Goal: Task Accomplishment & Management: Use online tool/utility

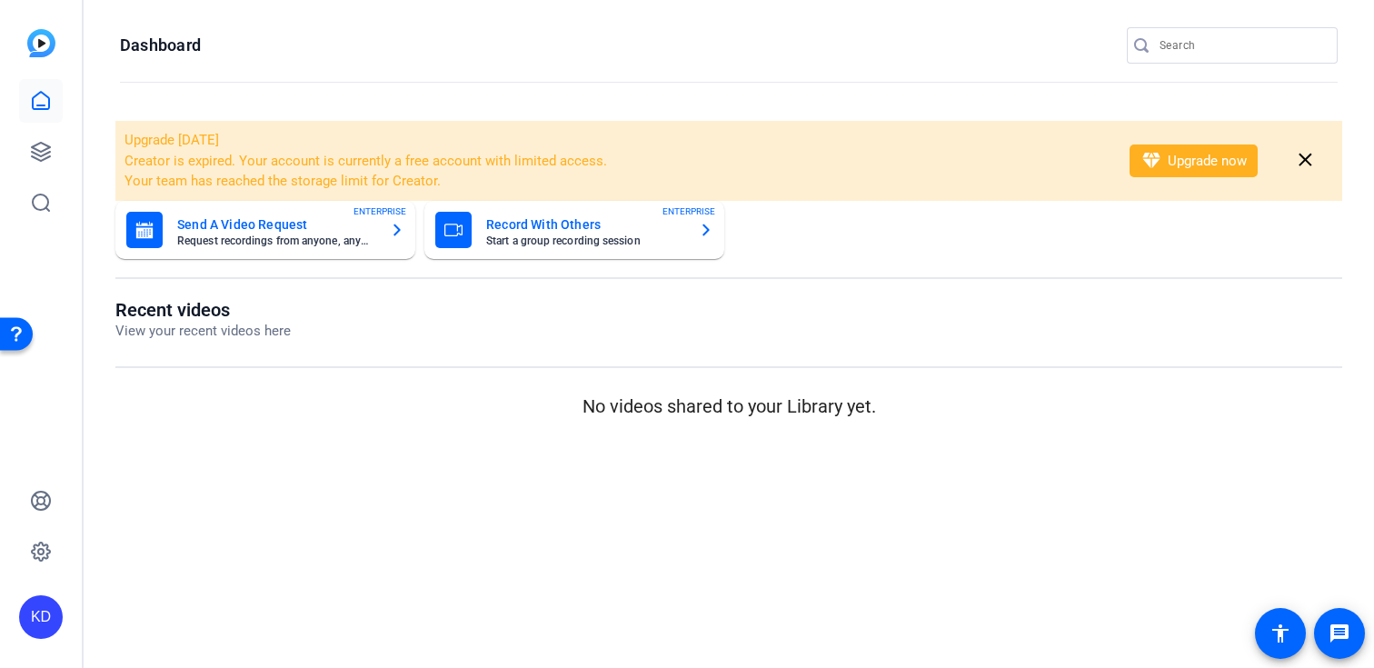
click at [1212, 35] on input "Search" at bounding box center [1242, 46] width 164 height 22
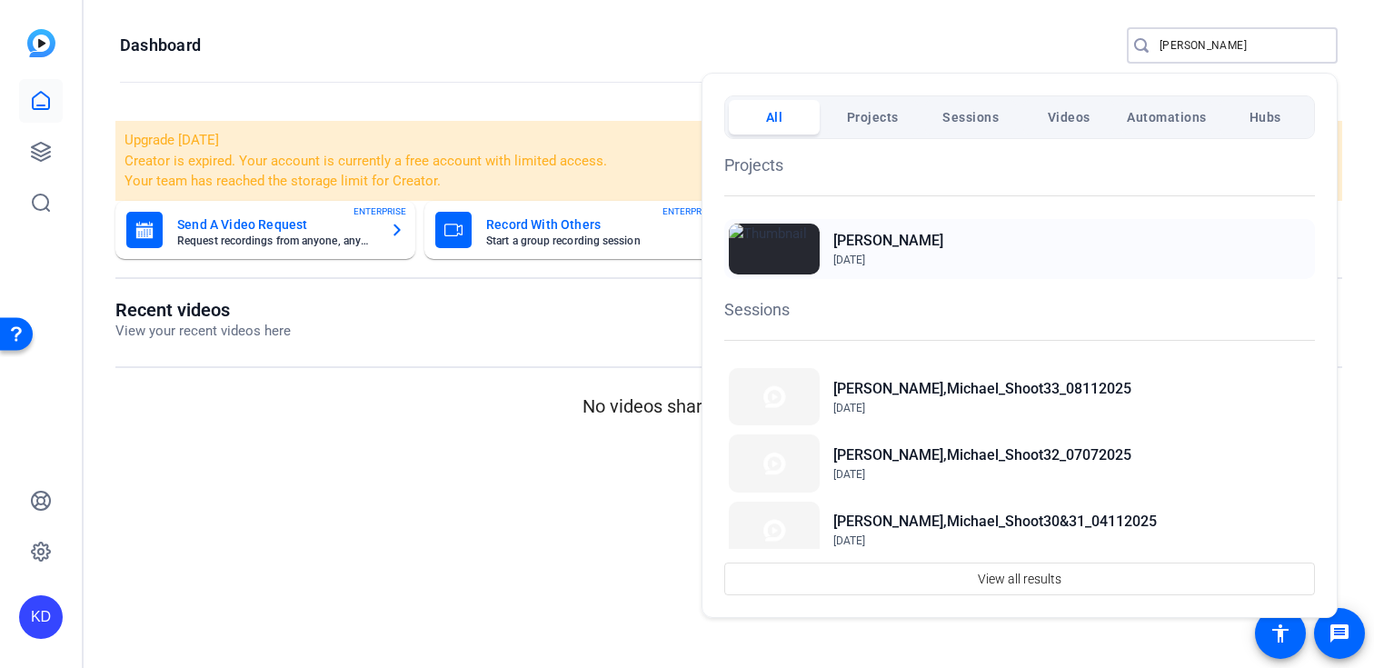
type input "[PERSON_NAME]"
click at [920, 241] on h2 "[PERSON_NAME]" at bounding box center [888, 241] width 110 height 22
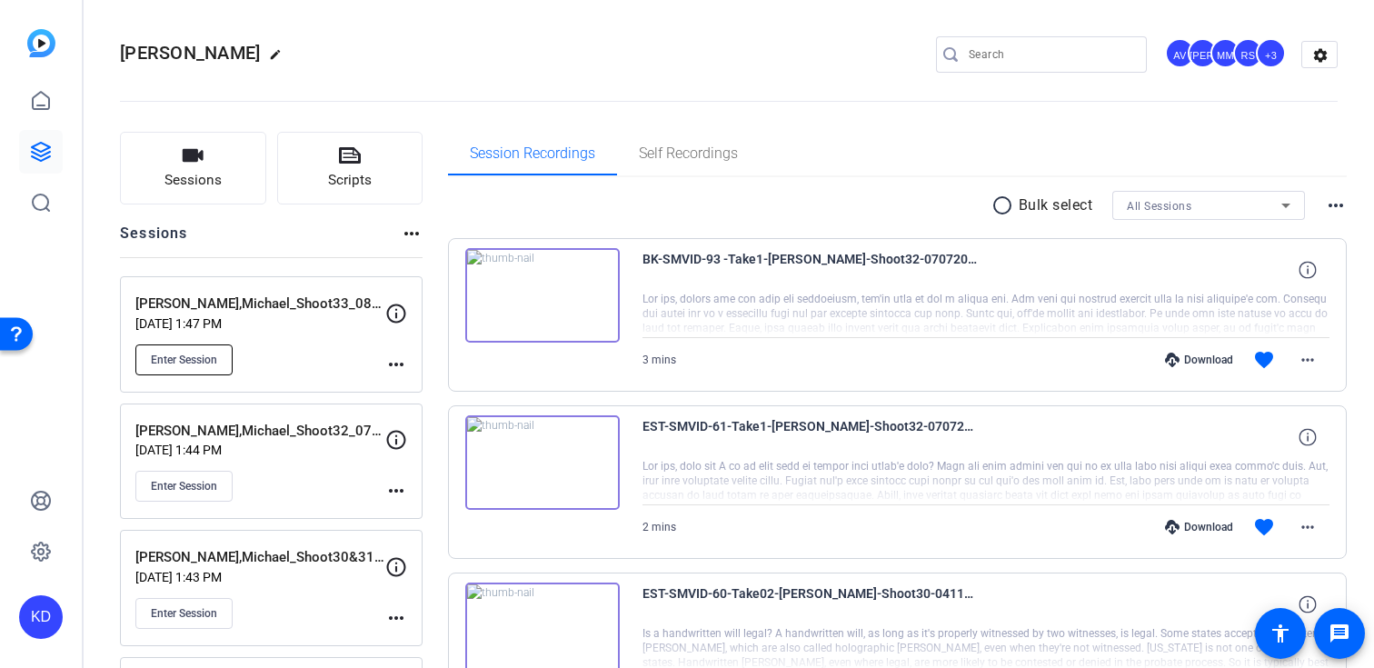
click at [204, 353] on span "Enter Session" at bounding box center [184, 360] width 66 height 15
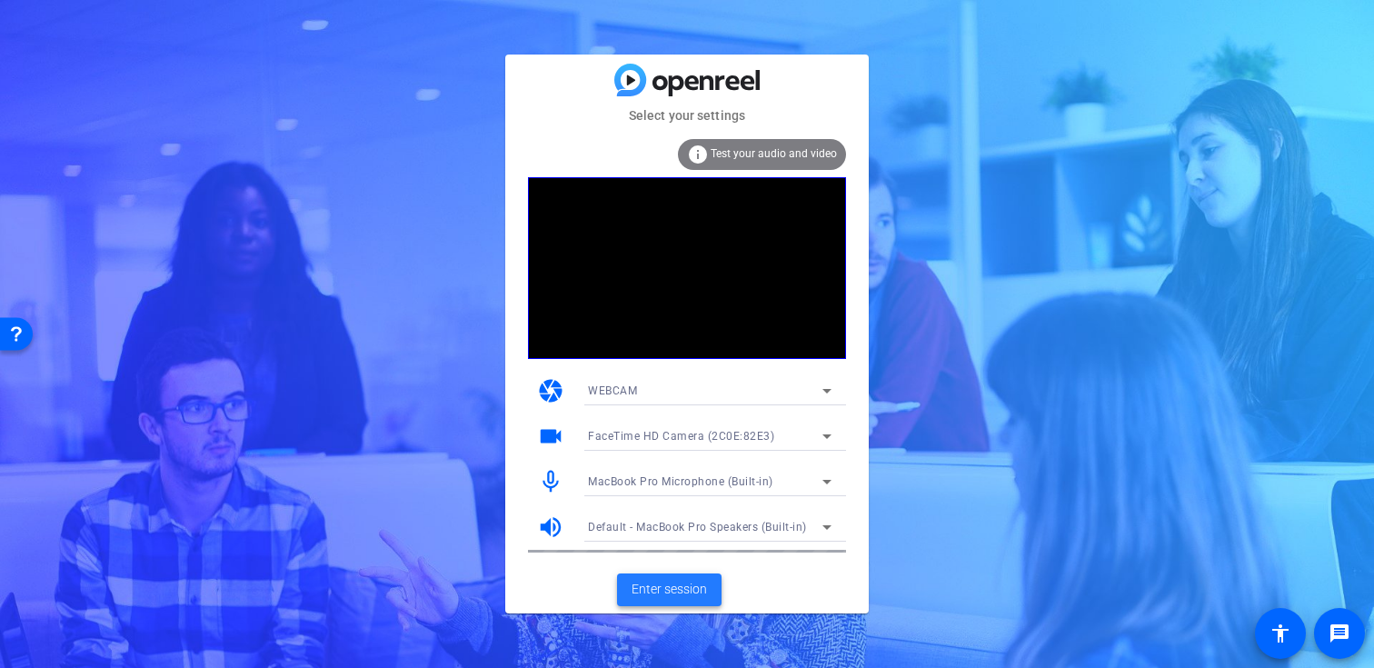
click at [625, 596] on span at bounding box center [669, 590] width 105 height 44
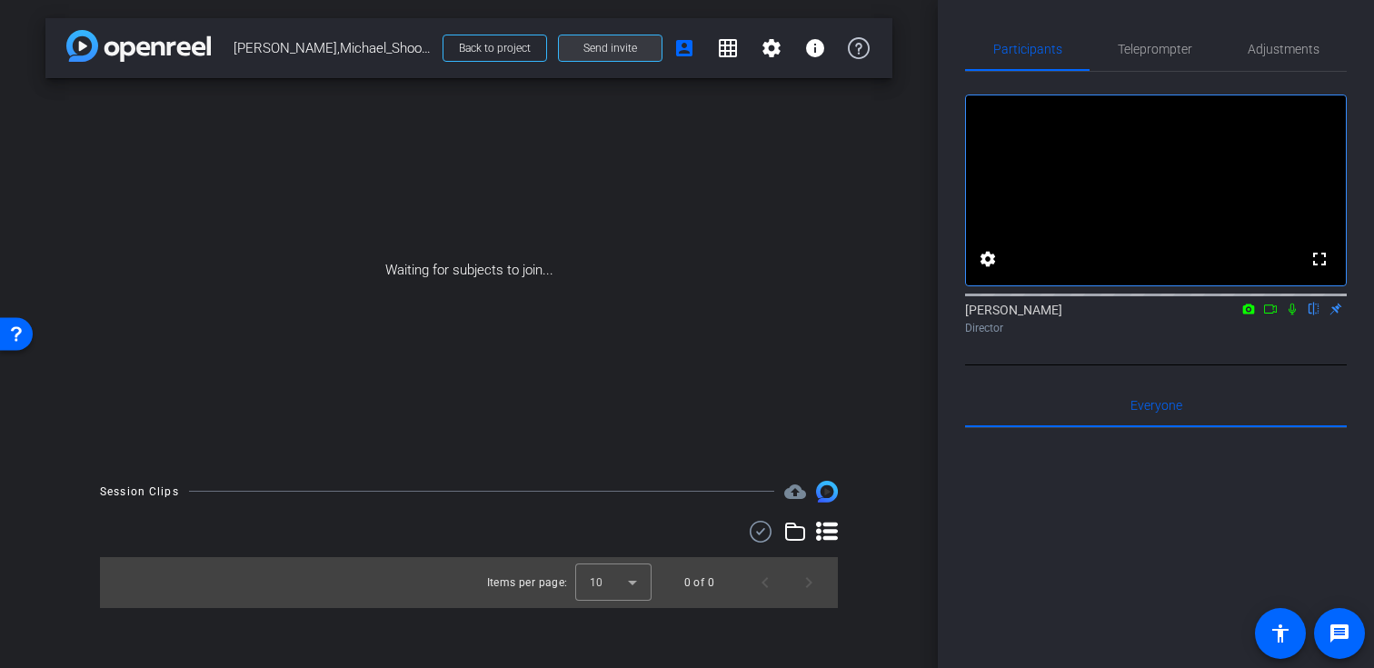
click at [583, 50] on span at bounding box center [610, 48] width 103 height 44
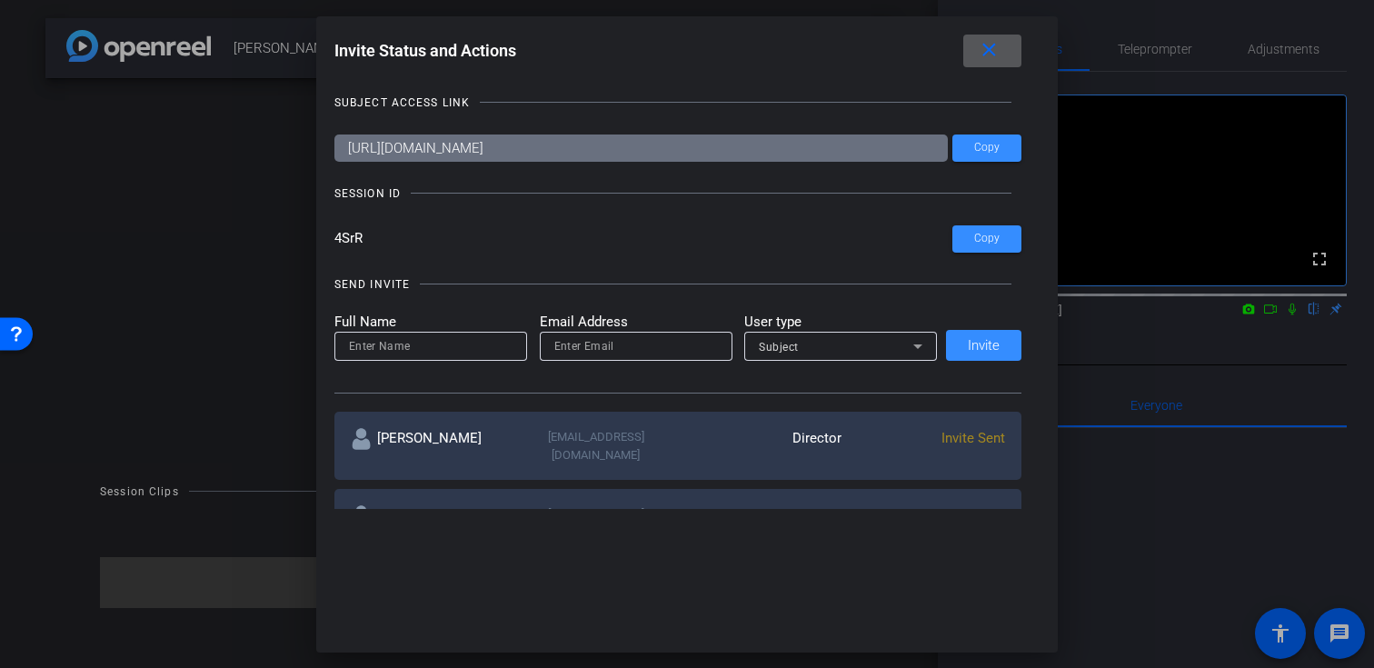
click at [1004, 50] on span at bounding box center [992, 51] width 58 height 44
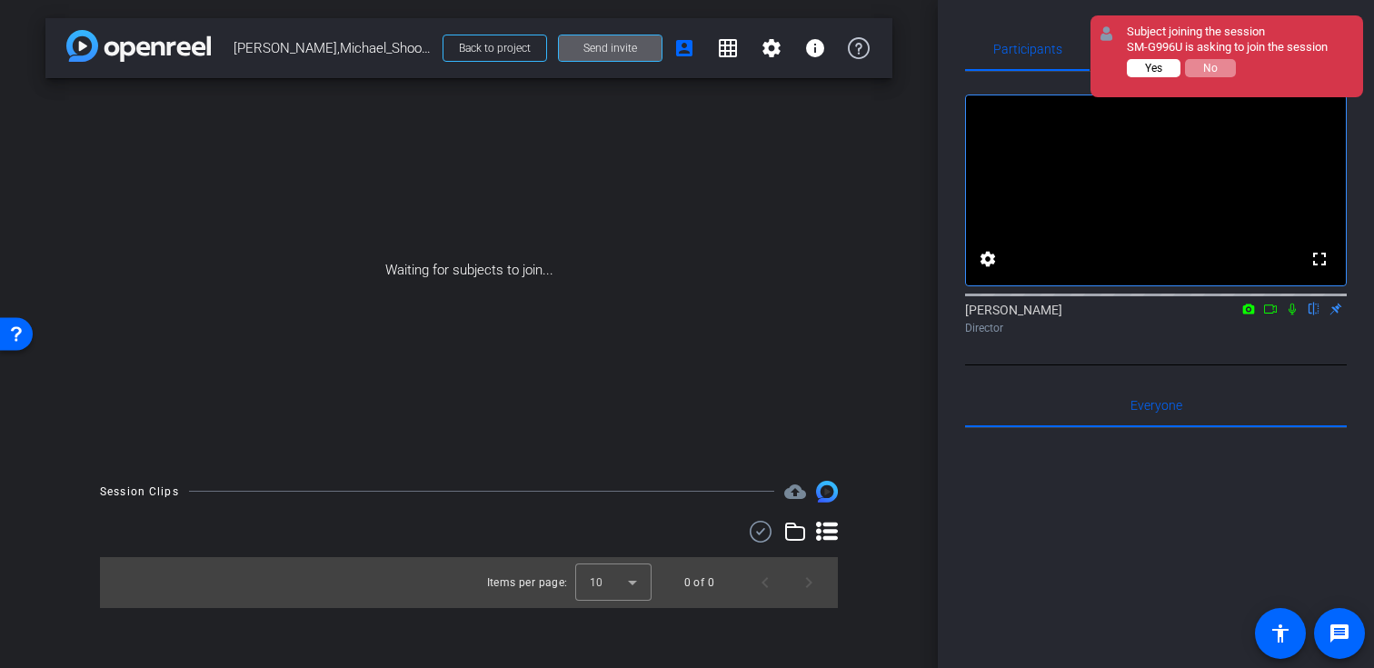
click at [1159, 76] on button "Yes" at bounding box center [1154, 68] width 54 height 18
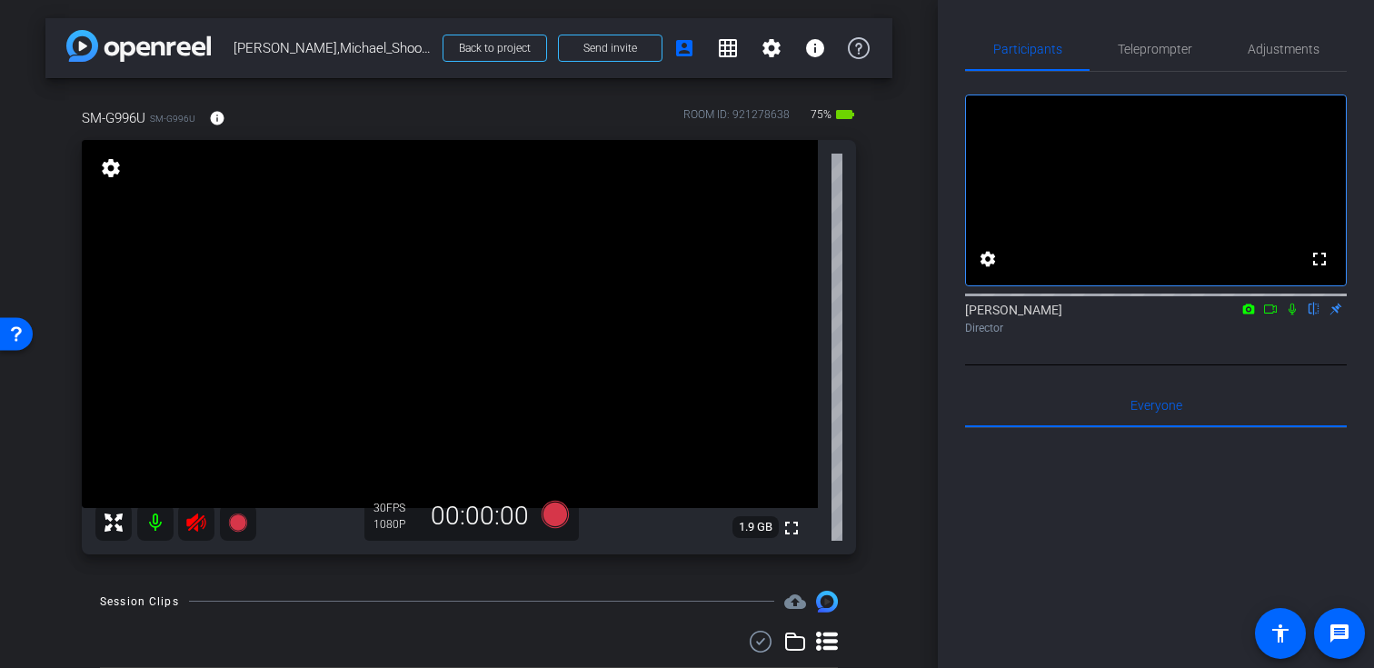
click at [205, 523] on icon at bounding box center [196, 523] width 22 height 22
click at [1281, 62] on span "Adjustments" at bounding box center [1284, 49] width 72 height 44
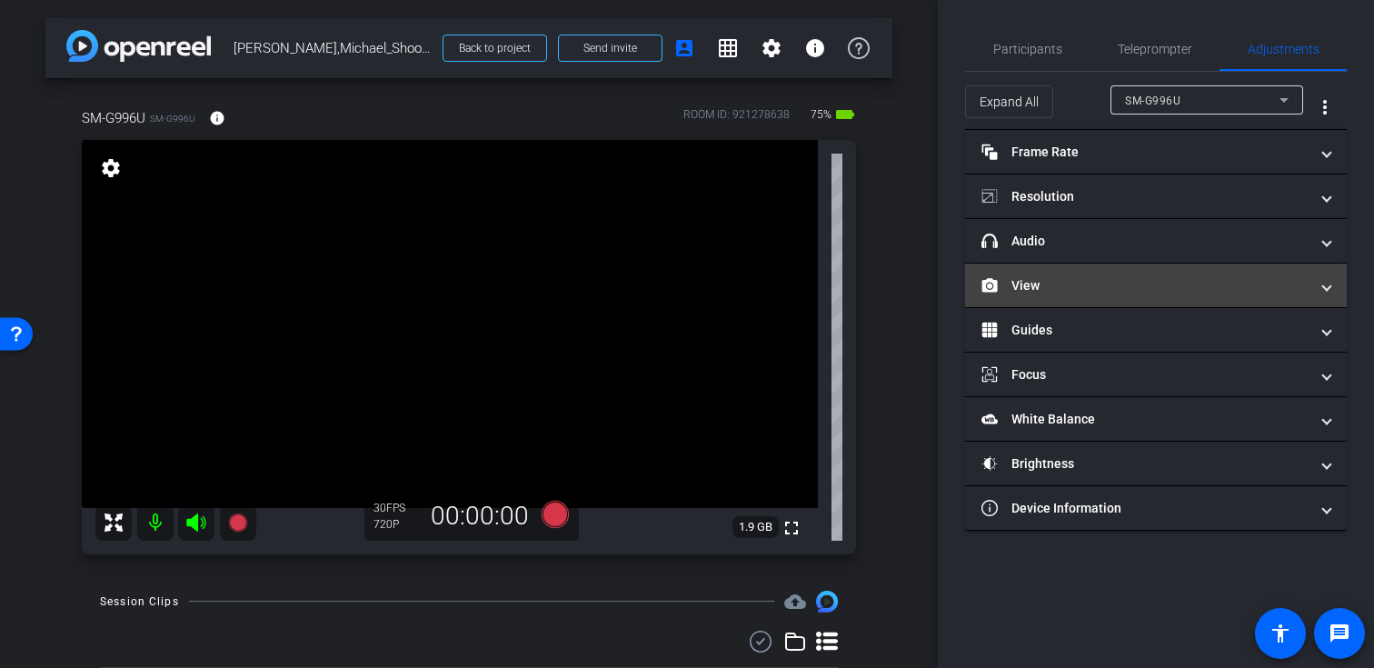
click at [1152, 280] on mat-panel-title "View" at bounding box center [1144, 285] width 327 height 19
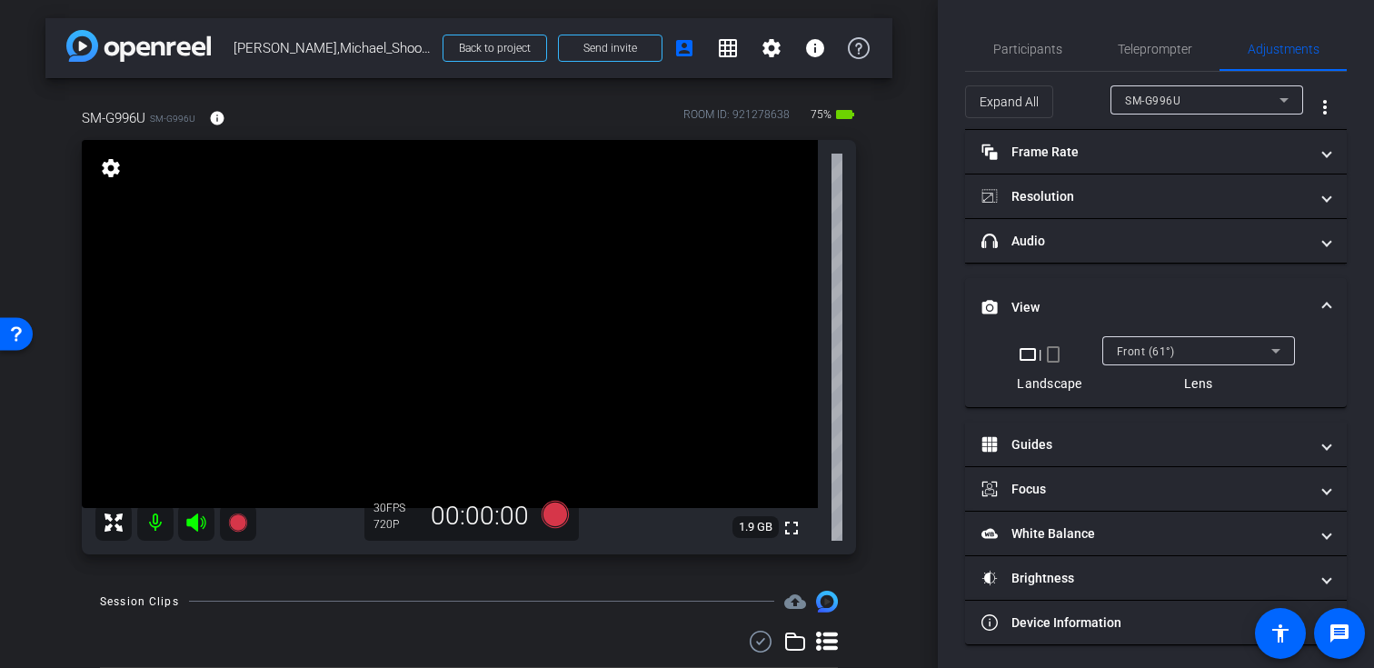
click at [1052, 356] on mat-icon "crop_portrait" at bounding box center [1053, 355] width 22 height 22
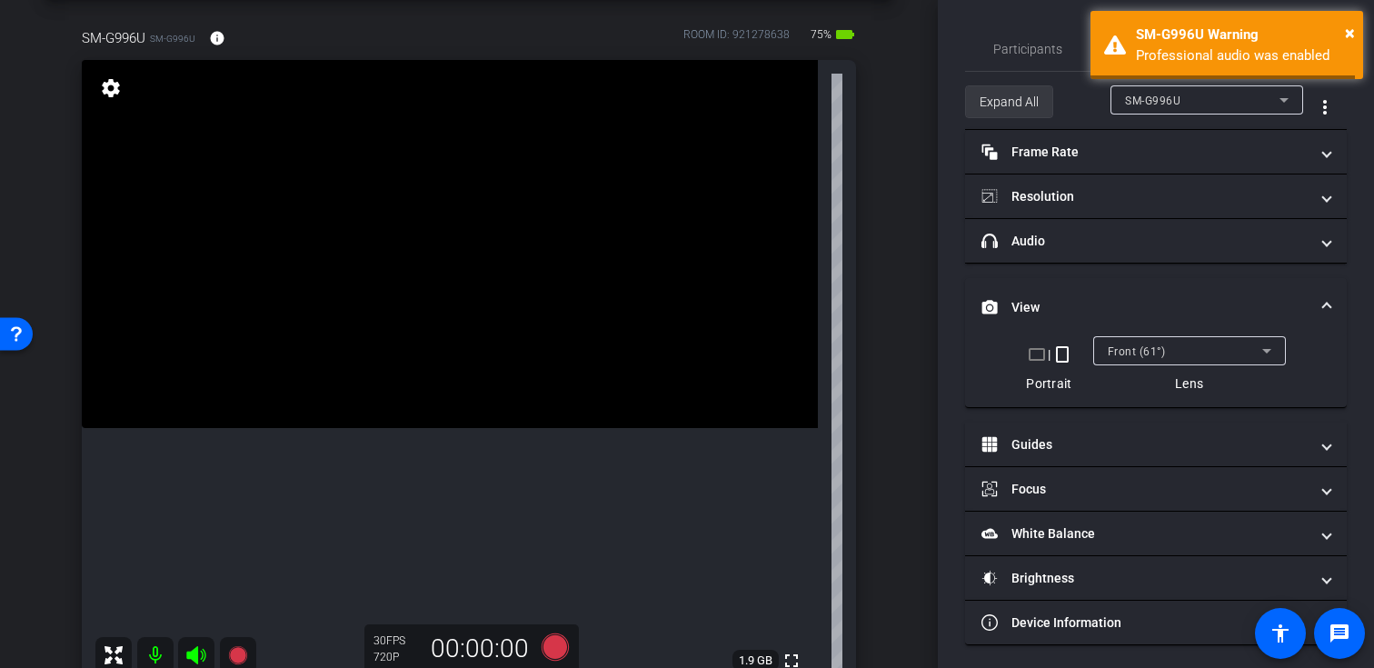
scroll to position [69, 0]
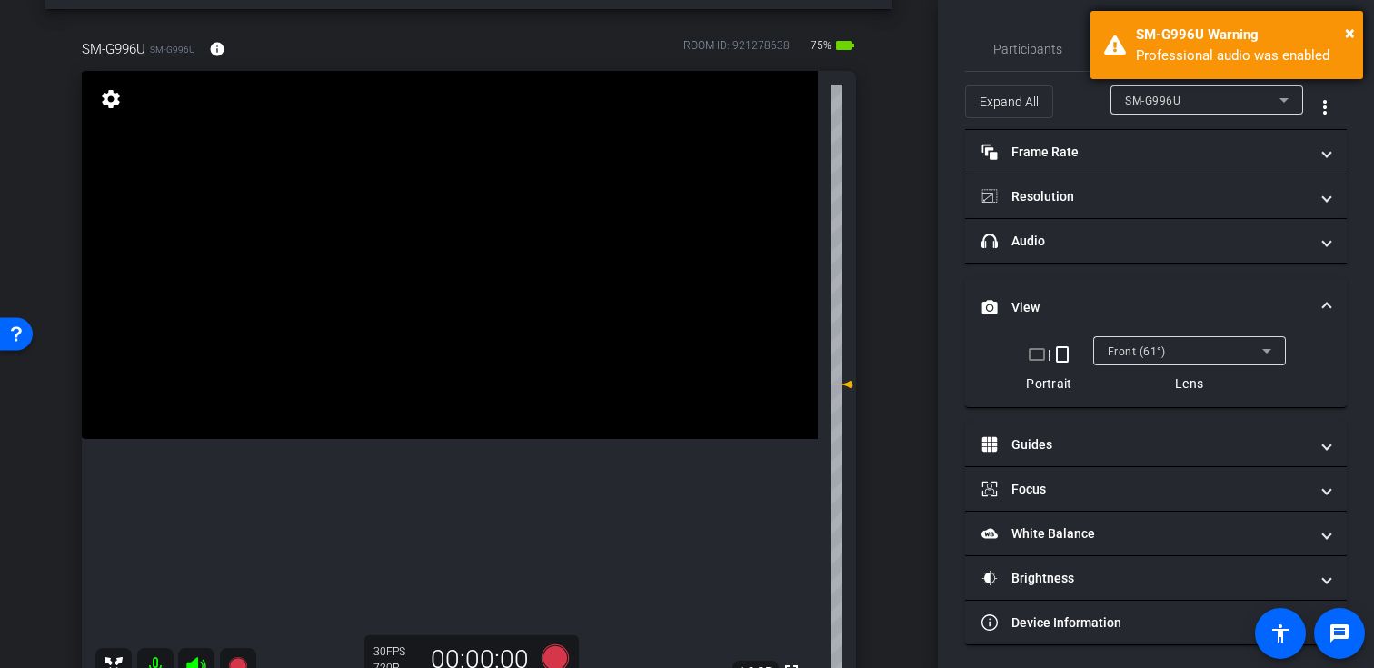
click at [1357, 30] on div "× SM-G996U Warning Professional audio was enabled" at bounding box center [1227, 45] width 273 height 68
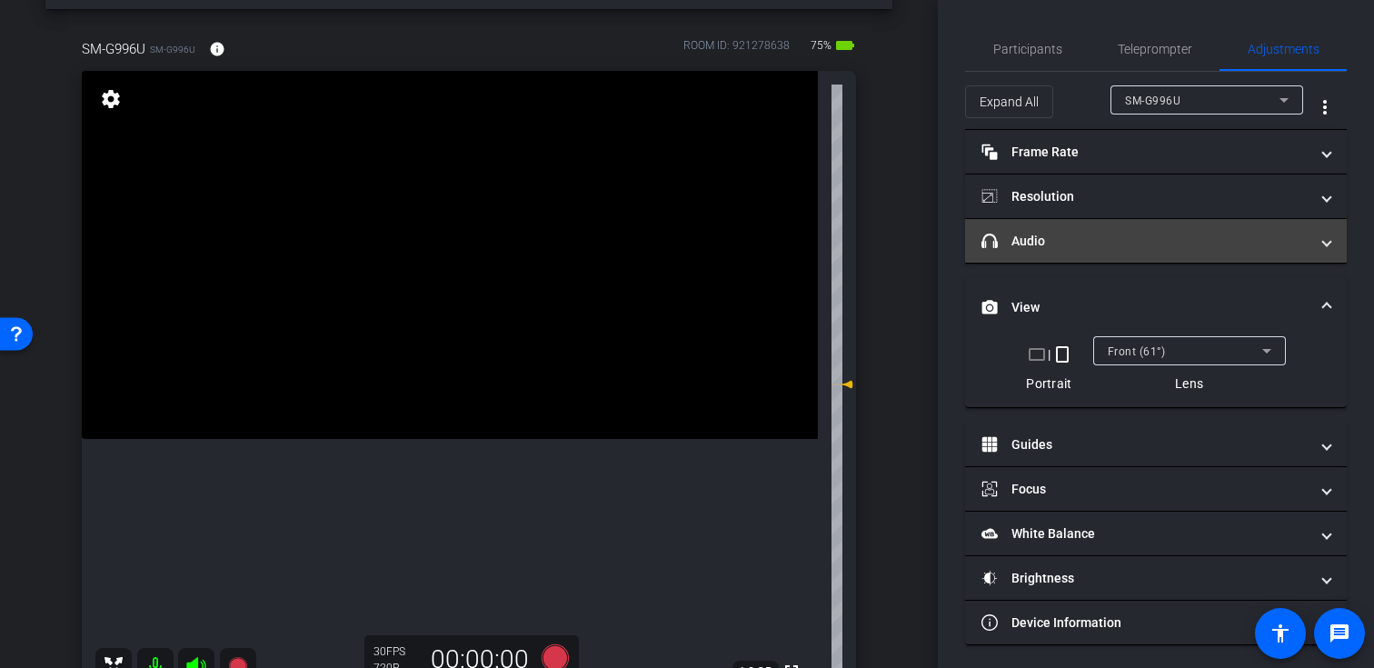
click at [1071, 253] on mat-expansion-panel-header "headphone icon Audio" at bounding box center [1156, 241] width 382 height 44
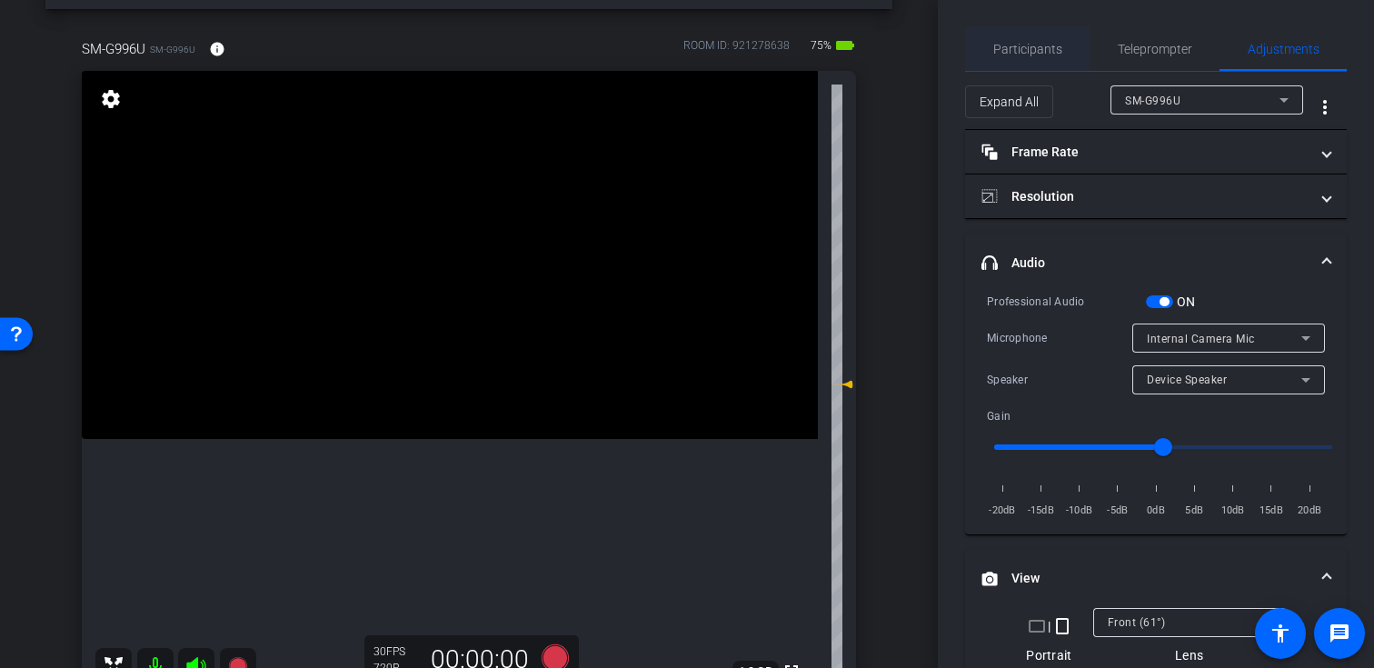
click at [1029, 48] on span "Participants" at bounding box center [1027, 49] width 69 height 13
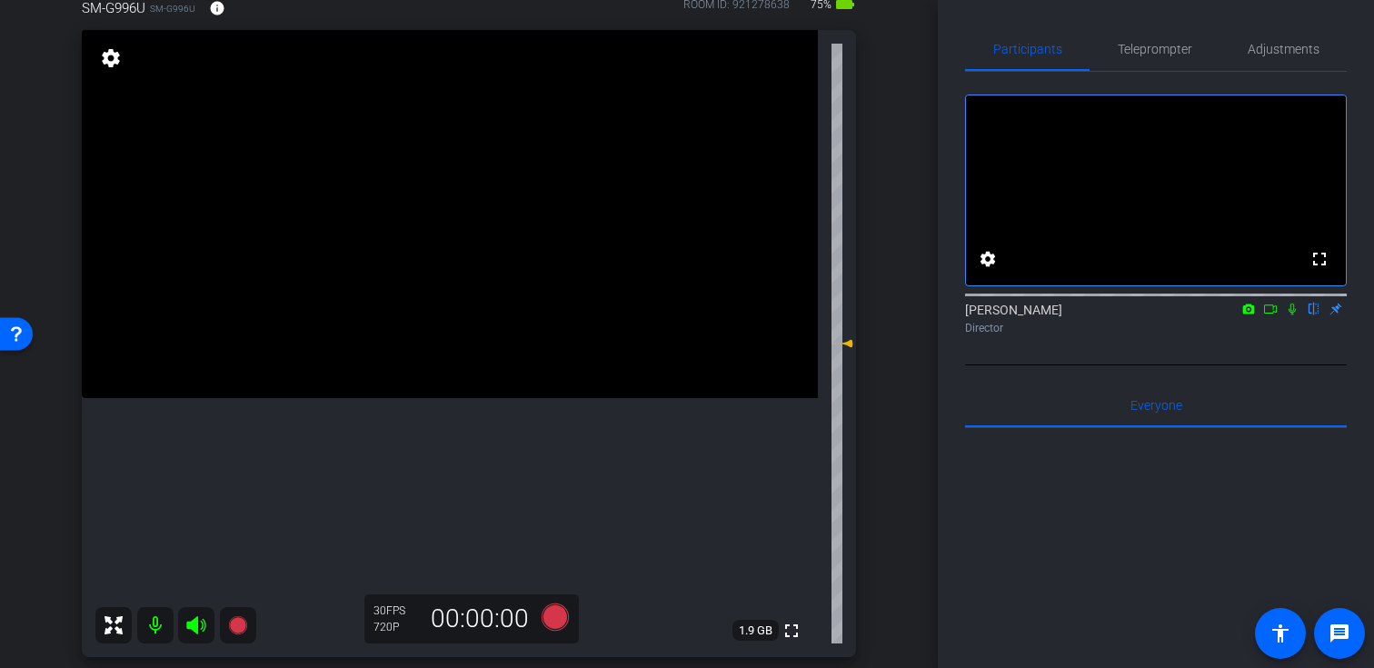
scroll to position [130, 0]
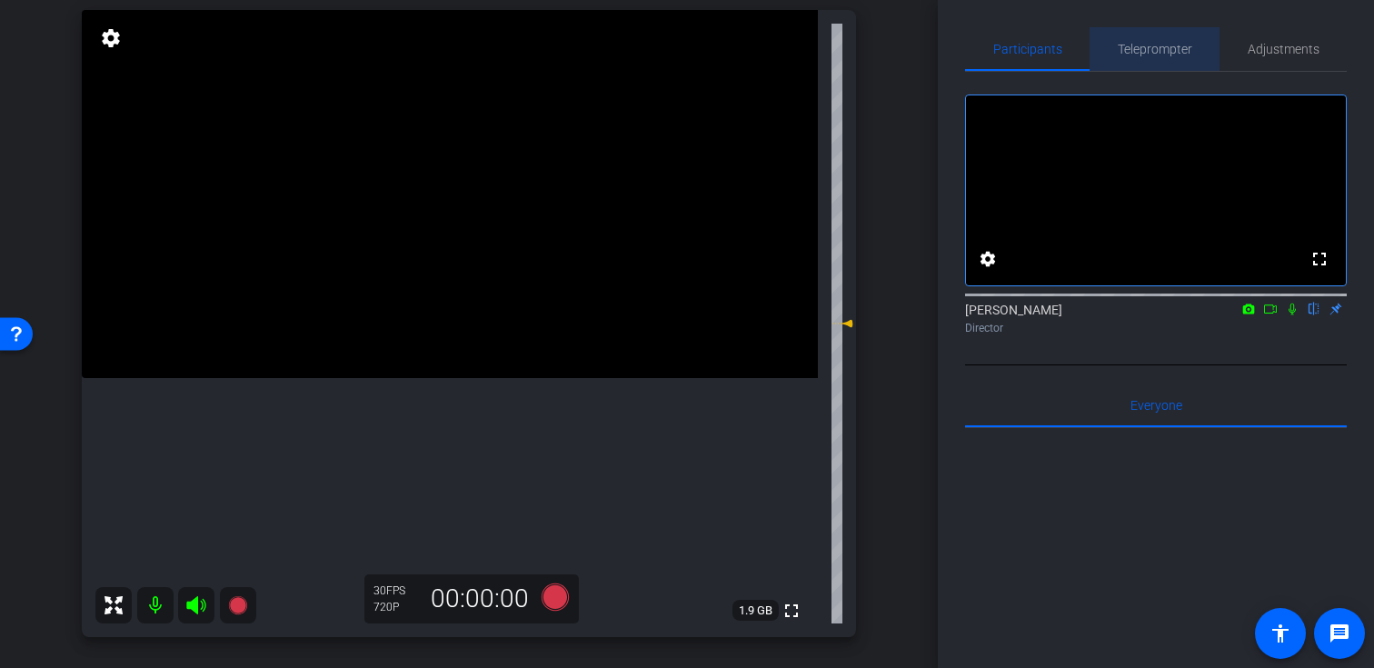
click at [1142, 65] on span "Teleprompter" at bounding box center [1155, 49] width 75 height 44
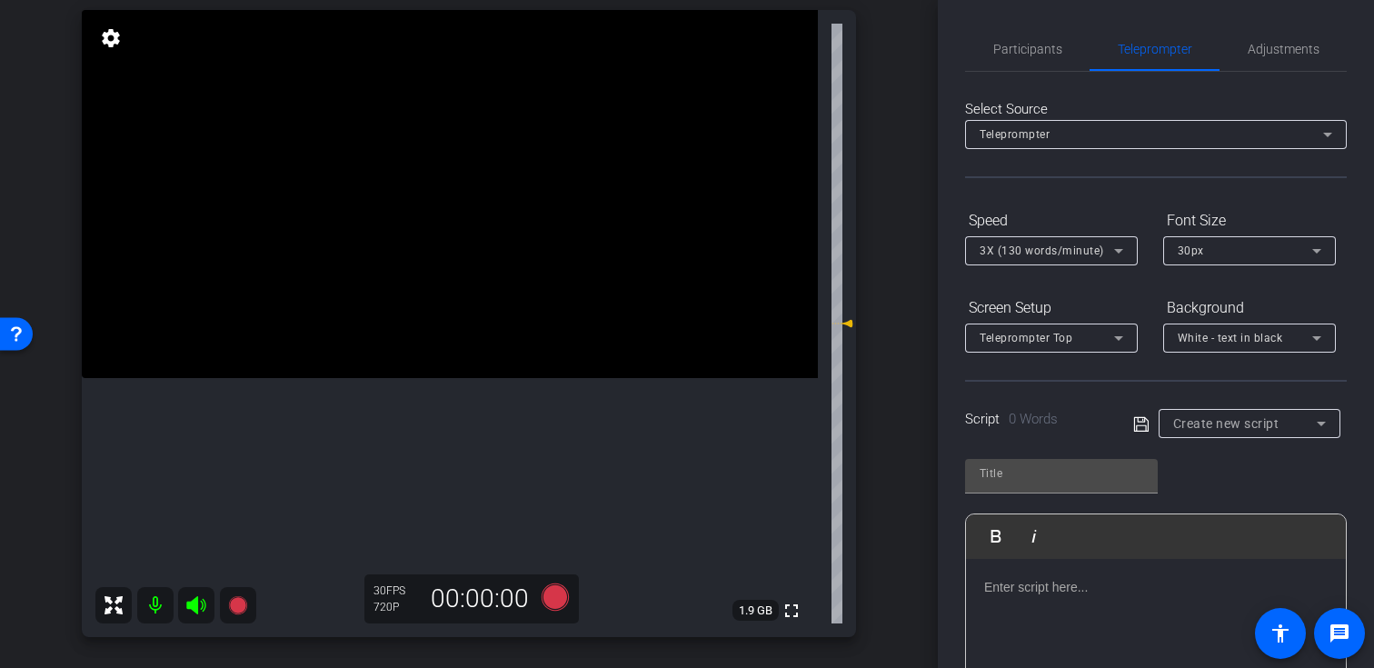
click at [1219, 423] on span "Create new script" at bounding box center [1226, 423] width 106 height 15
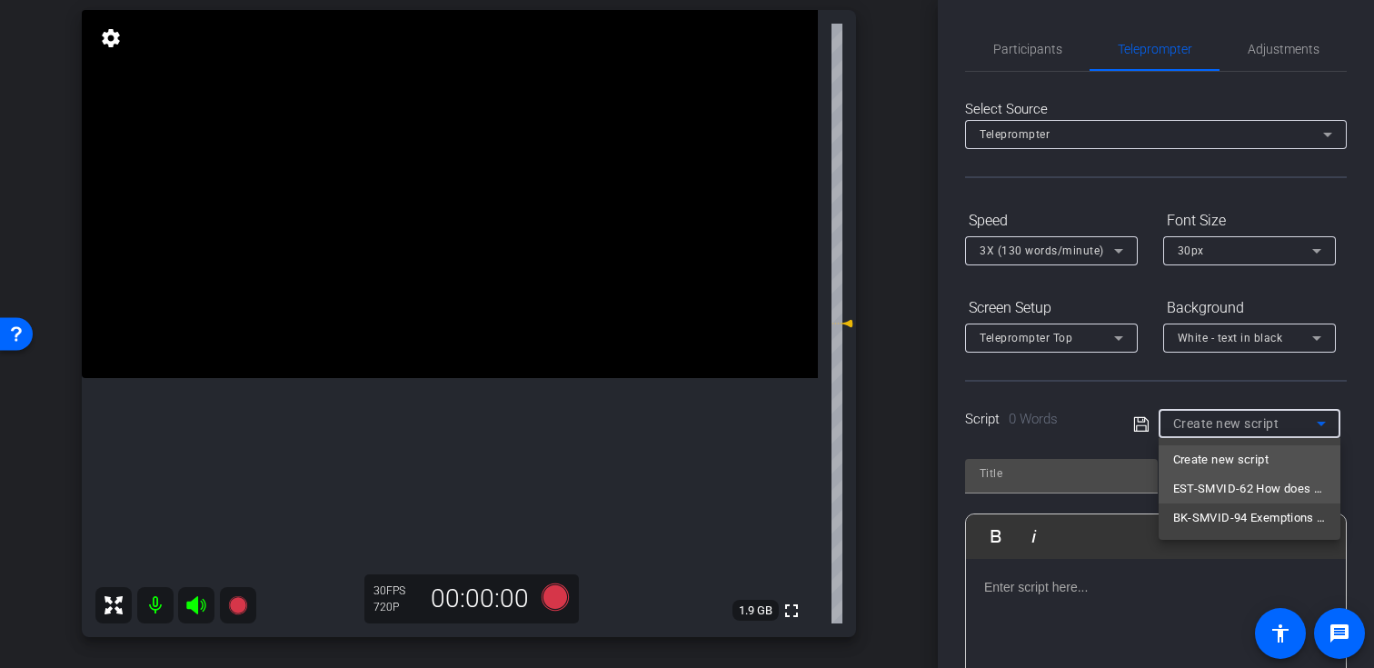
click at [1219, 490] on span "EST-SMVID-62 How does revocable living trust work" at bounding box center [1249, 489] width 153 height 22
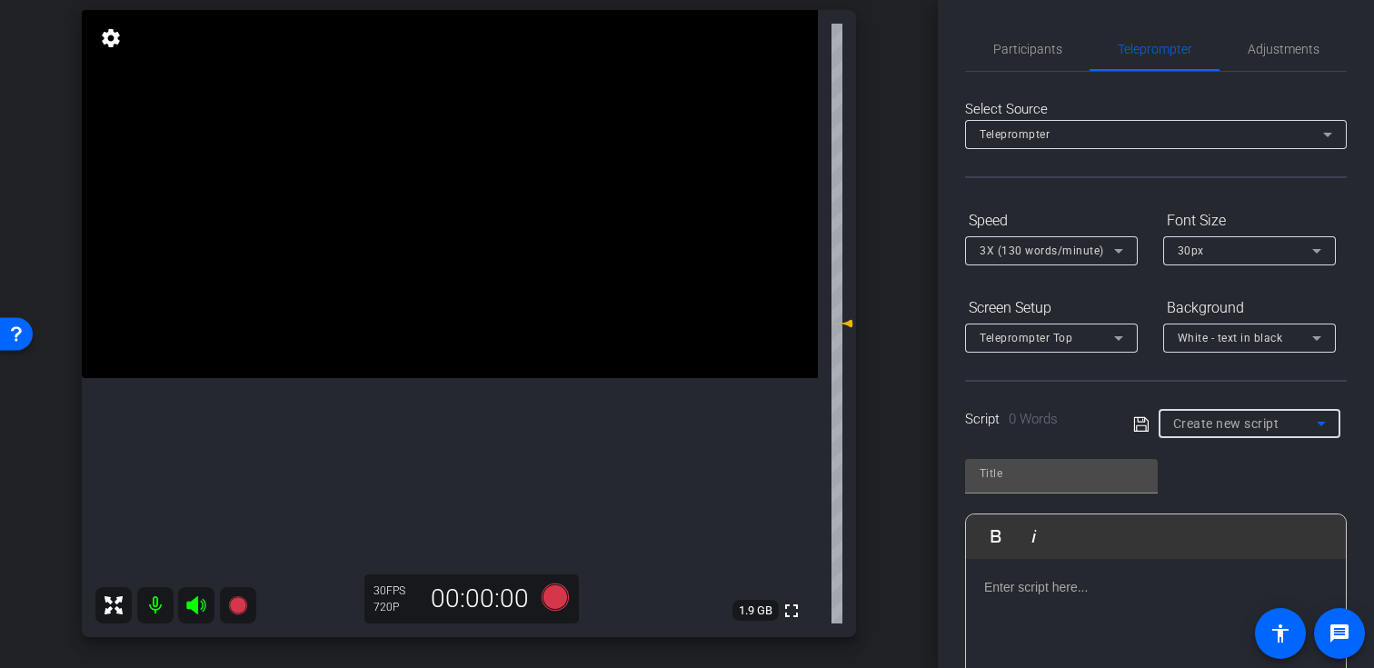
type input "EST-SMVID-62 How does revocable living trust work"
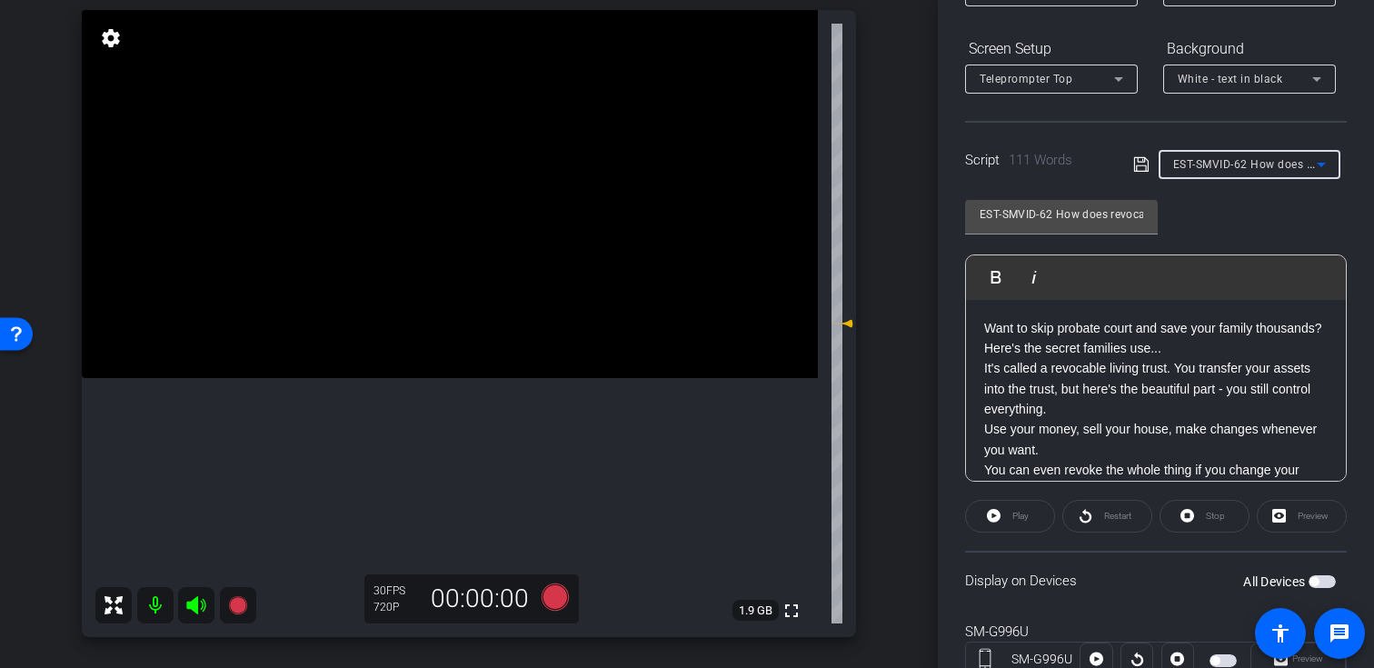
scroll to position [325, 0]
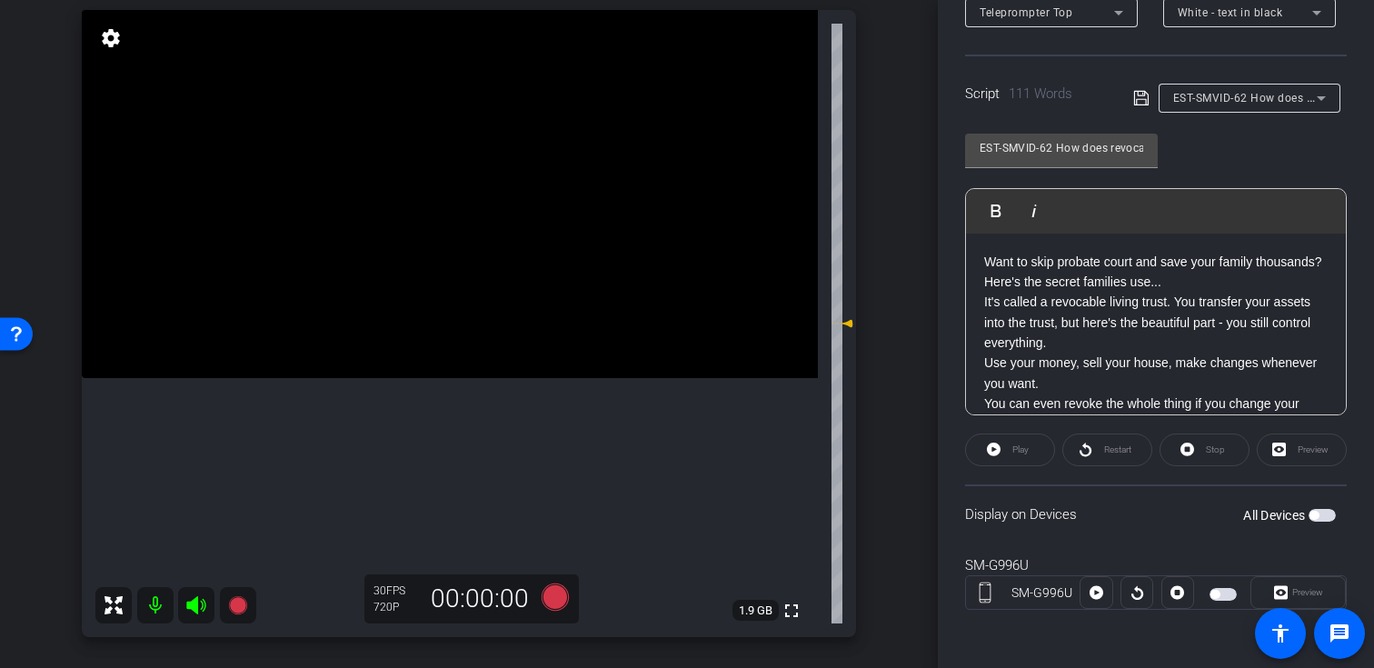
click at [1323, 517] on span "button" at bounding box center [1322, 515] width 27 height 13
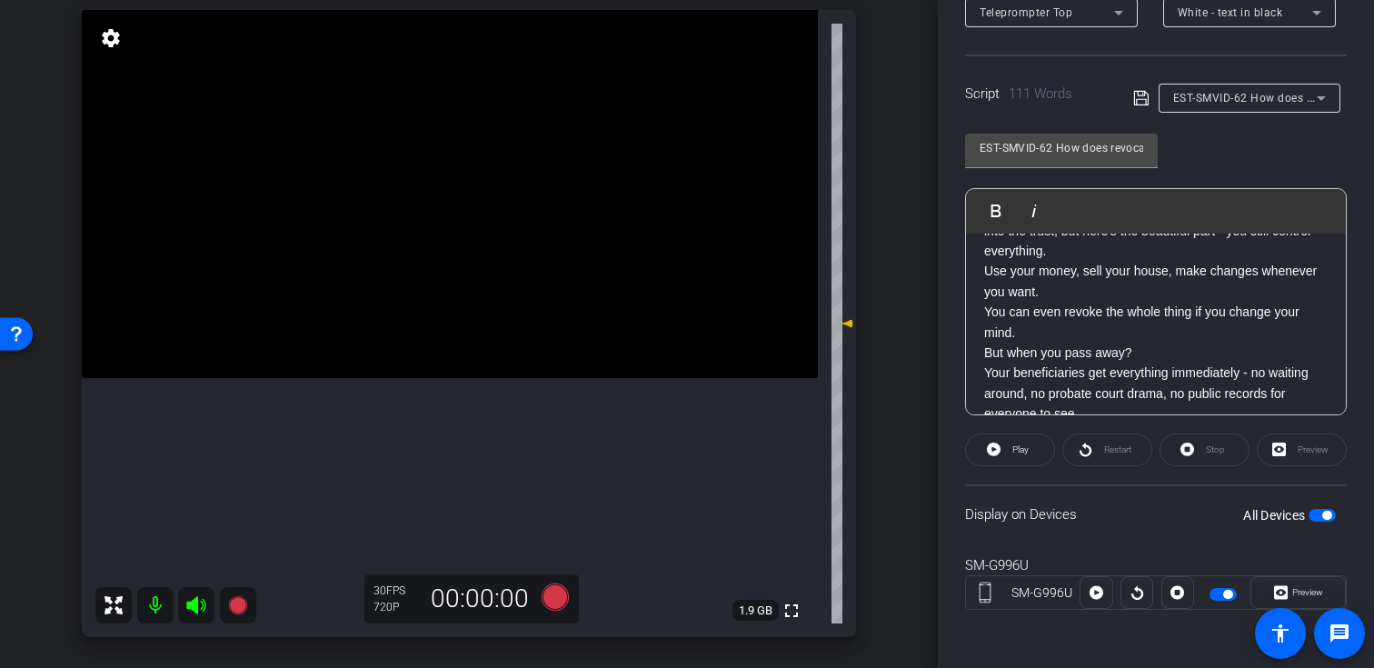
scroll to position [0, 0]
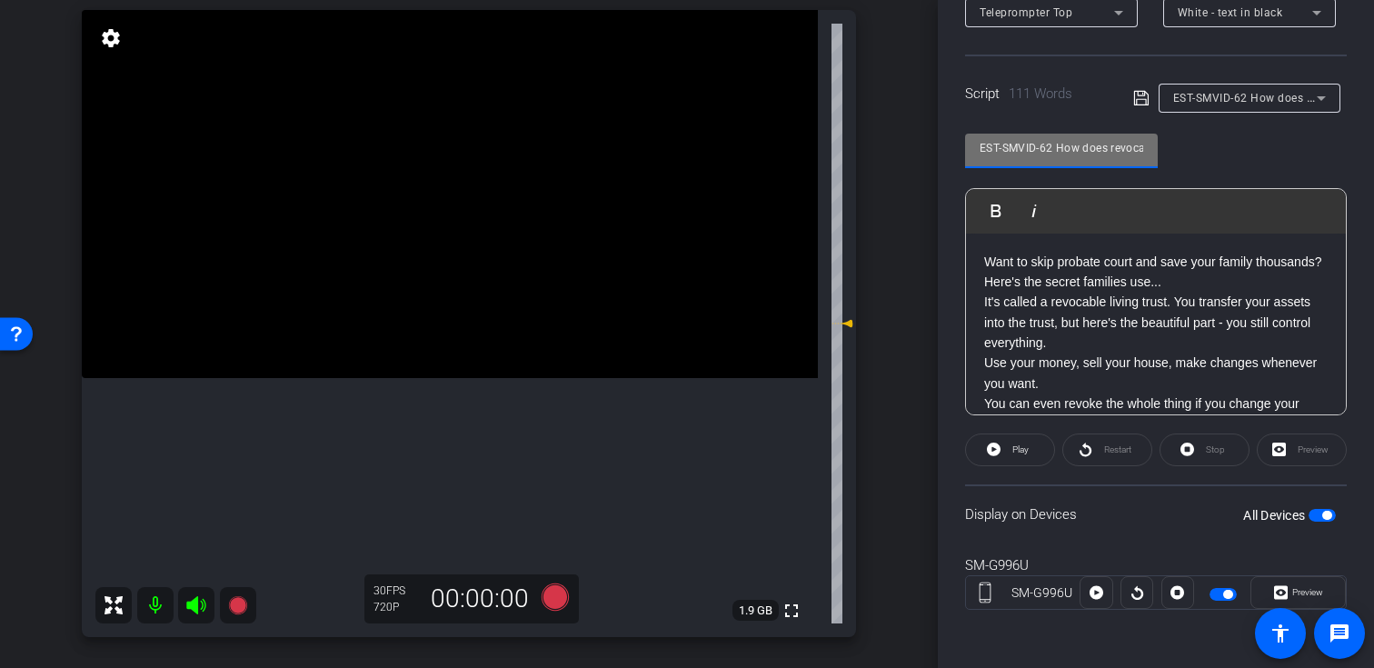
drag, startPoint x: 1054, startPoint y: 148, endPoint x: 912, endPoint y: 143, distance: 141.9
click at [912, 143] on div "arrow_back [PERSON_NAME],Michael_Shoot33_08112025 Back to project Send invite a…" at bounding box center [687, 334] width 1374 height 668
click at [1210, 169] on div "EST-SMVID-62 How does revocable living trust work Play Play from this location …" at bounding box center [1156, 267] width 382 height 295
click at [191, 615] on icon at bounding box center [196, 605] width 22 height 22
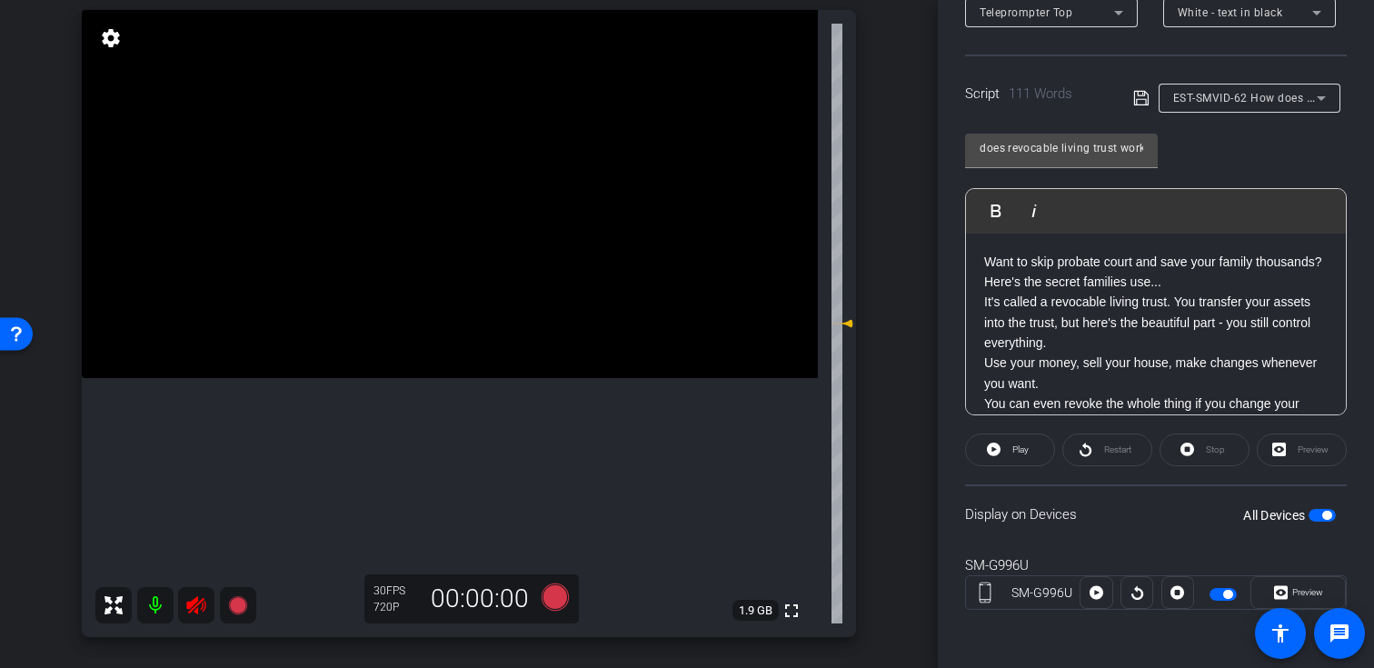
click at [194, 609] on icon at bounding box center [196, 605] width 22 height 22
drag, startPoint x: 1051, startPoint y: 147, endPoint x: 947, endPoint y: 145, distance: 103.6
click at [947, 145] on div "Participants Teleprompter Adjustments settings [PERSON_NAME] flip Director Ever…" at bounding box center [1156, 334] width 436 height 668
click at [948, 210] on div "Participants Teleprompter Adjustments settings [PERSON_NAME] flip Director Ever…" at bounding box center [1156, 334] width 436 height 668
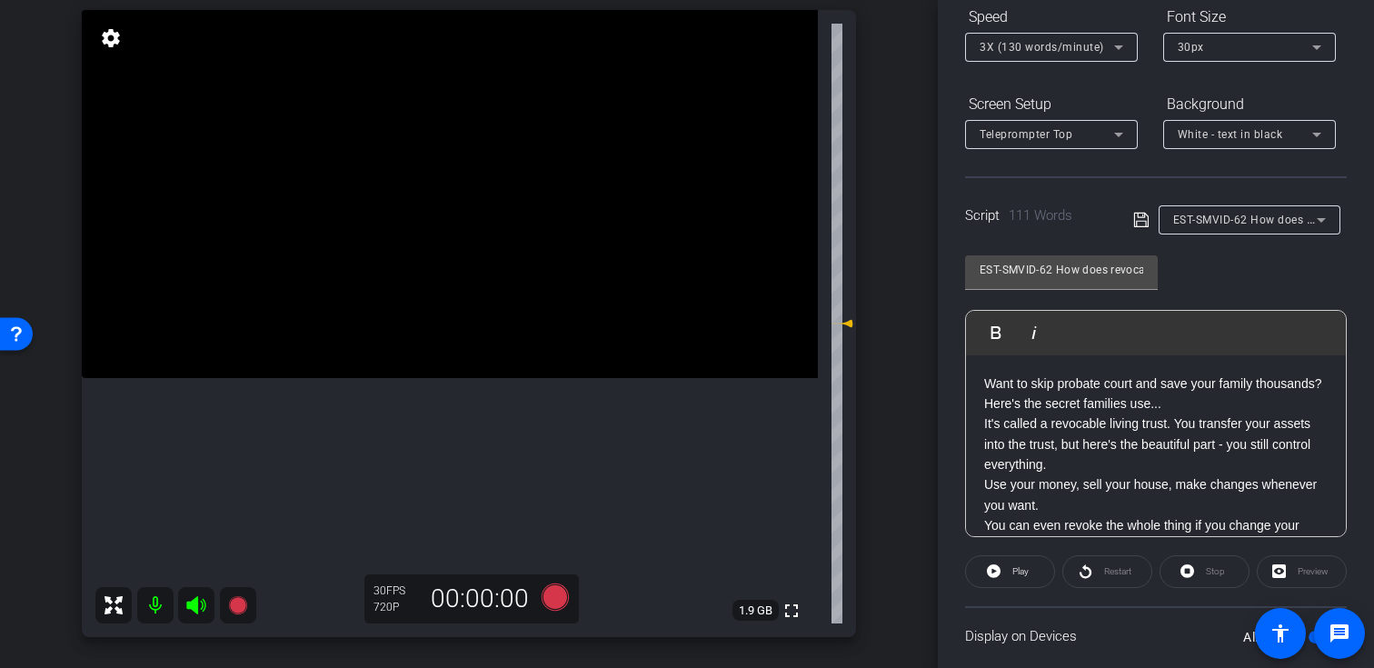
scroll to position [165, 0]
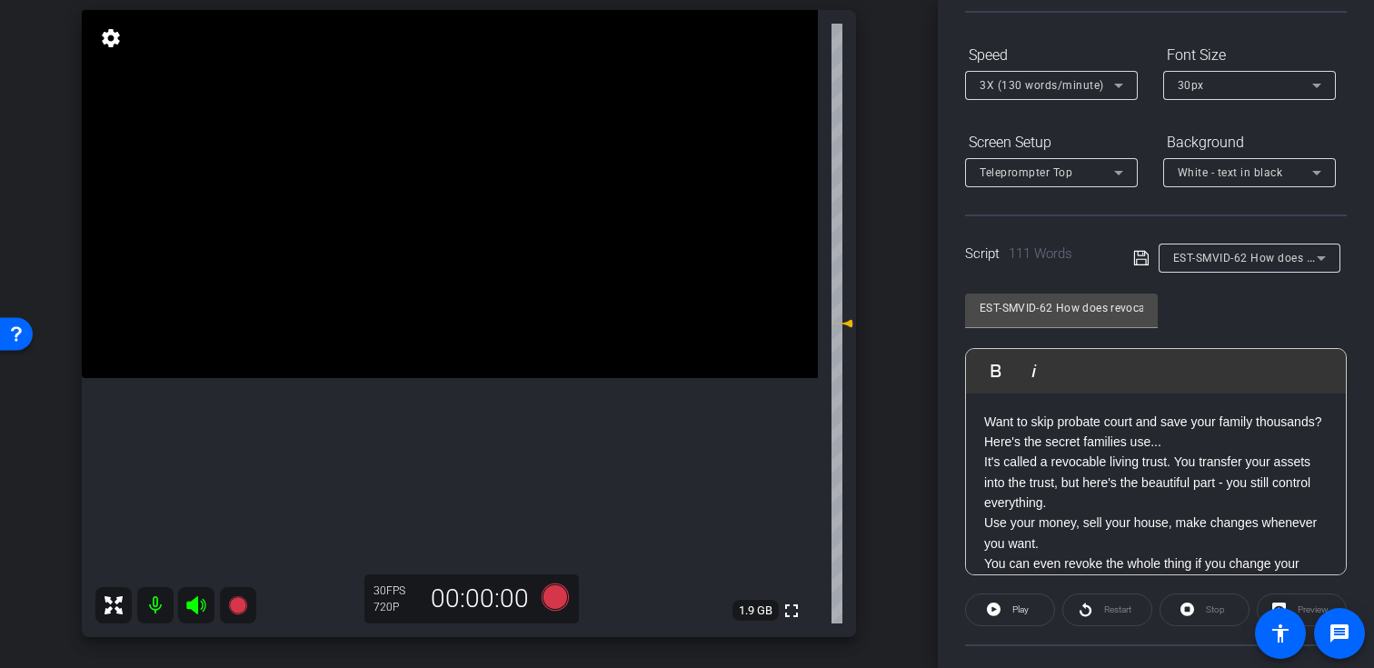
click at [1063, 83] on span "3X (130 words/minute)" at bounding box center [1042, 85] width 124 height 13
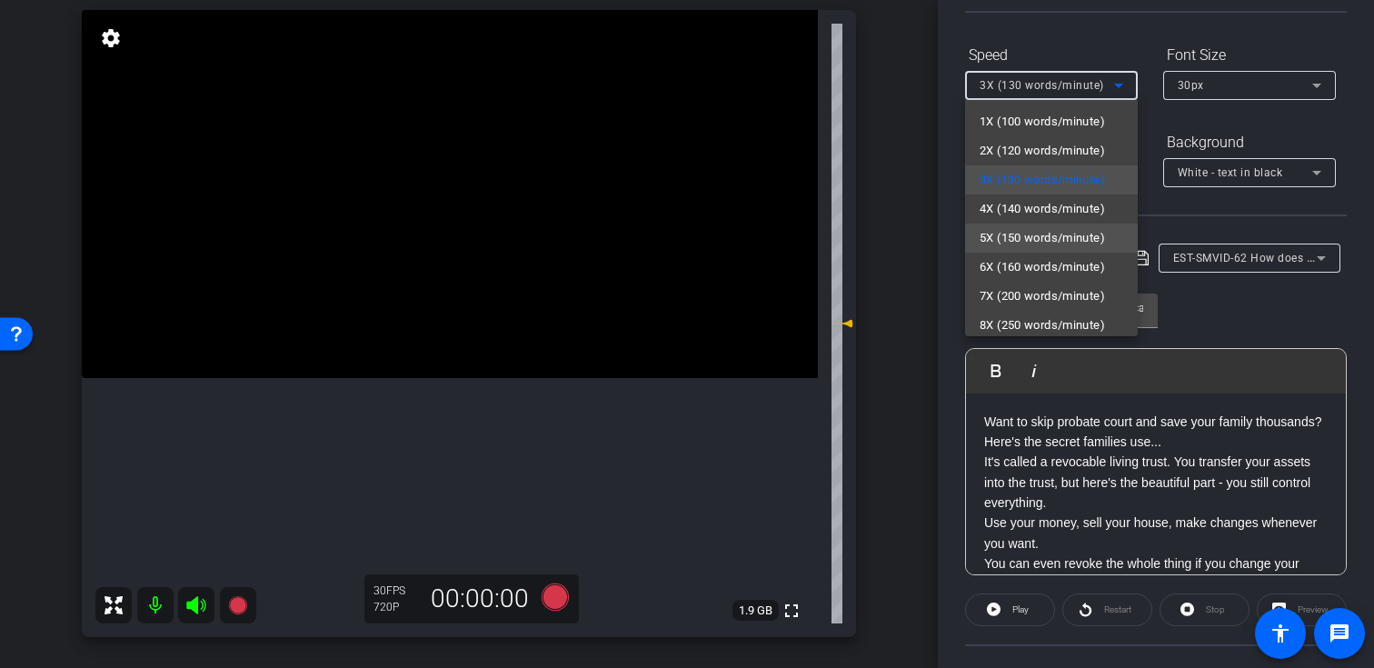
click at [1039, 235] on span "5X (150 words/minute)" at bounding box center [1042, 238] width 125 height 22
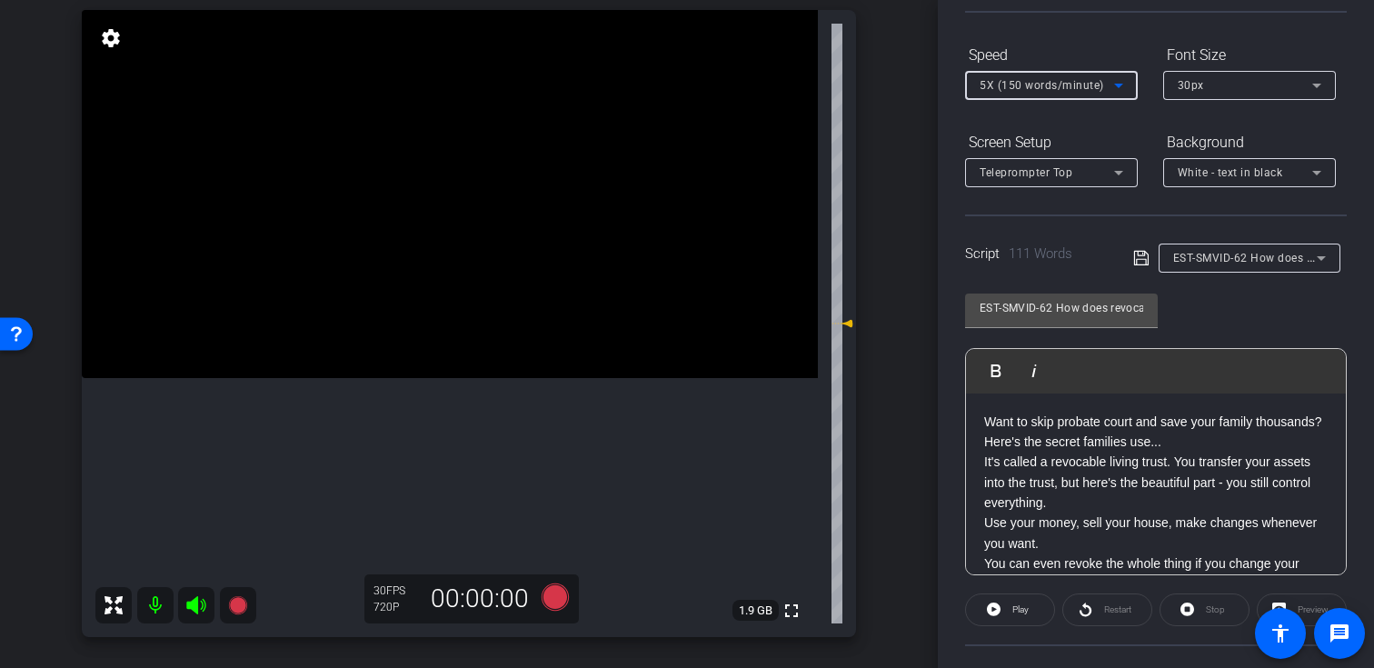
click at [241, 603] on icon at bounding box center [237, 605] width 18 height 18
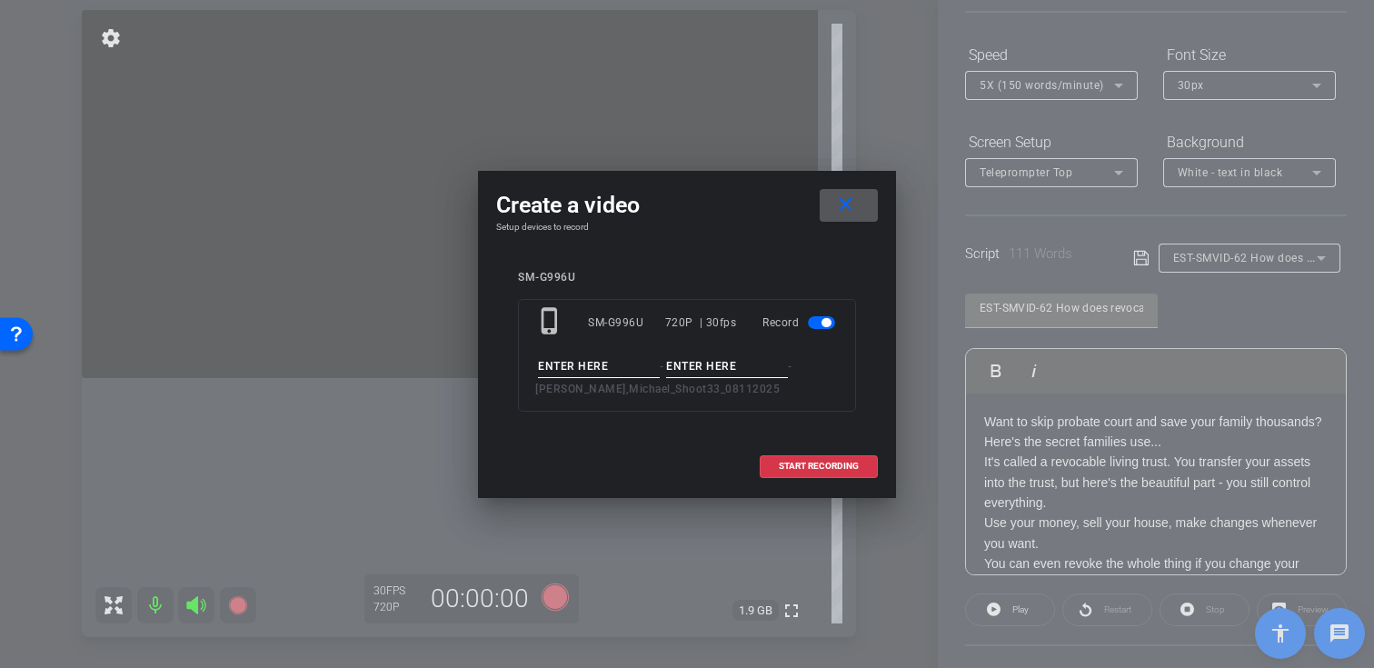
click at [609, 372] on input at bounding box center [599, 366] width 122 height 23
paste input "EST-SMVID-62"
type input "EST-SMVID-62"
click at [724, 362] on input at bounding box center [727, 366] width 122 height 23
type input "Take01"
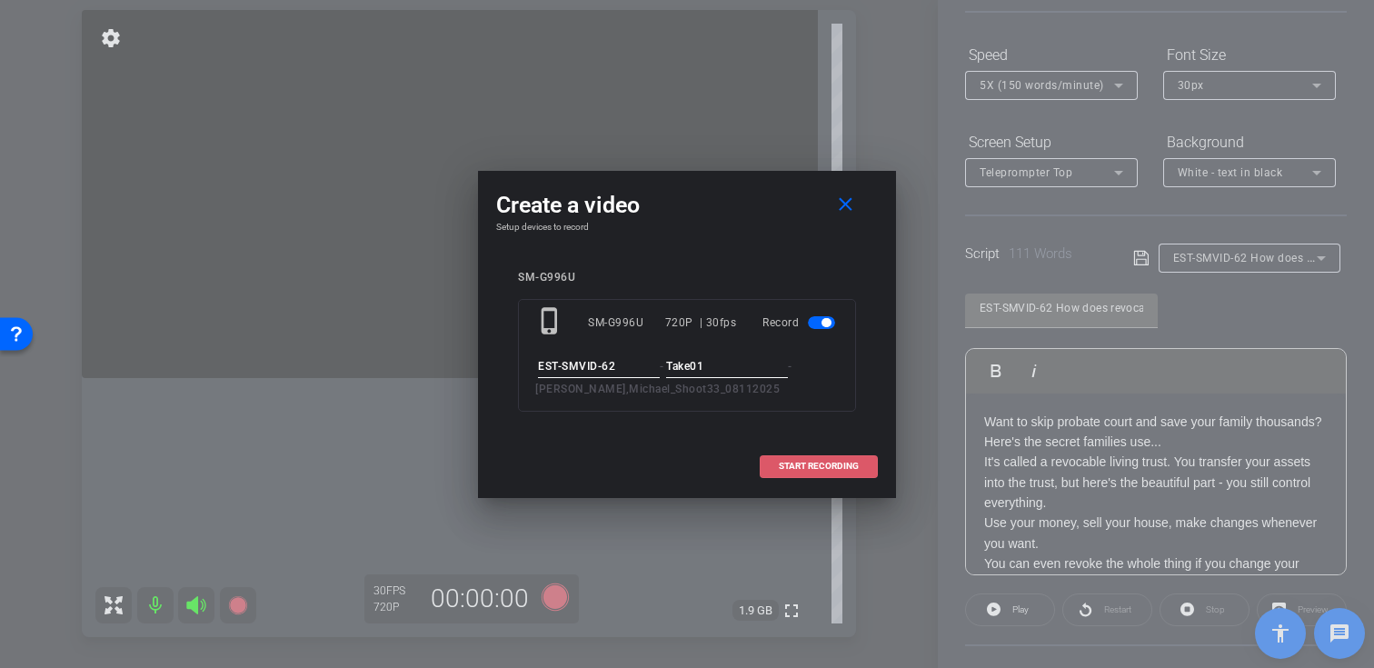
click at [789, 462] on span "START RECORDING" at bounding box center [819, 466] width 80 height 9
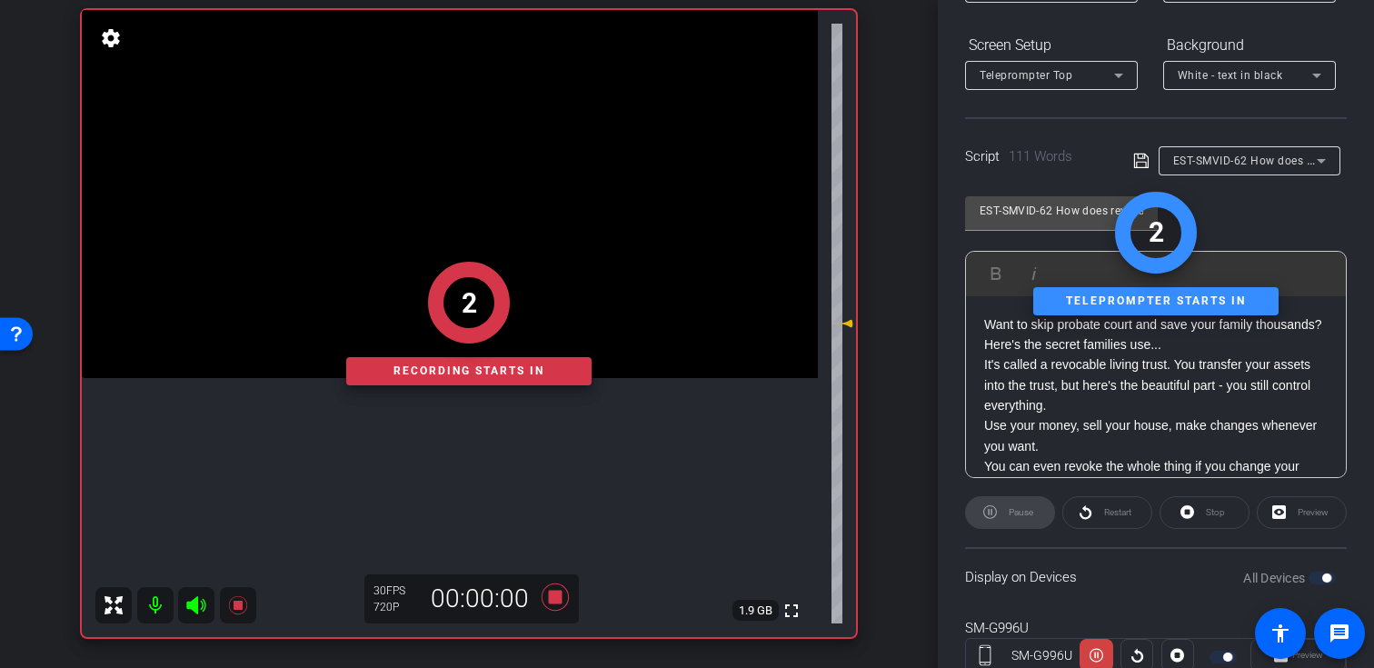
scroll to position [284, 0]
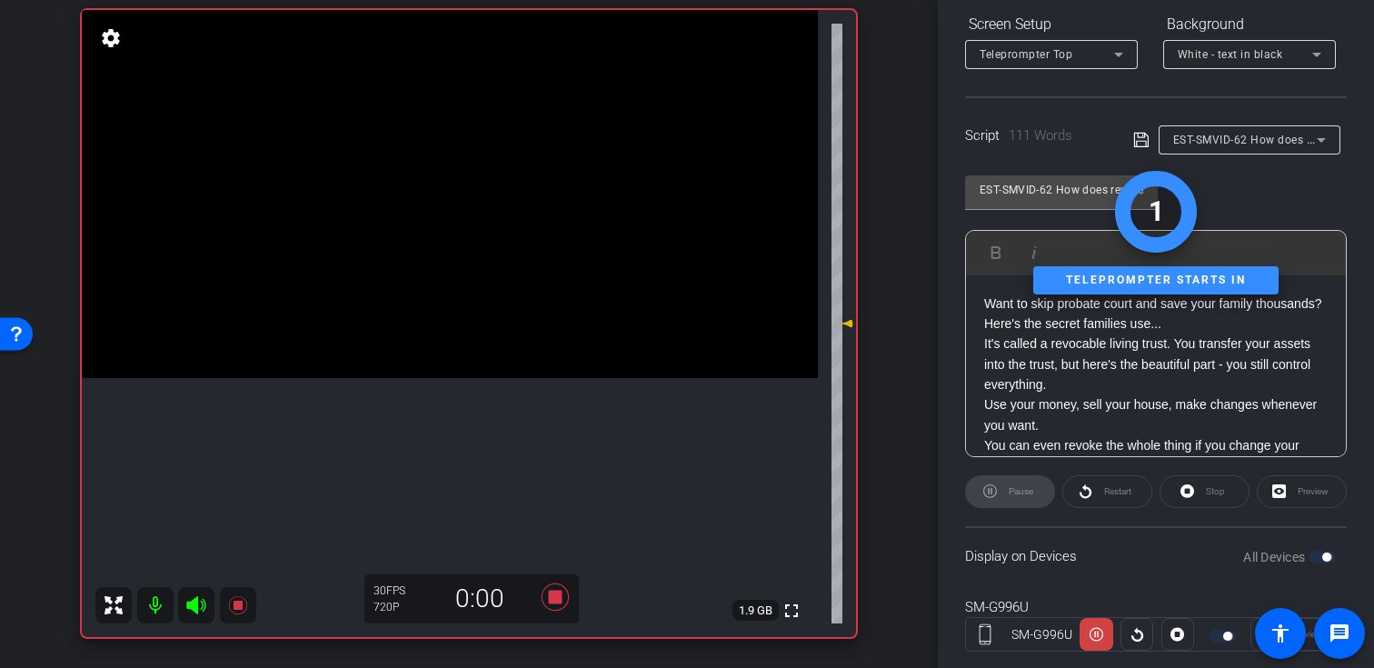
click at [194, 604] on icon at bounding box center [195, 605] width 19 height 18
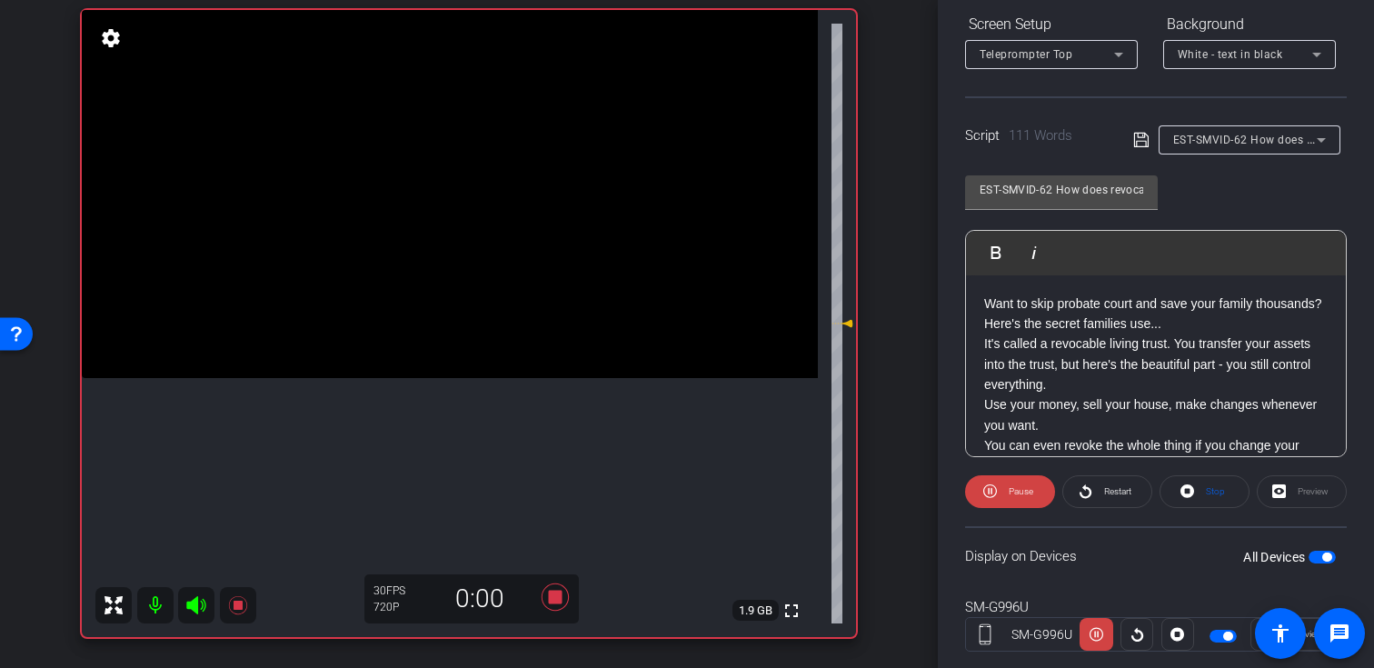
scroll to position [325, 0]
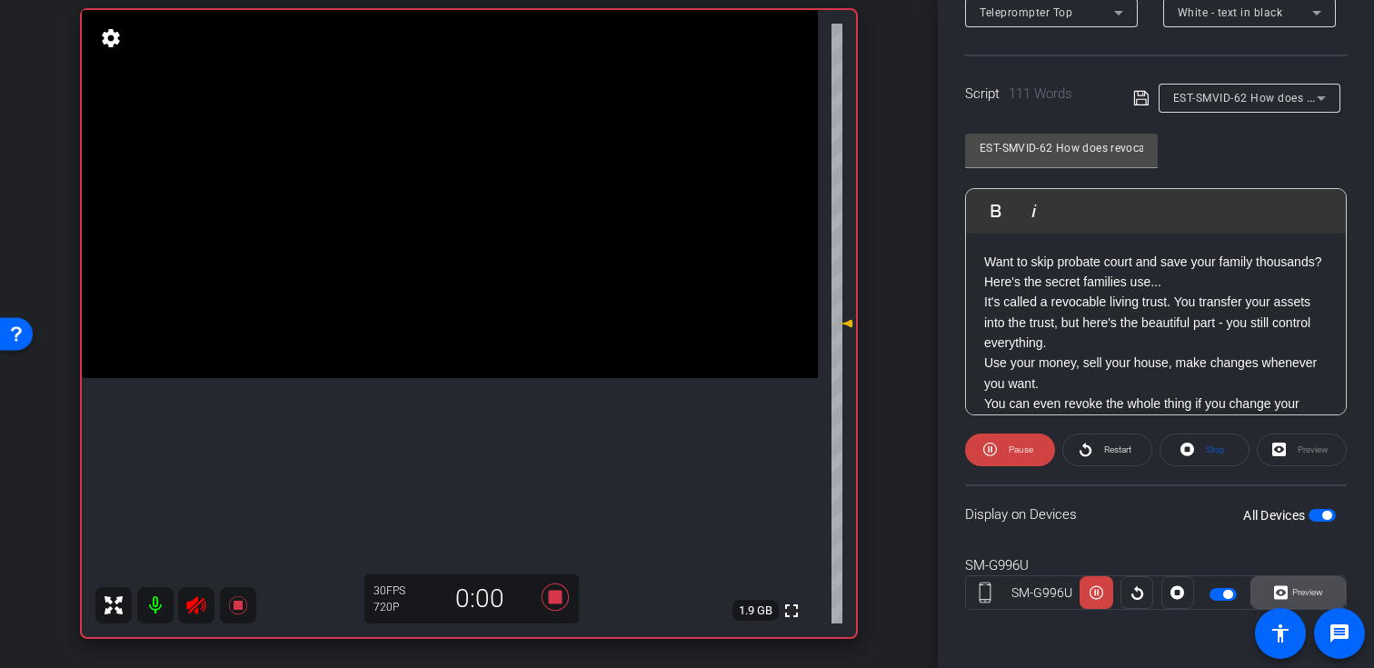
click at [1277, 590] on icon at bounding box center [1281, 593] width 14 height 14
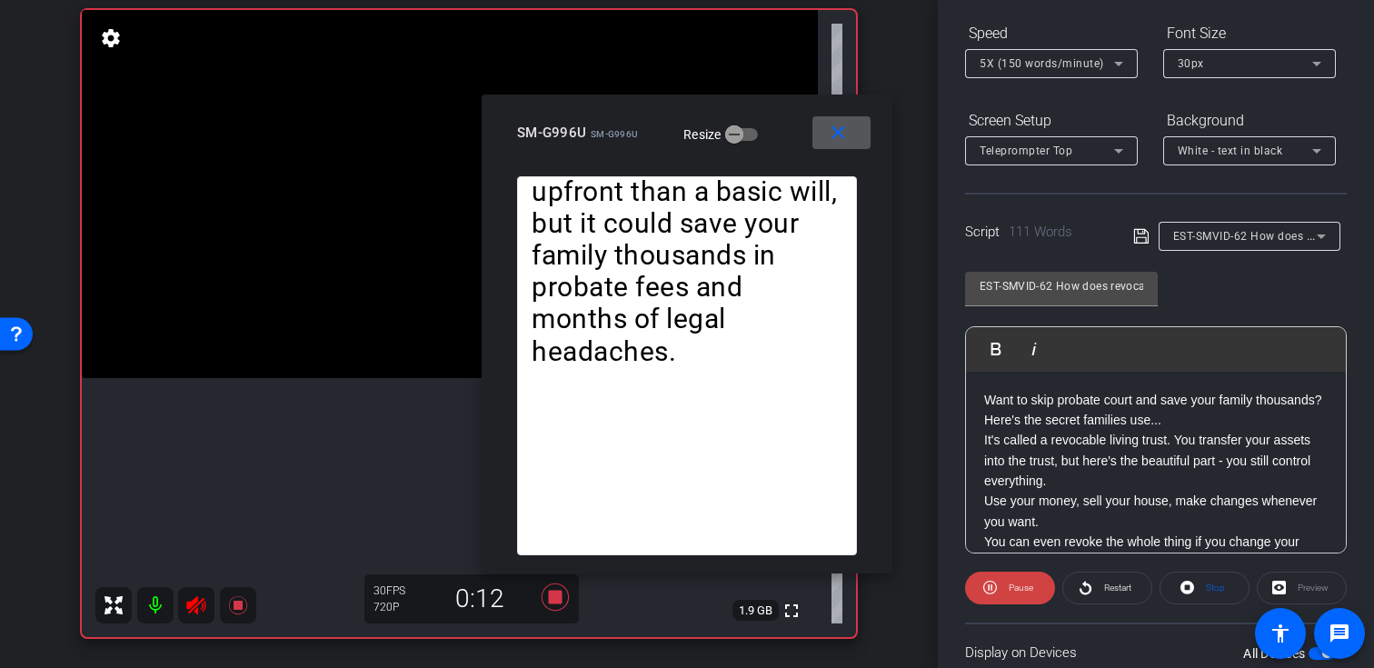
scroll to position [181, 0]
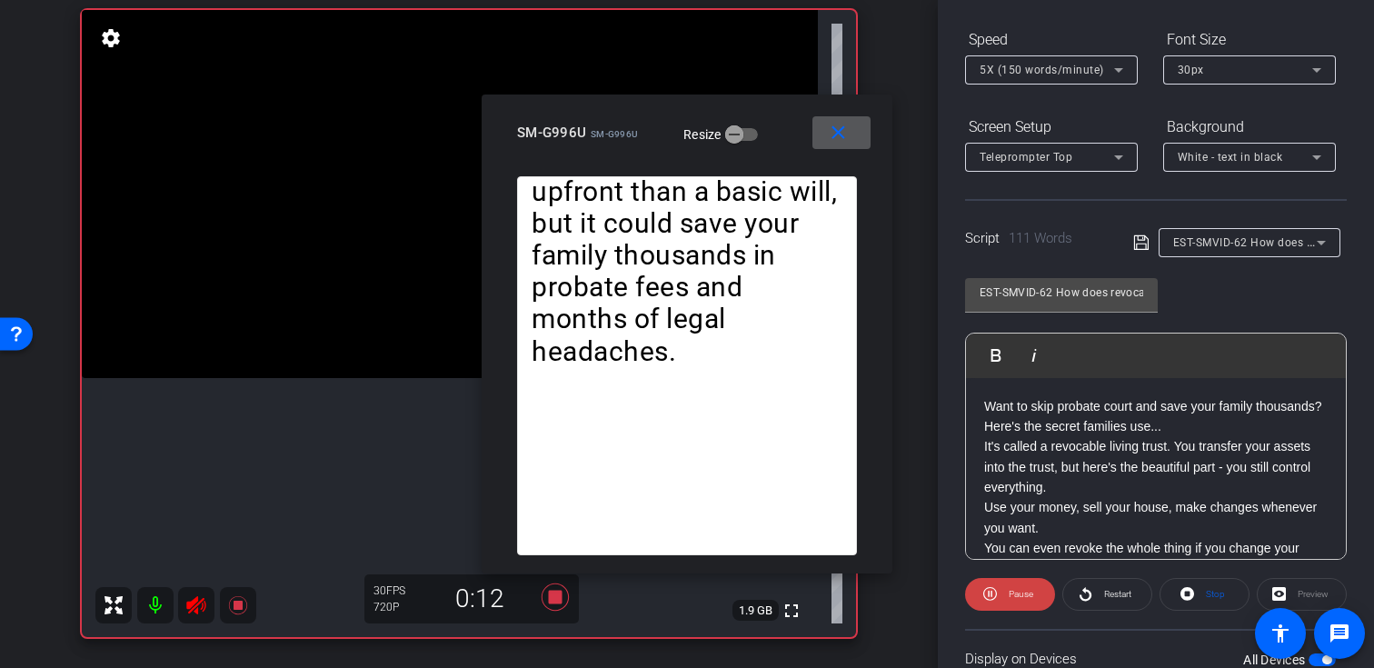
click at [1101, 72] on span "5X (150 words/minute)" at bounding box center [1042, 70] width 124 height 13
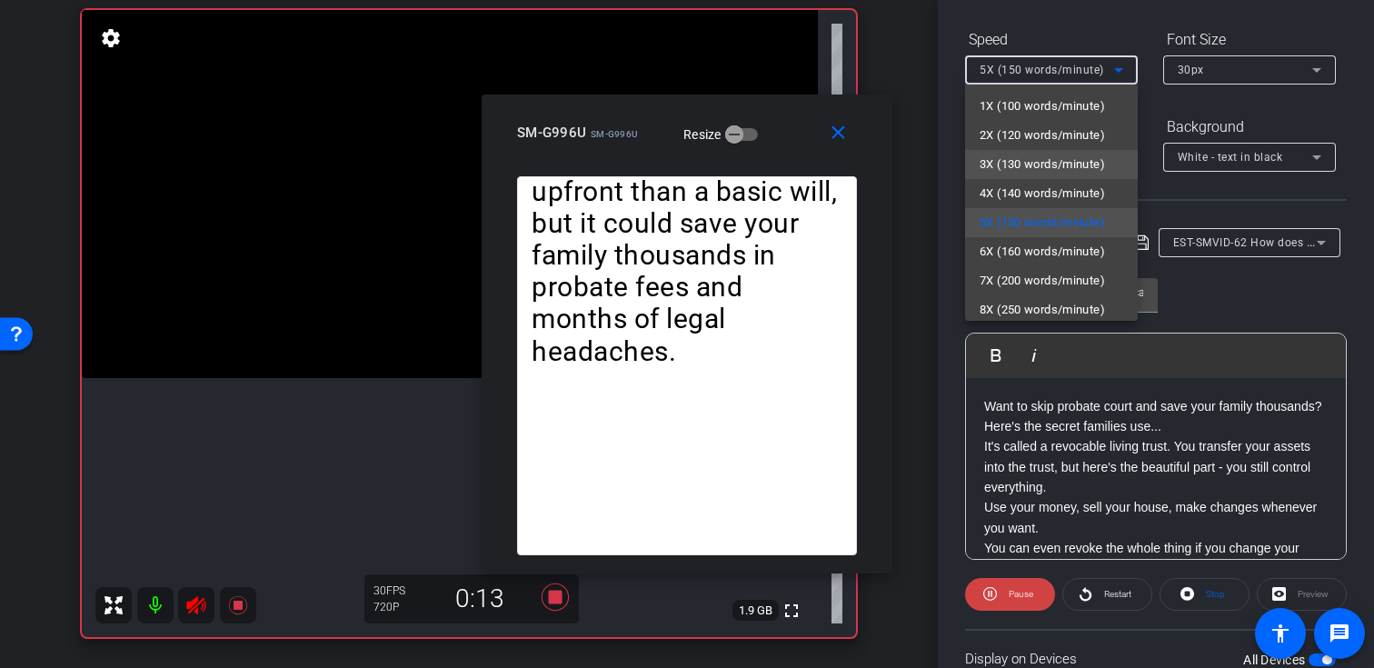
click at [1065, 161] on span "3X (130 words/minute)" at bounding box center [1042, 165] width 125 height 22
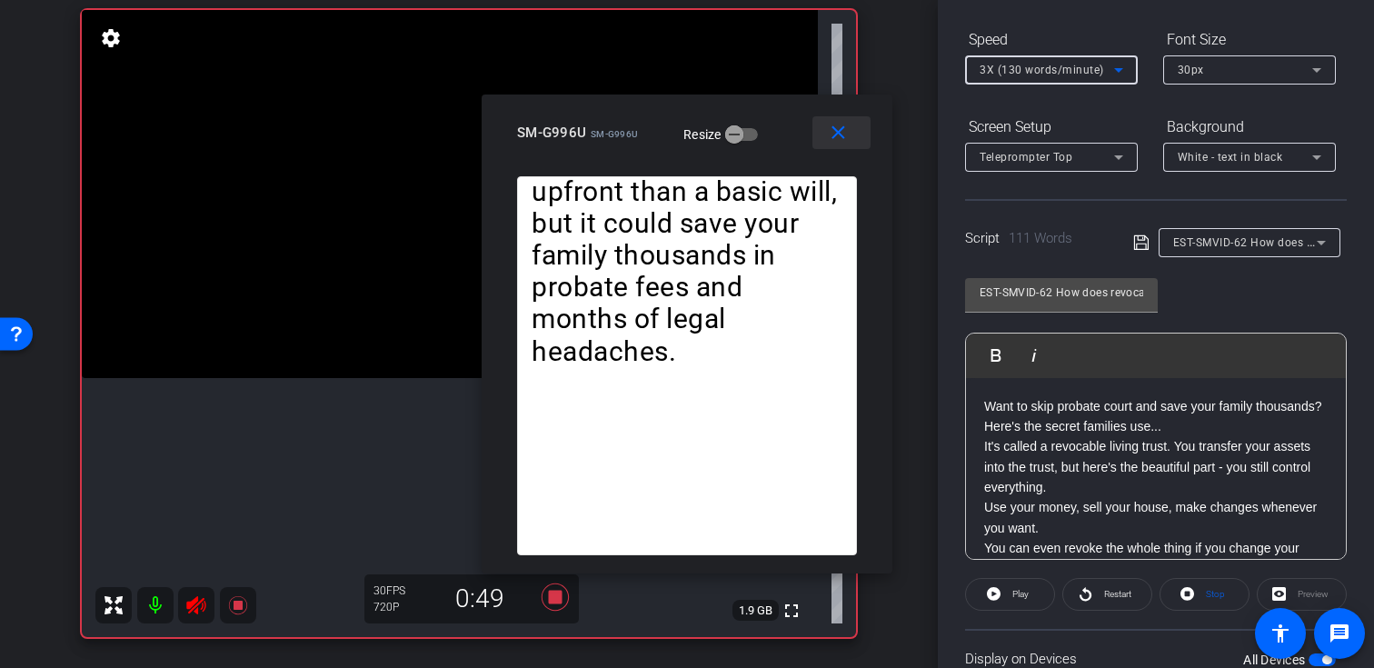
click at [843, 142] on mat-icon "close" at bounding box center [838, 133] width 23 height 23
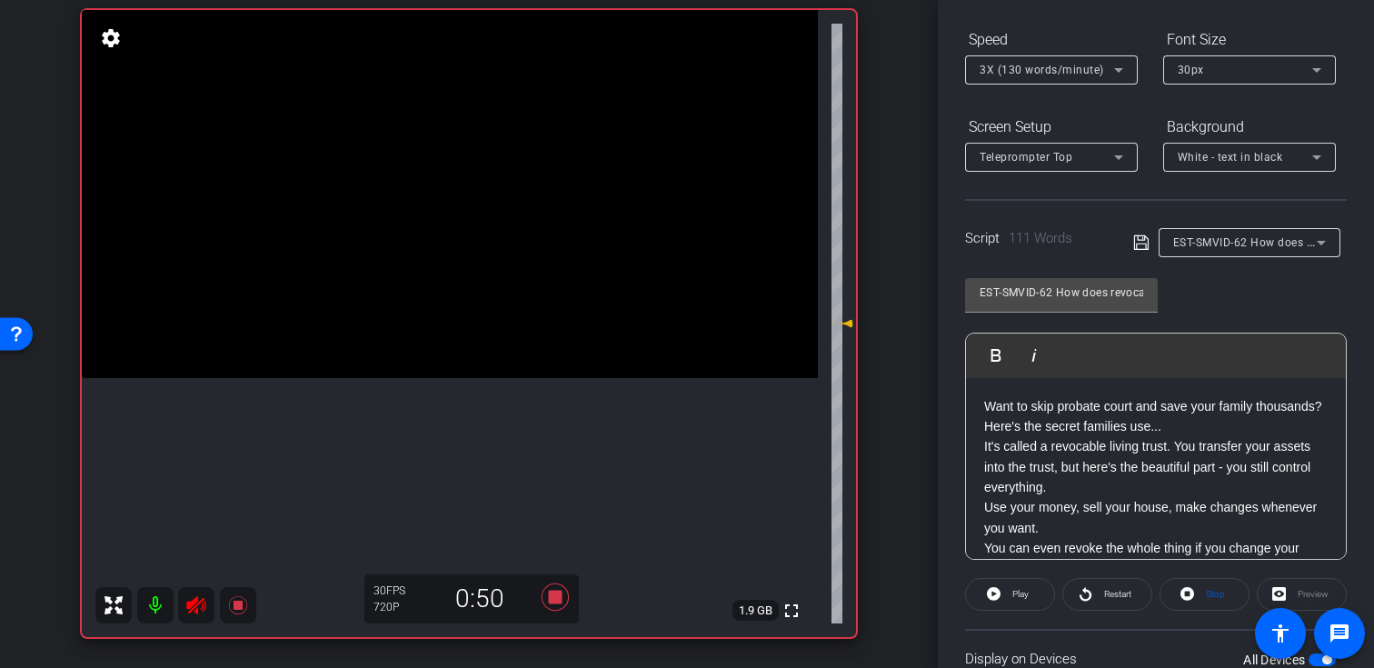
click at [896, 203] on div "arrow_back [PERSON_NAME],Michael_Shoot33_08112025 Back to project Send invite a…" at bounding box center [469, 204] width 938 height 668
click at [241, 611] on icon at bounding box center [238, 605] width 22 height 22
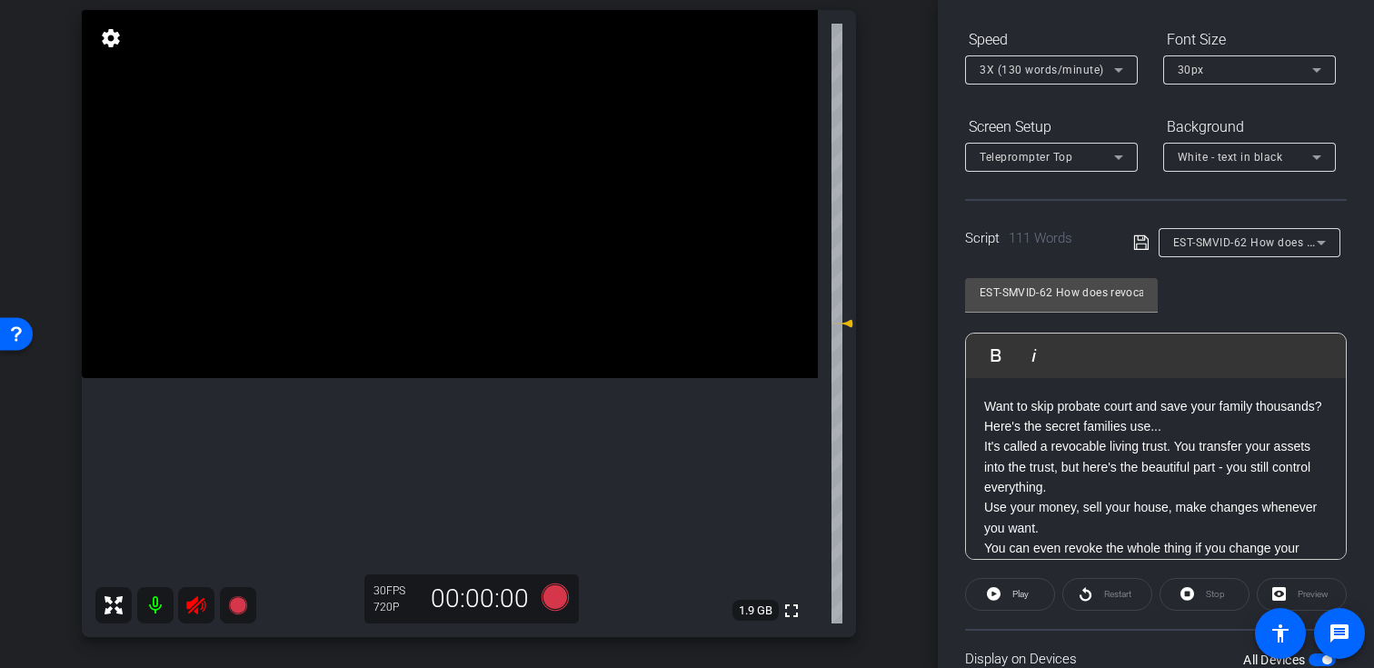
click at [196, 612] on icon at bounding box center [195, 605] width 19 height 18
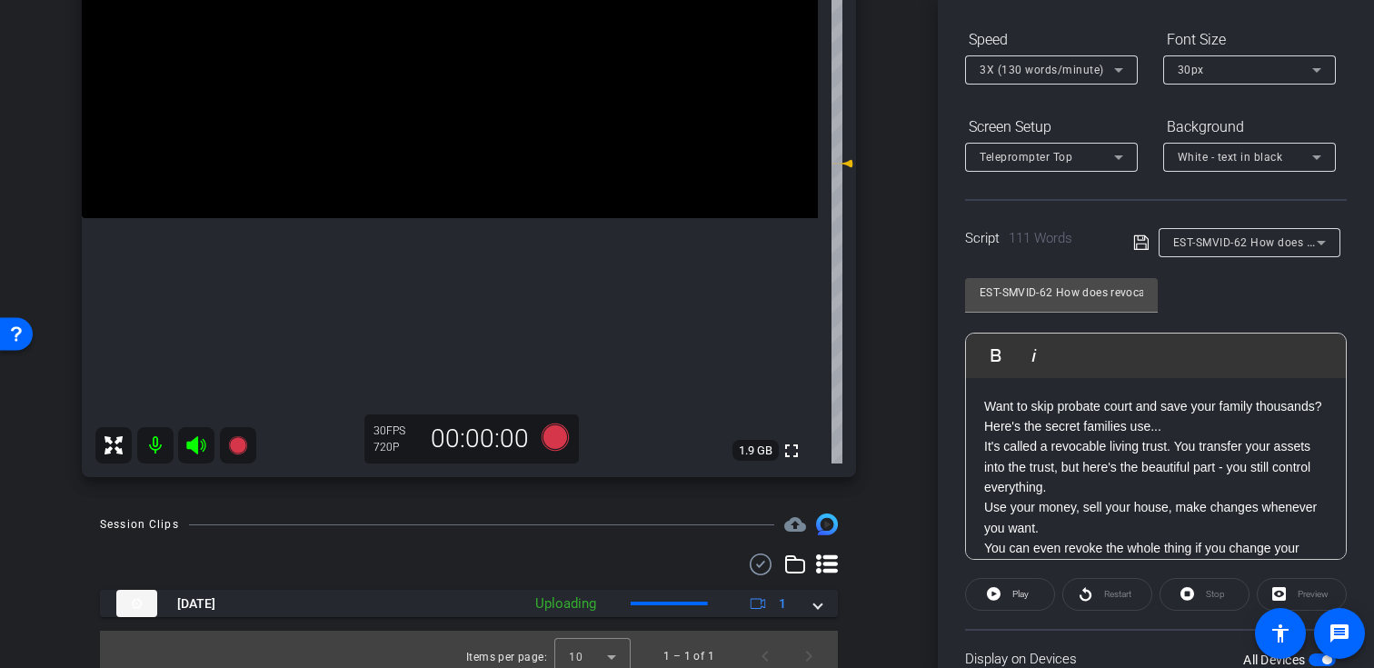
scroll to position [304, 0]
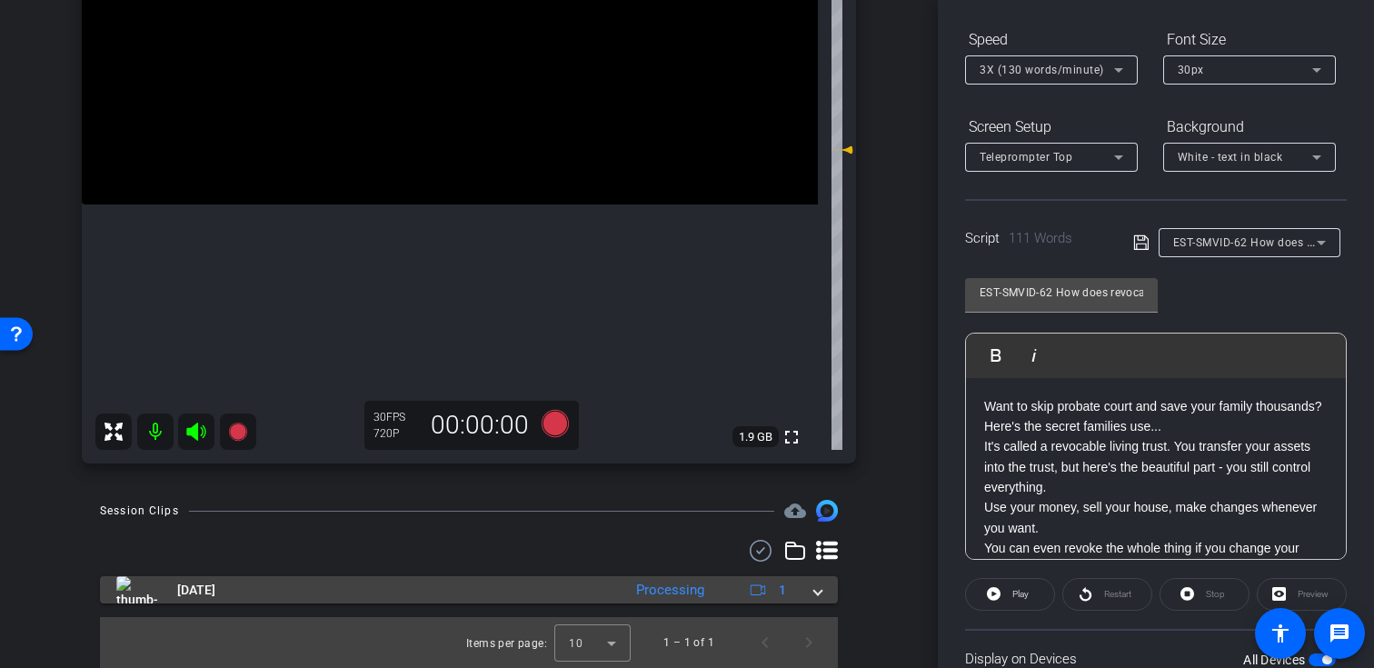
click at [727, 603] on mat-panel-description "Processing 1" at bounding box center [713, 589] width 173 height 27
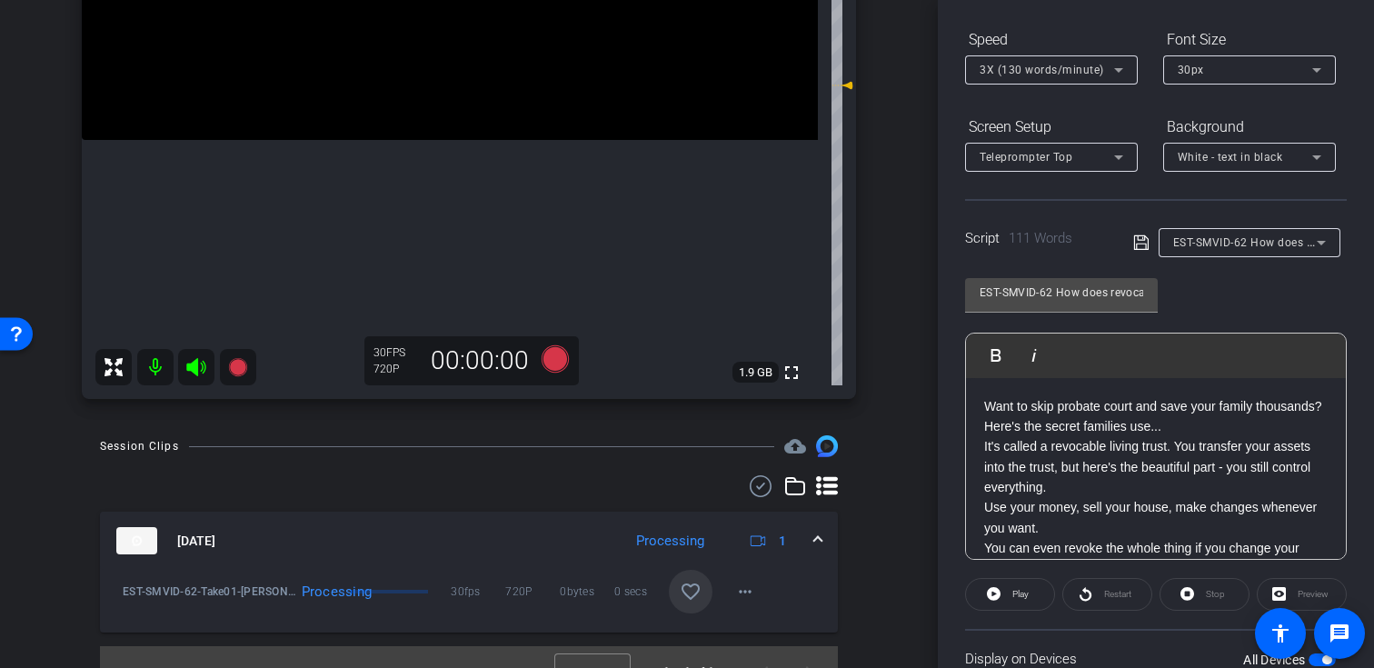
scroll to position [371, 0]
click at [694, 581] on mat-icon "favorite_border" at bounding box center [691, 589] width 22 height 22
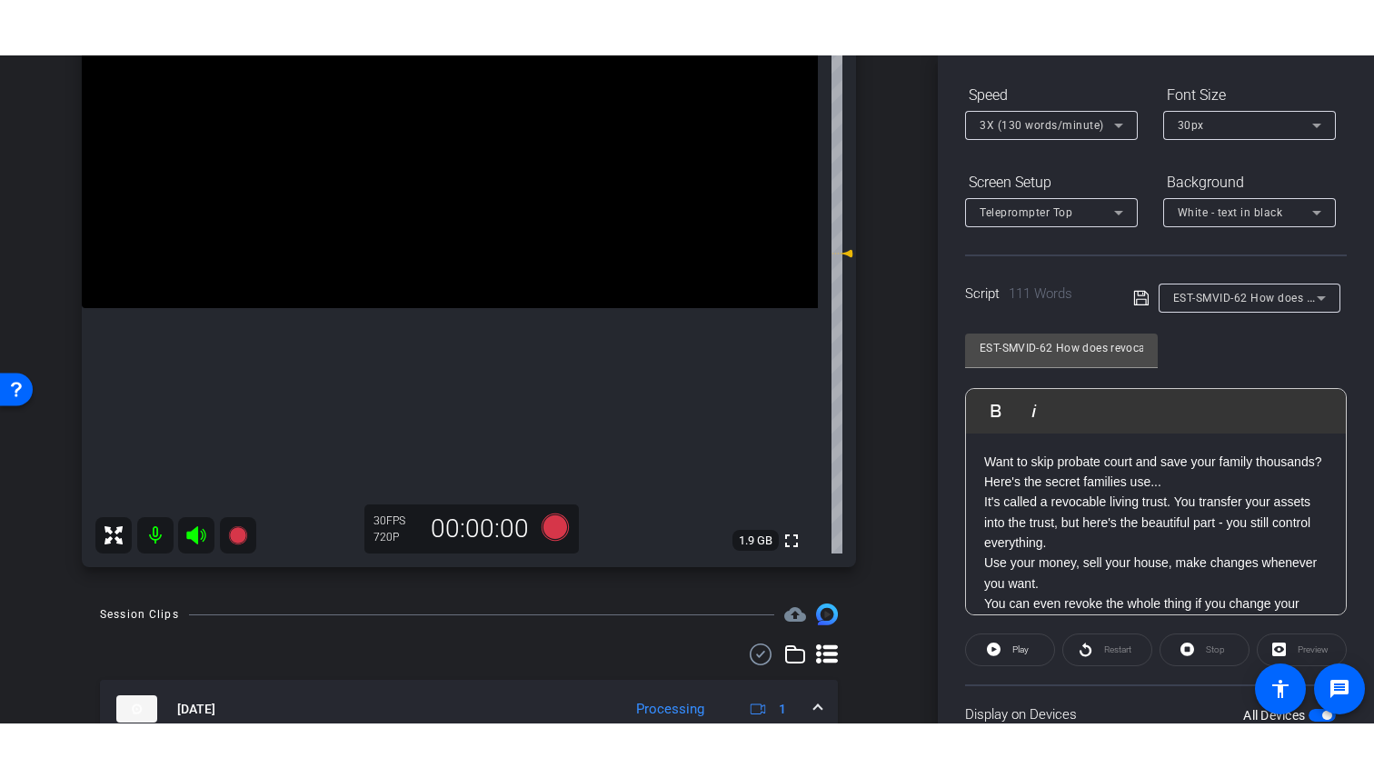
scroll to position [397, 0]
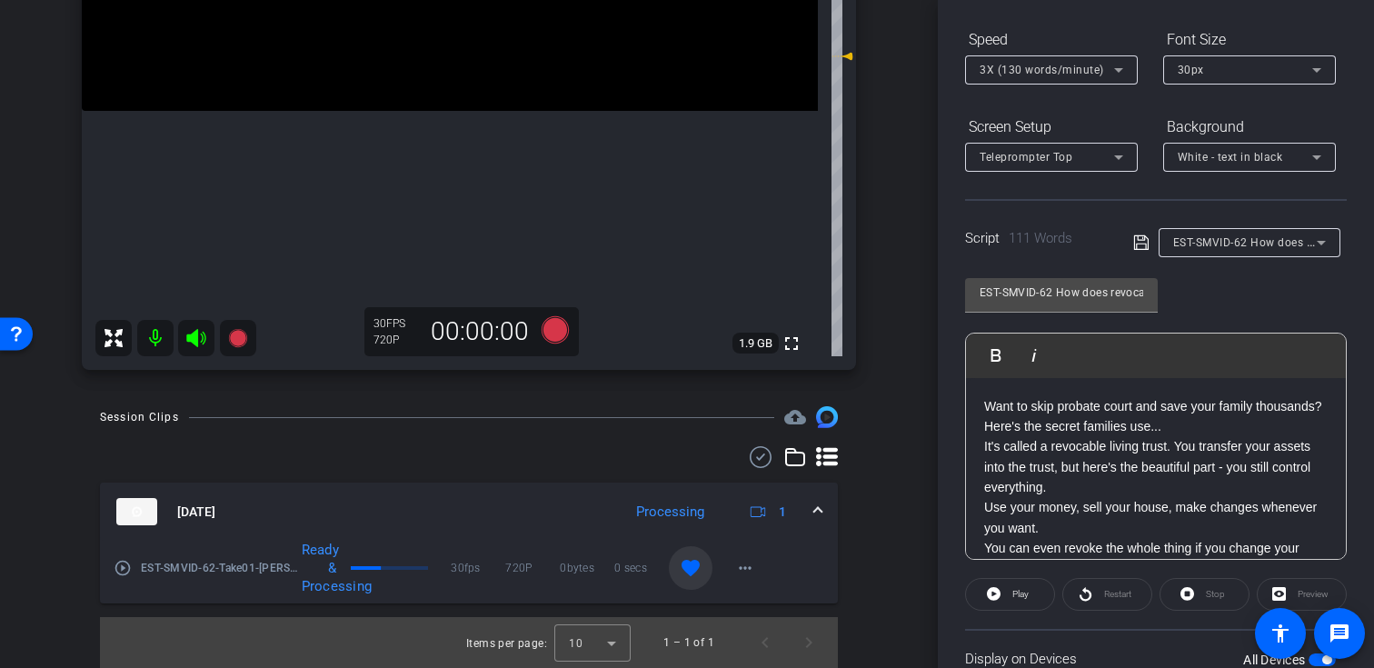
click at [122, 576] on mat-icon "play_circle_outline" at bounding box center [123, 568] width 18 height 18
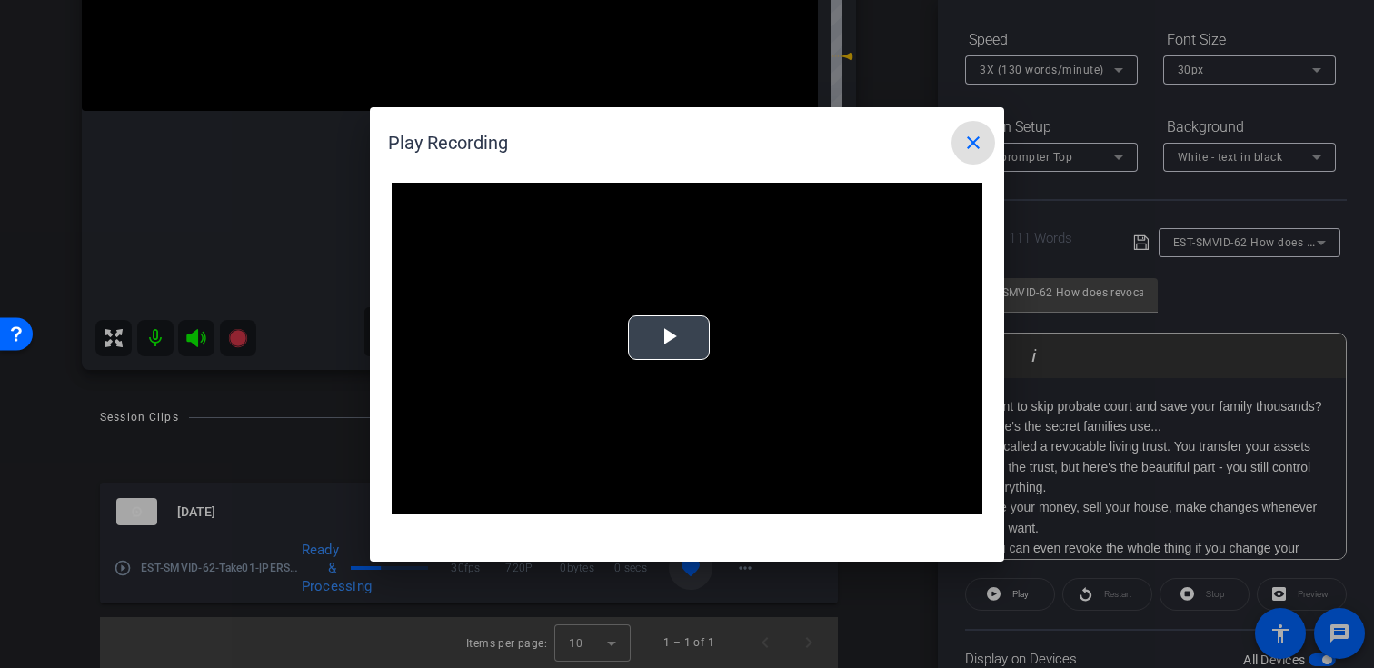
click at [669, 337] on span "Video Player" at bounding box center [669, 337] width 0 height 0
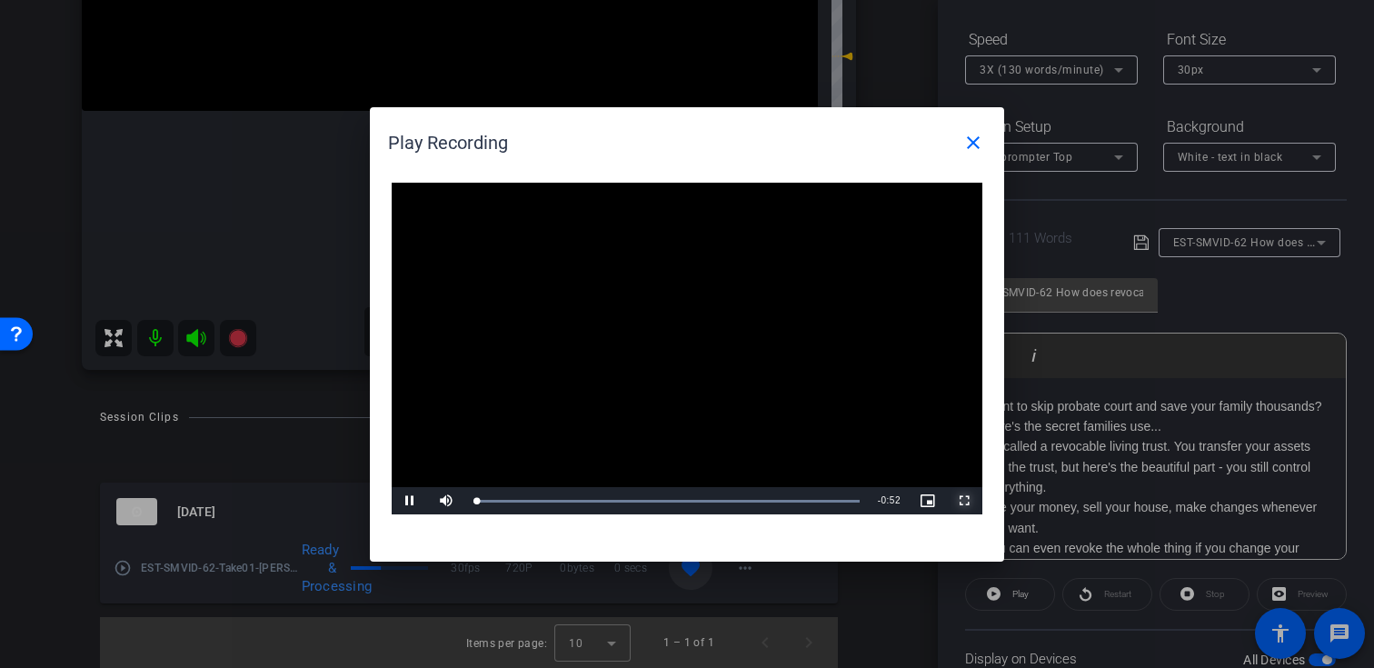
click at [966, 501] on span "Video Player" at bounding box center [964, 501] width 36 height 0
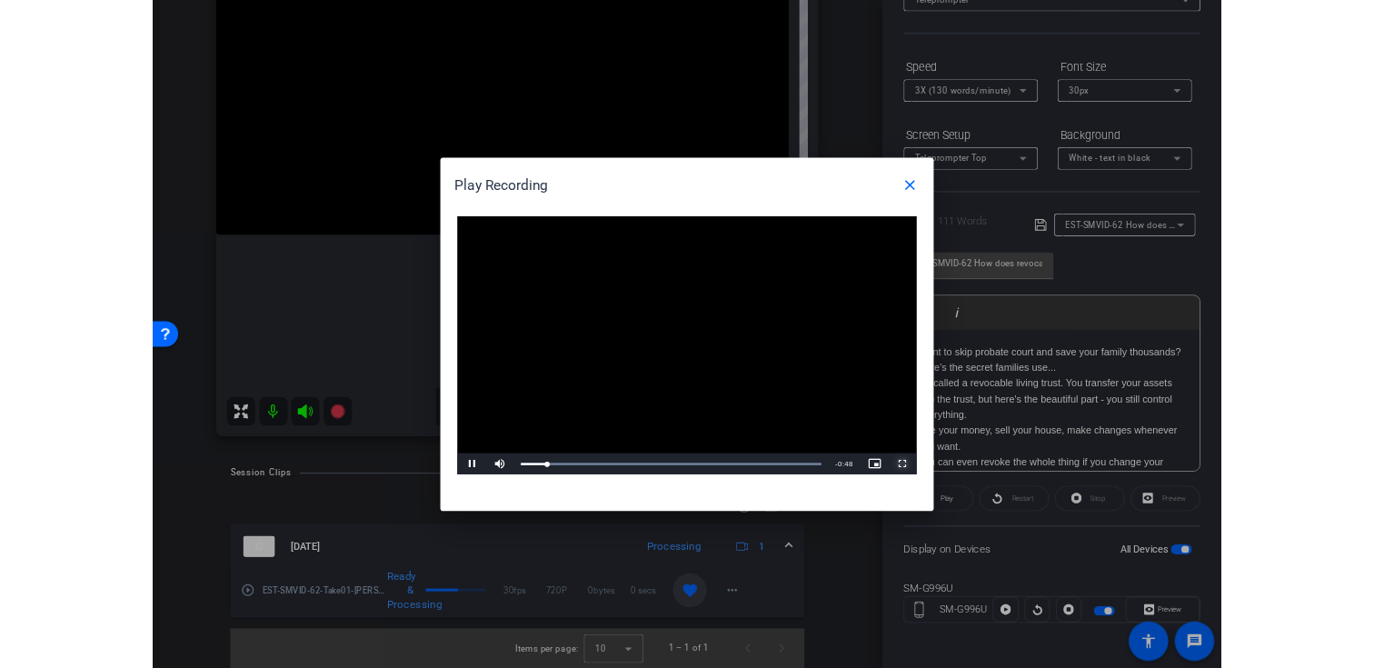
scroll to position [181, 0]
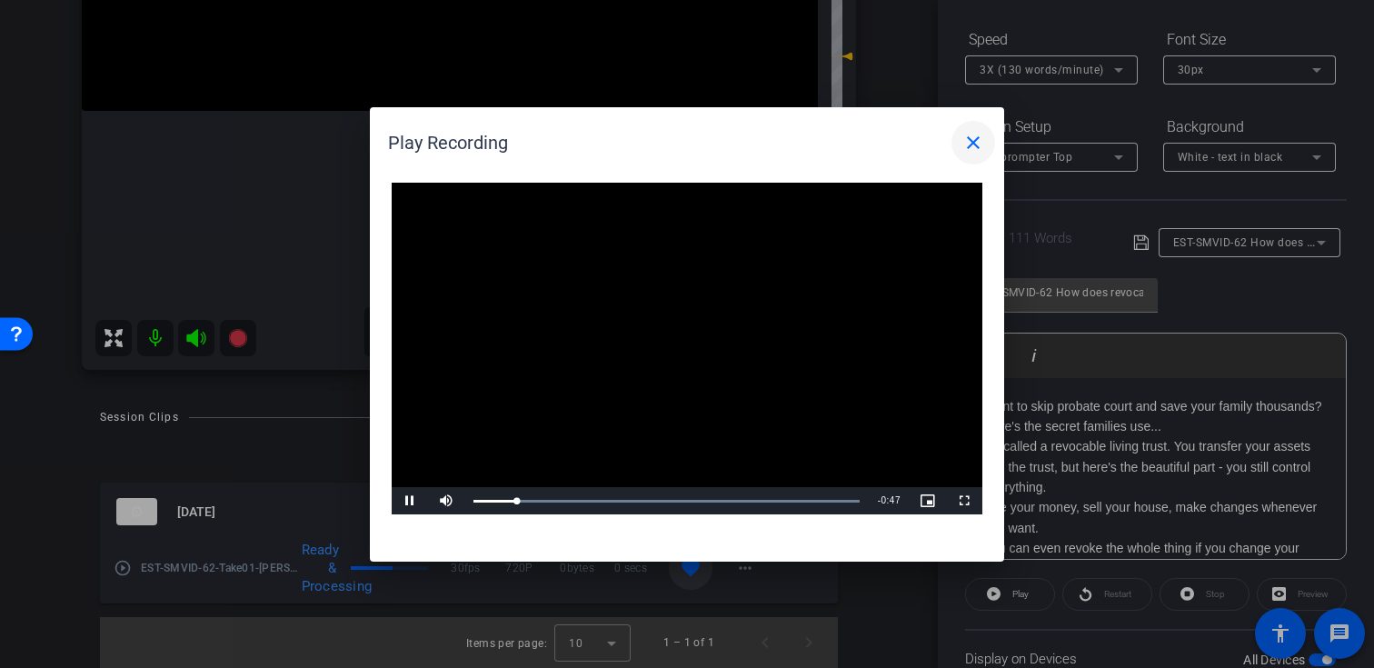
click at [978, 141] on mat-icon "close" at bounding box center [973, 143] width 22 height 22
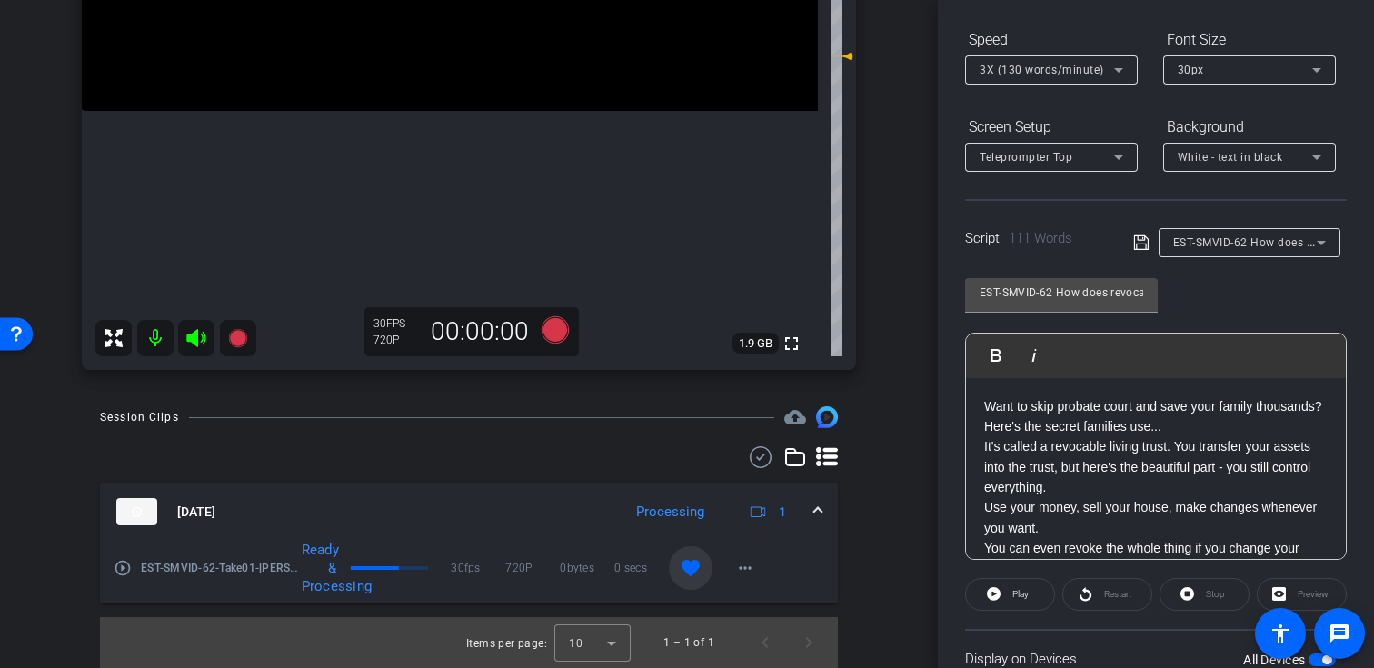
click at [1264, 239] on span "EST-SMVID-62 How does revocable living trust work" at bounding box center [1310, 241] width 274 height 15
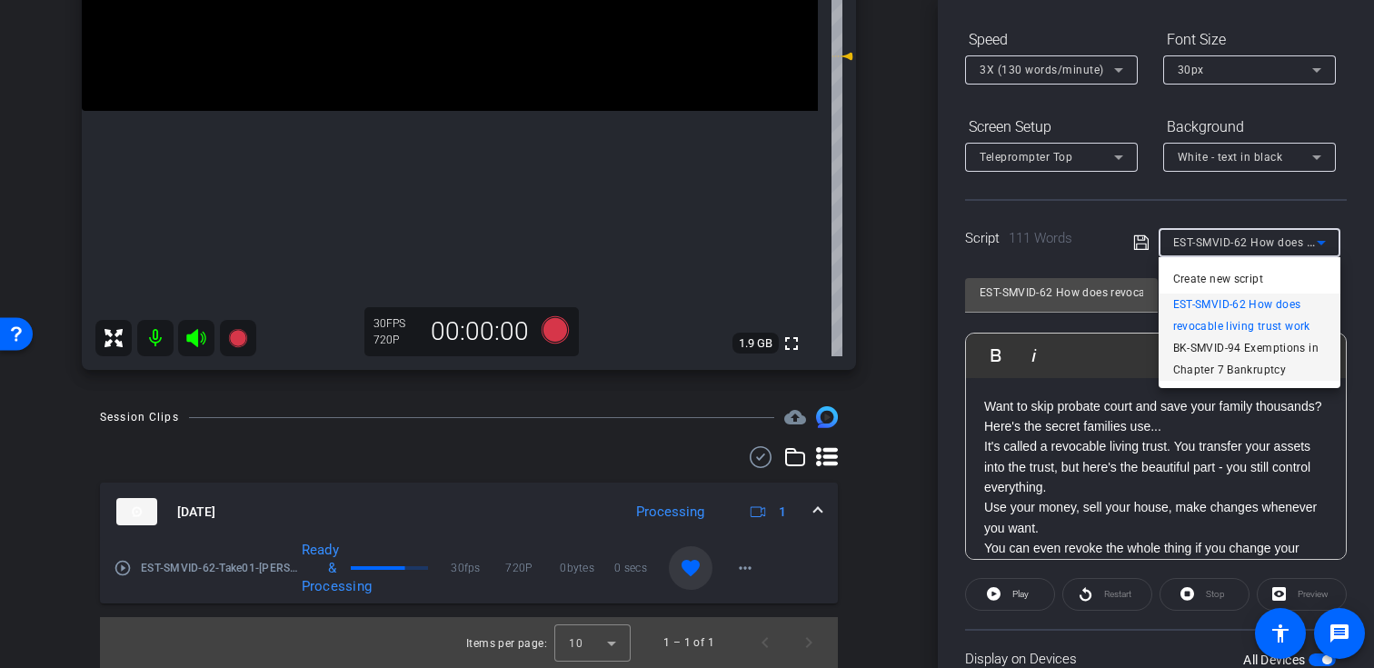
click at [1243, 350] on span "BK-SMVID-94 Exemptions in Chapter 7 Bankruptcy" at bounding box center [1249, 359] width 153 height 44
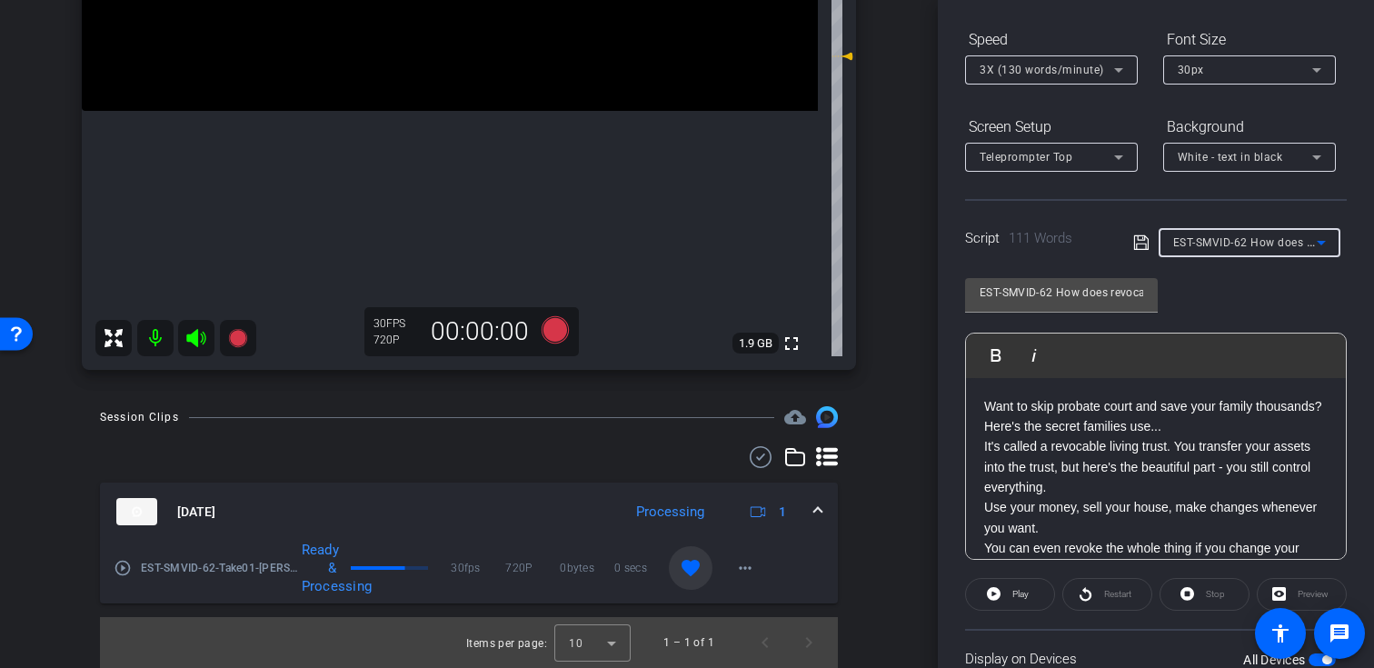
type input "BK-SMVID-94 Exemptions in Chapter 7 Bankruptcy"
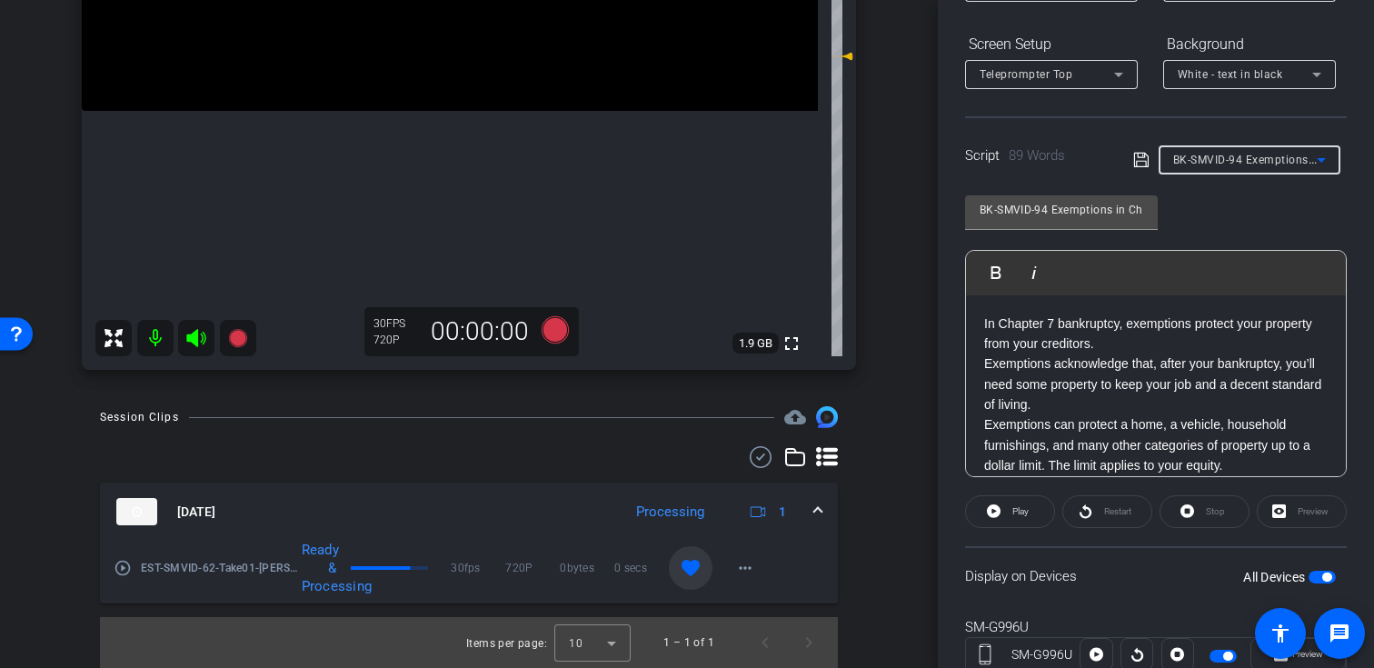
scroll to position [325, 0]
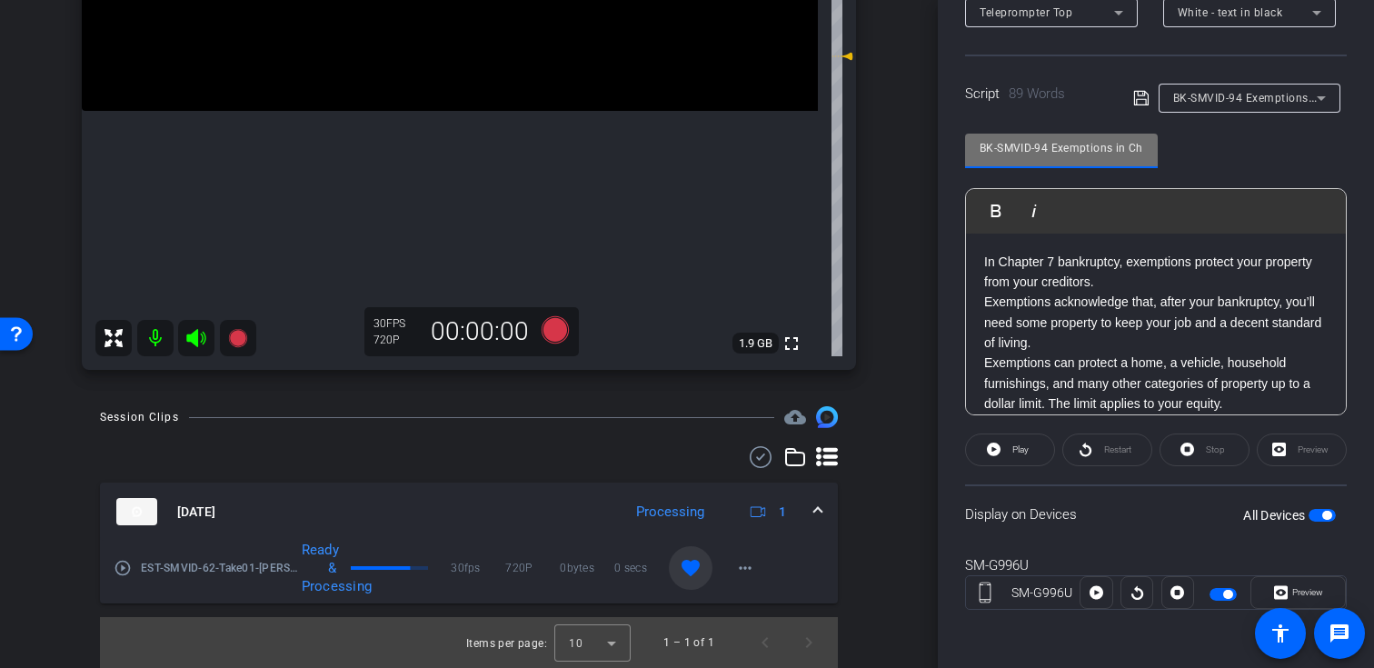
drag, startPoint x: 1049, startPoint y: 144, endPoint x: 888, endPoint y: 144, distance: 160.8
click at [888, 144] on div "arrow_back [PERSON_NAME],Michael_Shoot33_08112025 Back to project Send invite a…" at bounding box center [687, 334] width 1374 height 668
click at [1234, 163] on div "BK-SMVID-94 Exemptions in Chapter 7 Bankruptcy Play Play from this location Pla…" at bounding box center [1156, 267] width 382 height 295
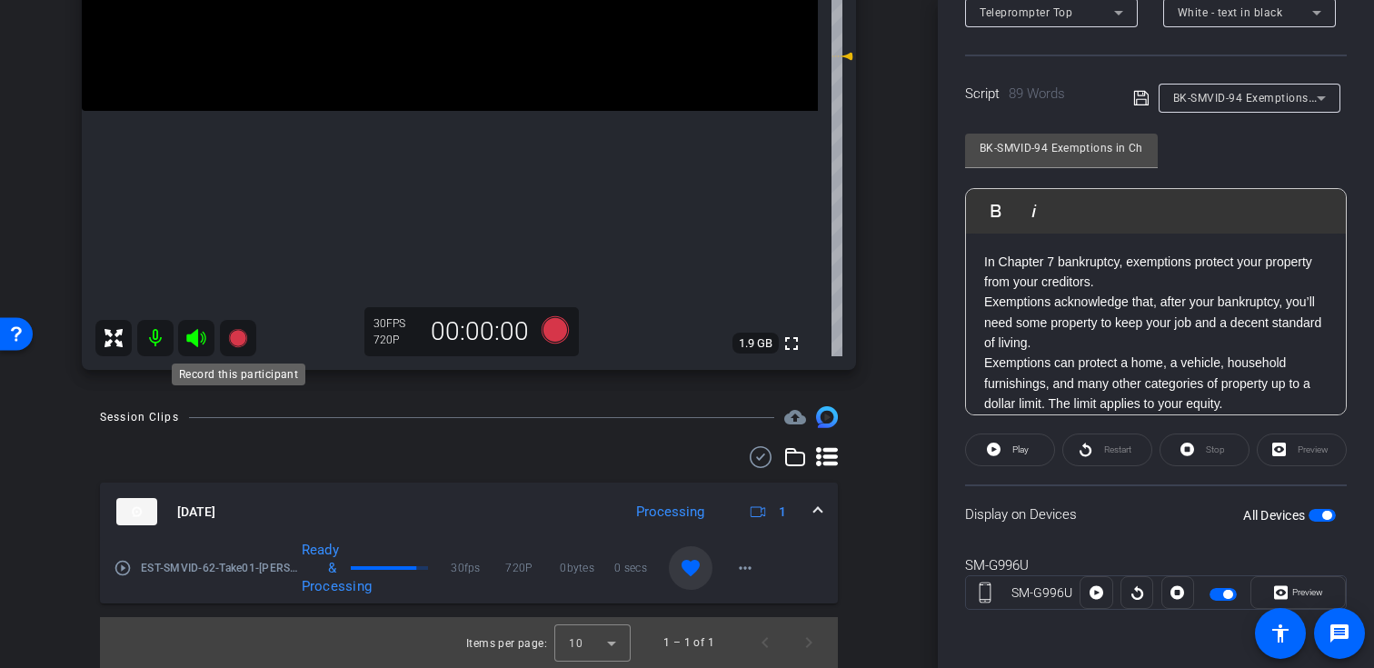
click at [239, 334] on icon at bounding box center [237, 338] width 18 height 18
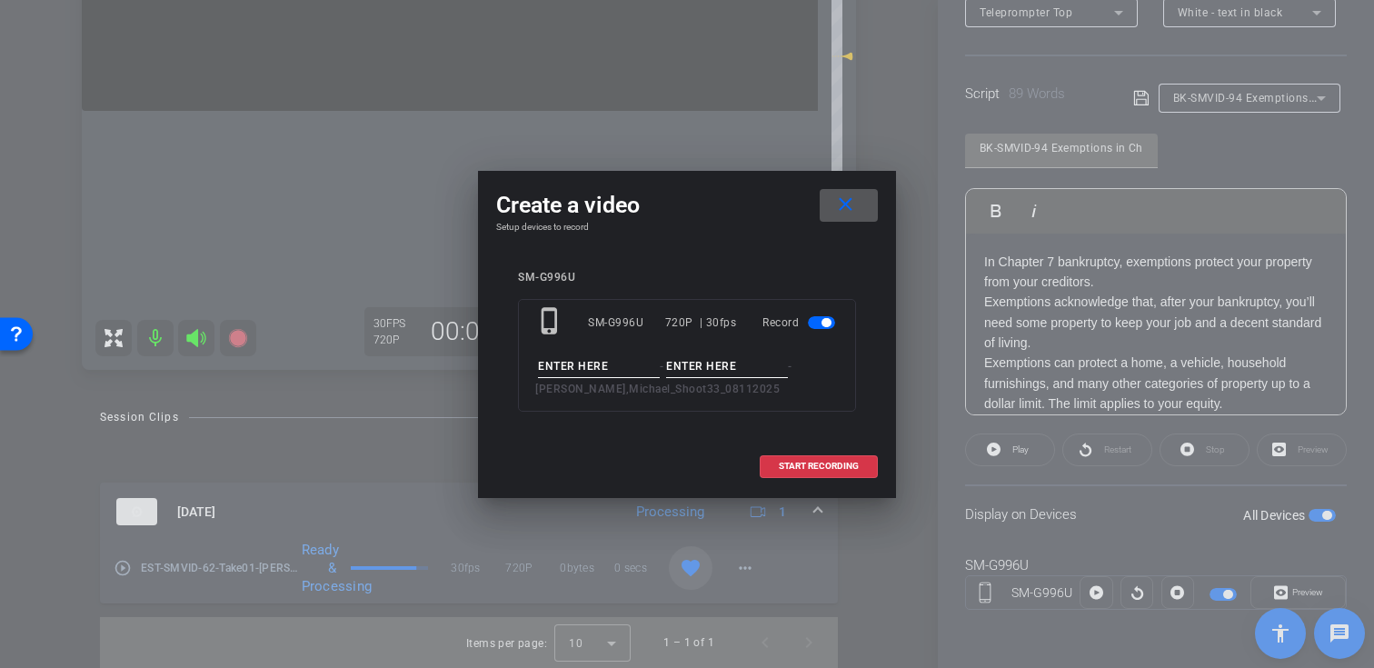
click at [550, 346] on div "phone_iphone SM-G996U 720P | 30fps Record - - [PERSON_NAME],Michael_Shoot33_081…" at bounding box center [687, 355] width 338 height 113
click at [568, 376] on input at bounding box center [599, 366] width 122 height 23
paste input "BK-SMVID-94"
type input "BK-SMVID-94"
click at [748, 373] on input at bounding box center [727, 366] width 122 height 23
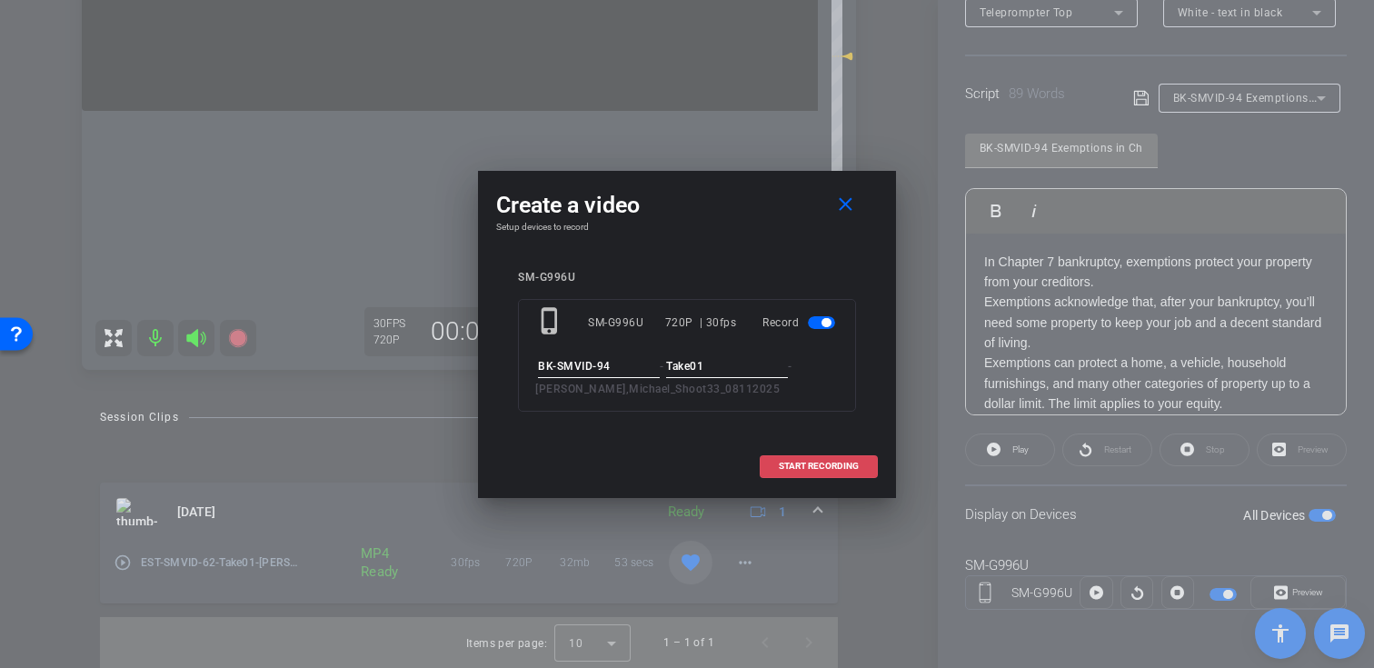
type input "Take01"
click at [852, 469] on span "START RECORDING" at bounding box center [819, 466] width 80 height 9
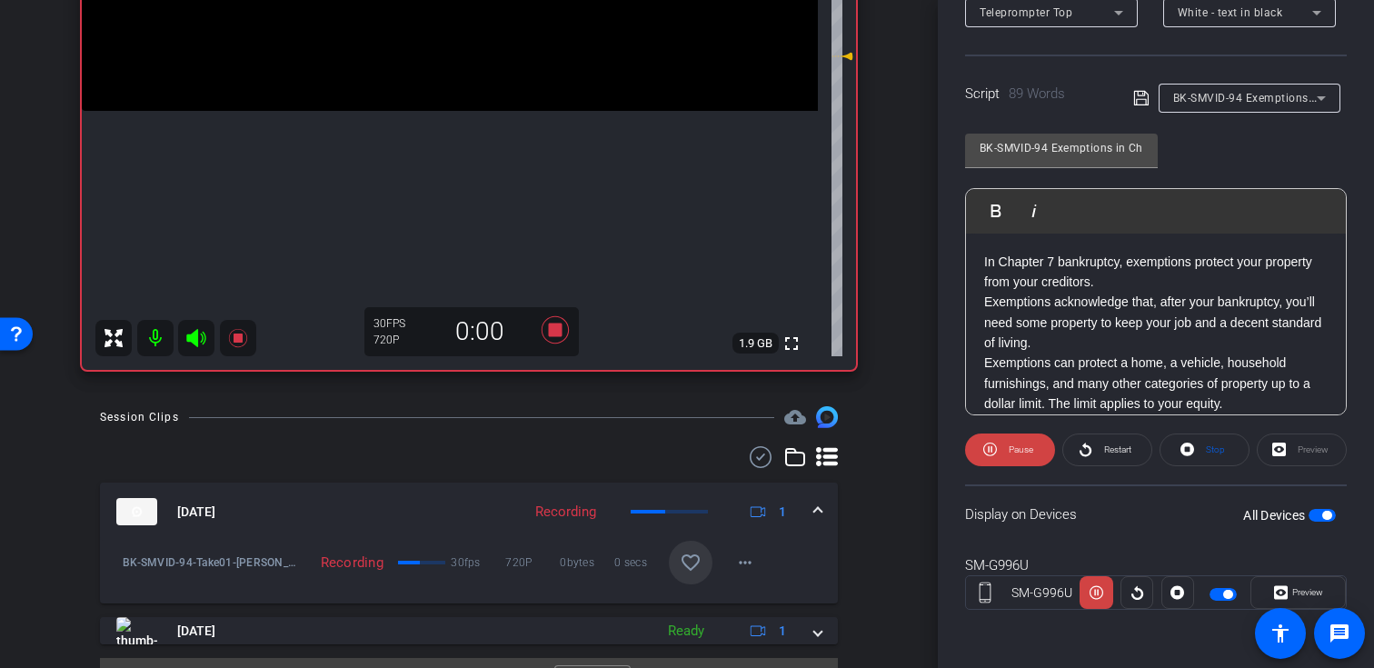
click at [198, 338] on icon at bounding box center [196, 338] width 22 height 22
click at [1266, 586] on span at bounding box center [1298, 593] width 94 height 44
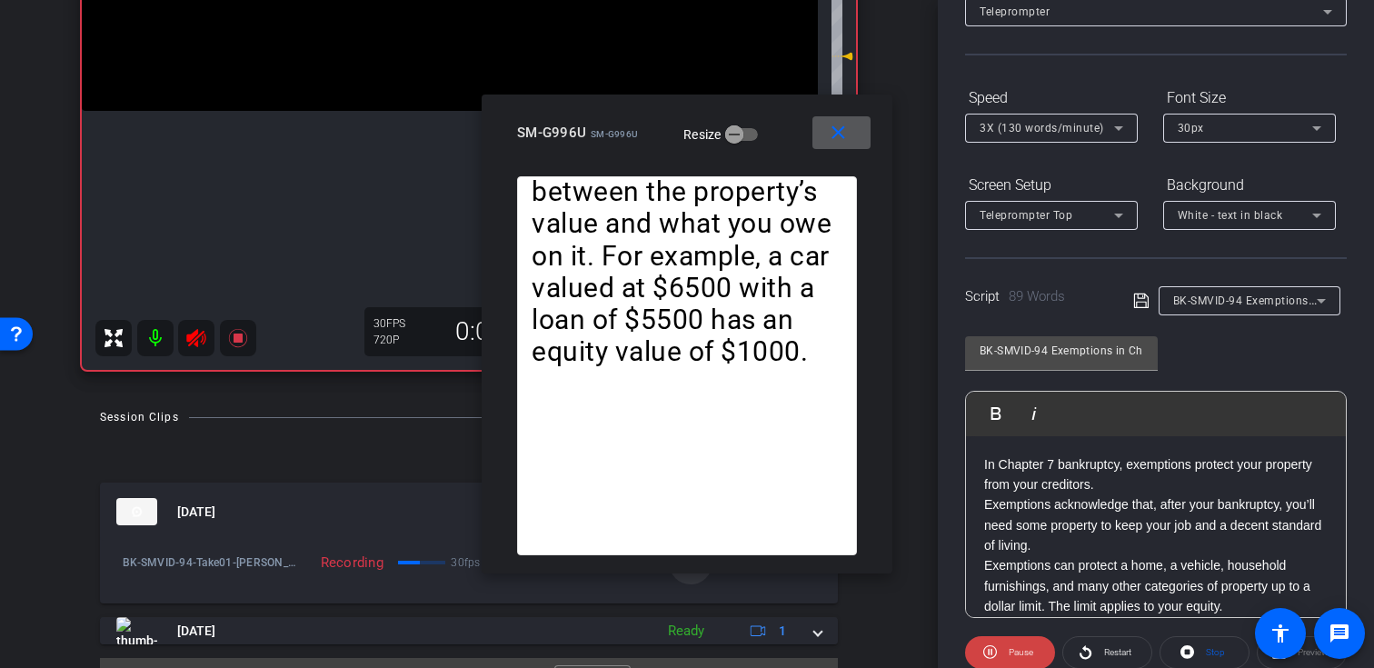
scroll to position [84, 0]
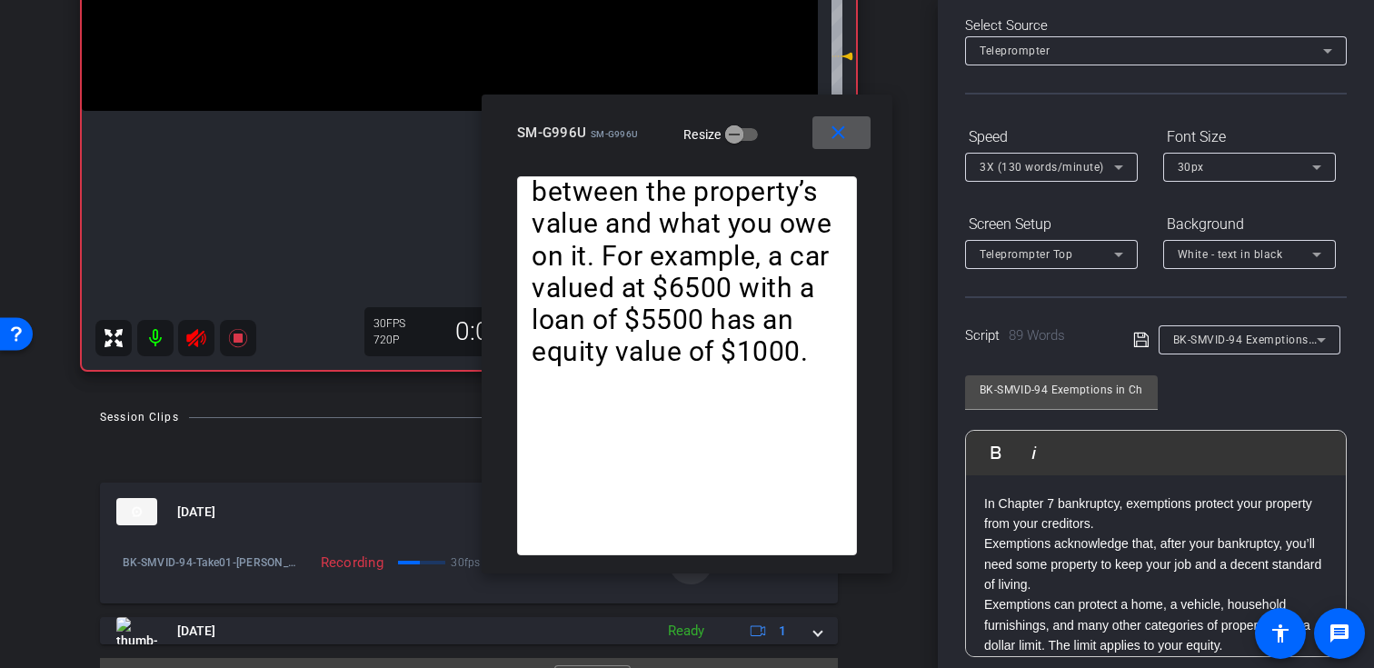
click at [824, 136] on span at bounding box center [841, 133] width 58 height 44
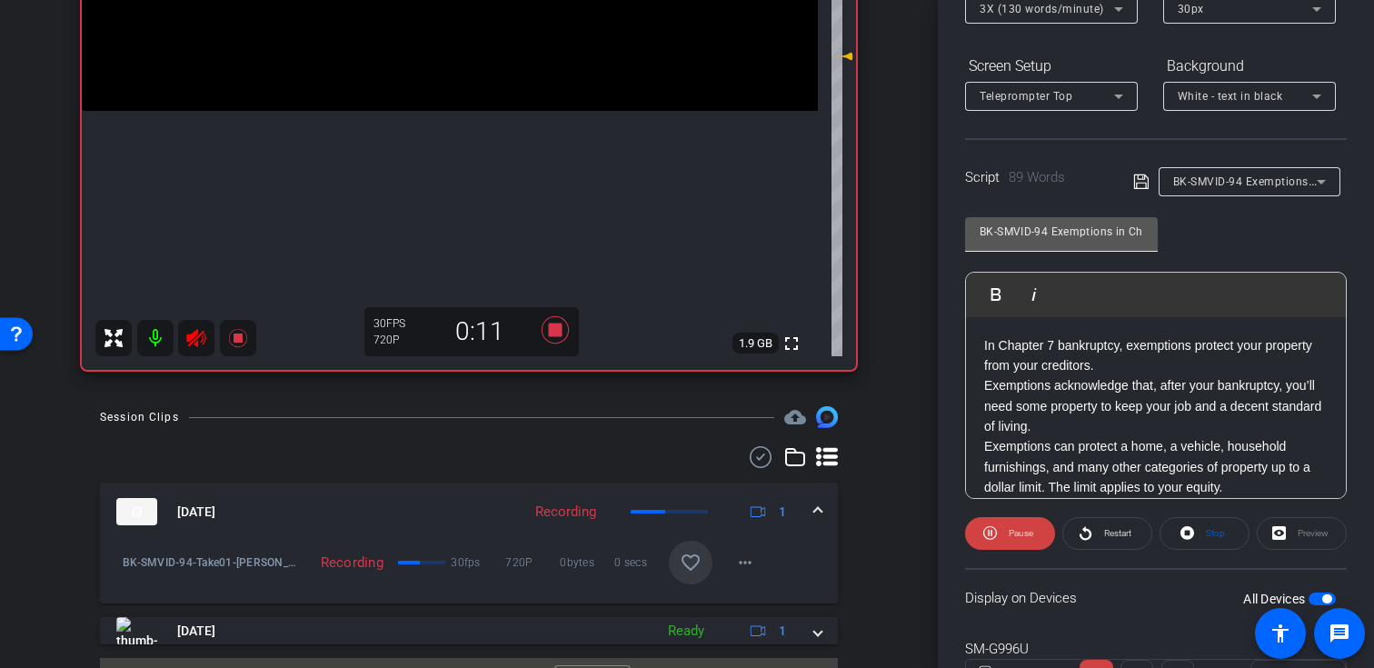
scroll to position [282, 0]
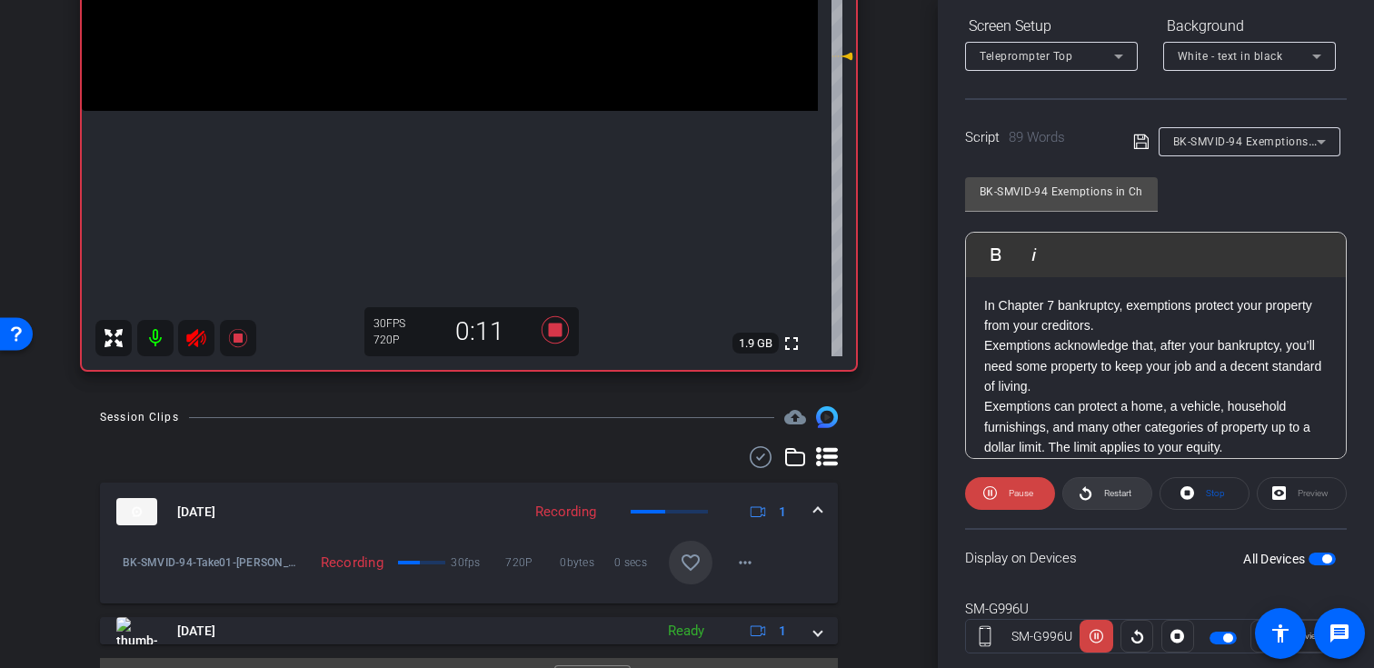
click at [1081, 502] on icon at bounding box center [1086, 493] width 14 height 23
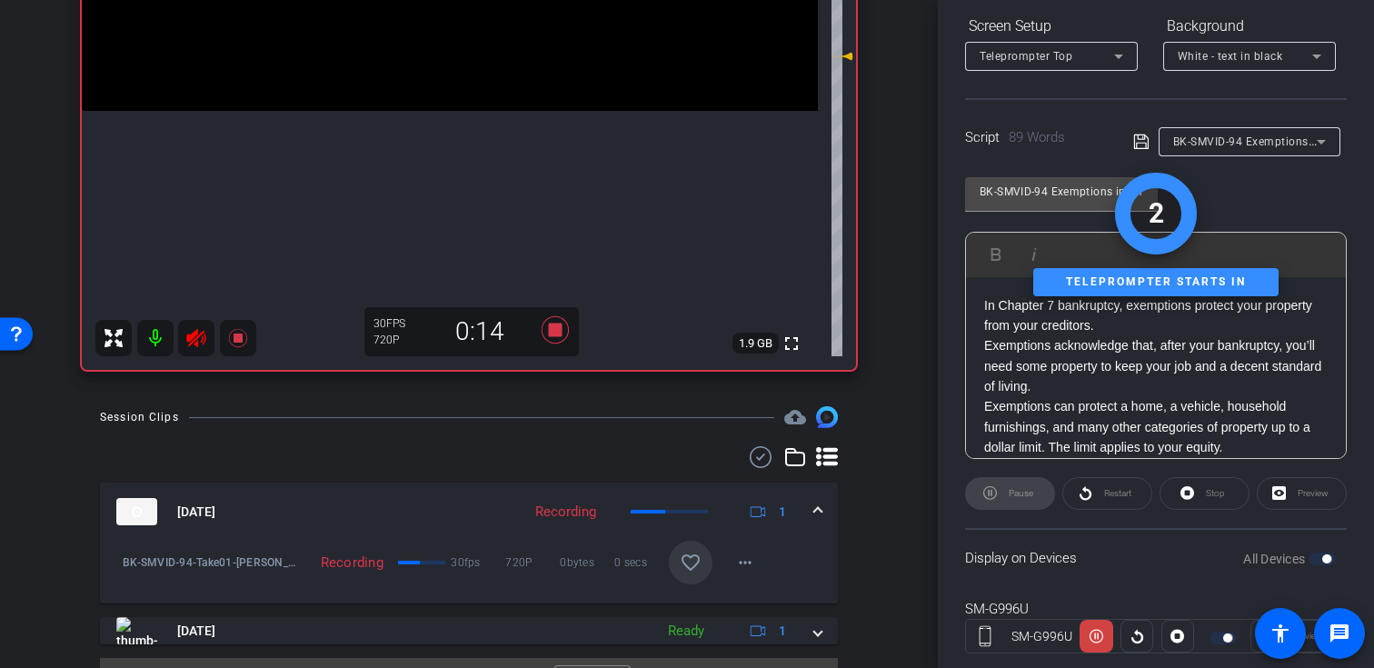
scroll to position [325, 0]
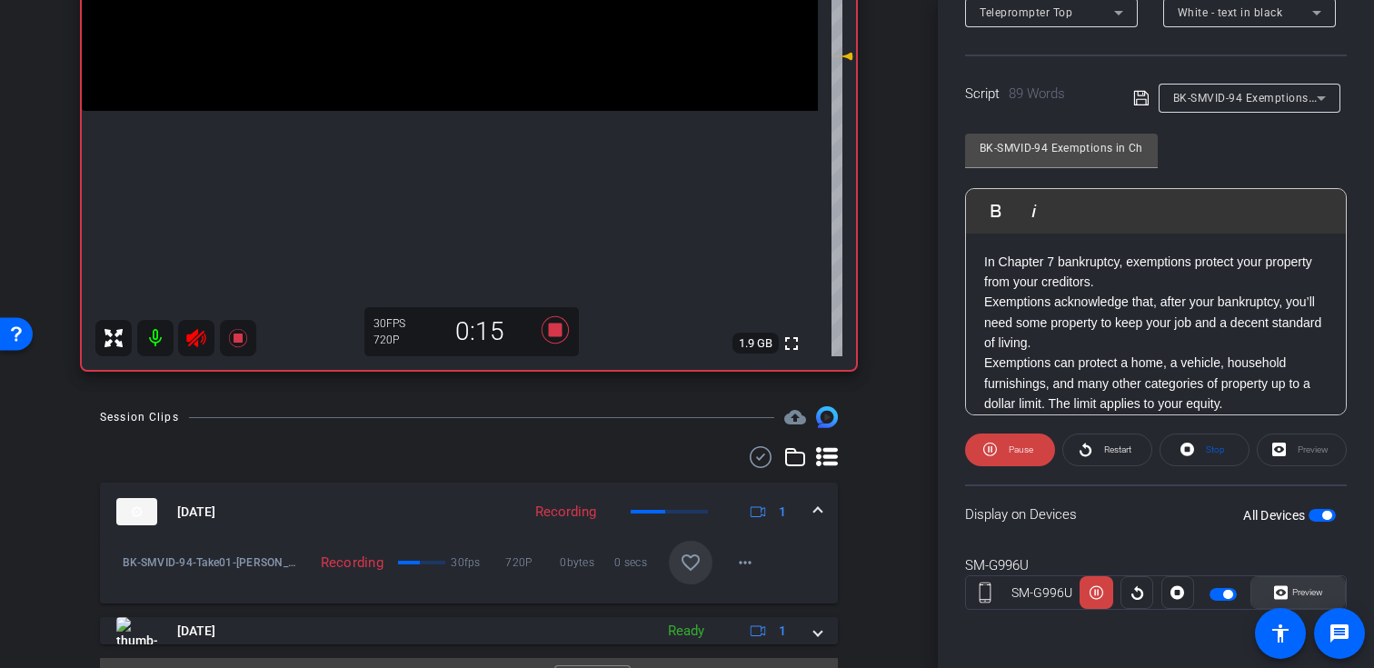
click at [1283, 590] on icon at bounding box center [1281, 593] width 14 height 14
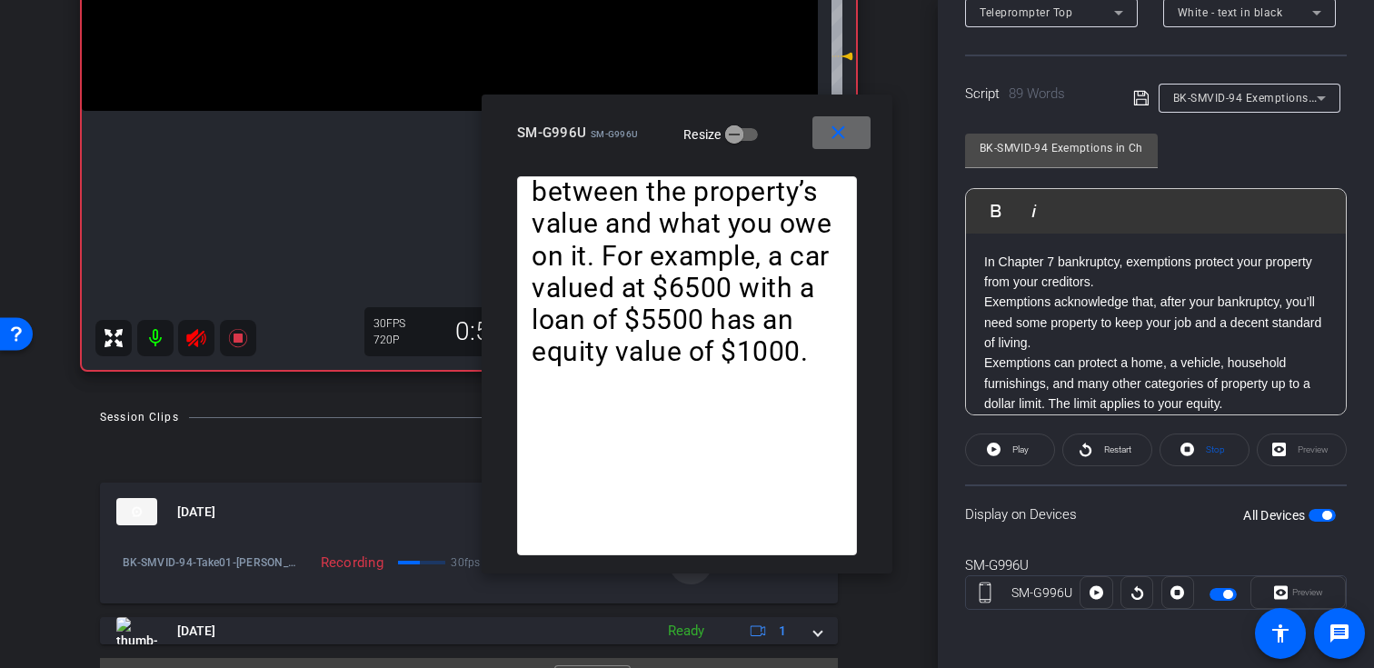
click at [853, 135] on span at bounding box center [841, 133] width 58 height 44
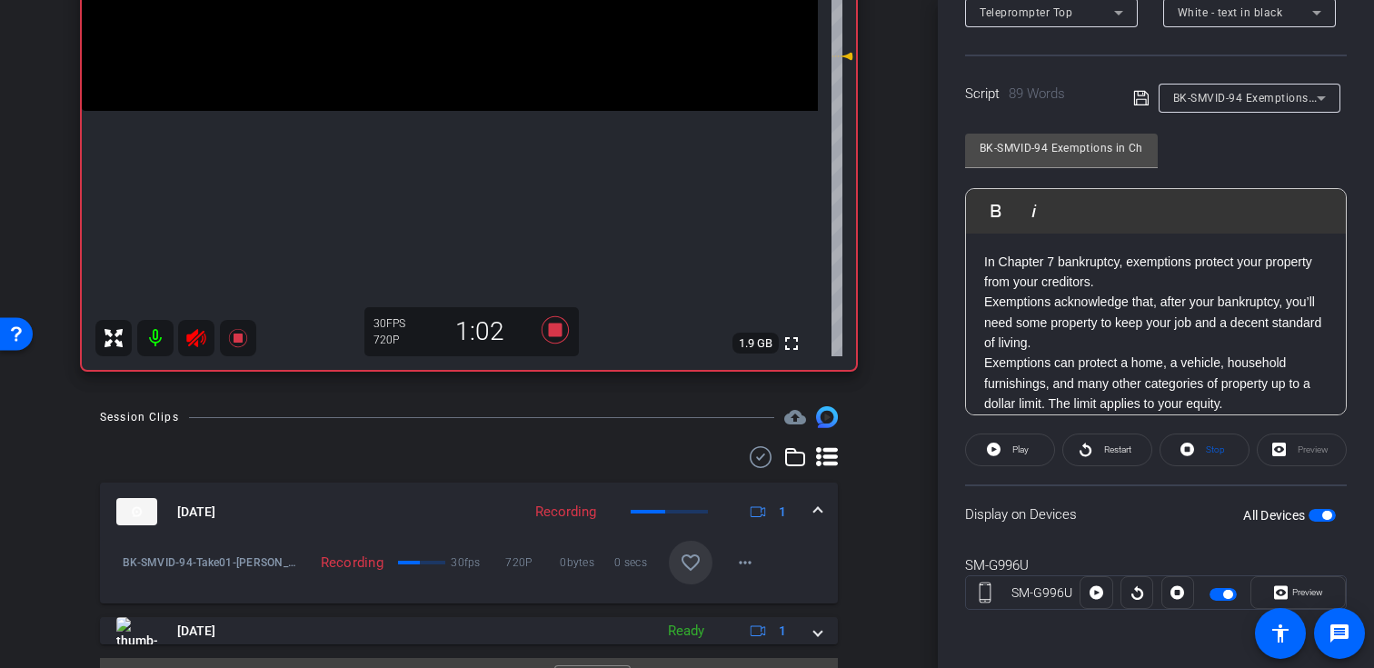
click at [196, 345] on icon at bounding box center [195, 338] width 19 height 18
click at [199, 340] on icon at bounding box center [196, 338] width 22 height 22
click at [194, 342] on icon at bounding box center [196, 338] width 22 height 22
click at [238, 334] on icon at bounding box center [237, 338] width 18 height 18
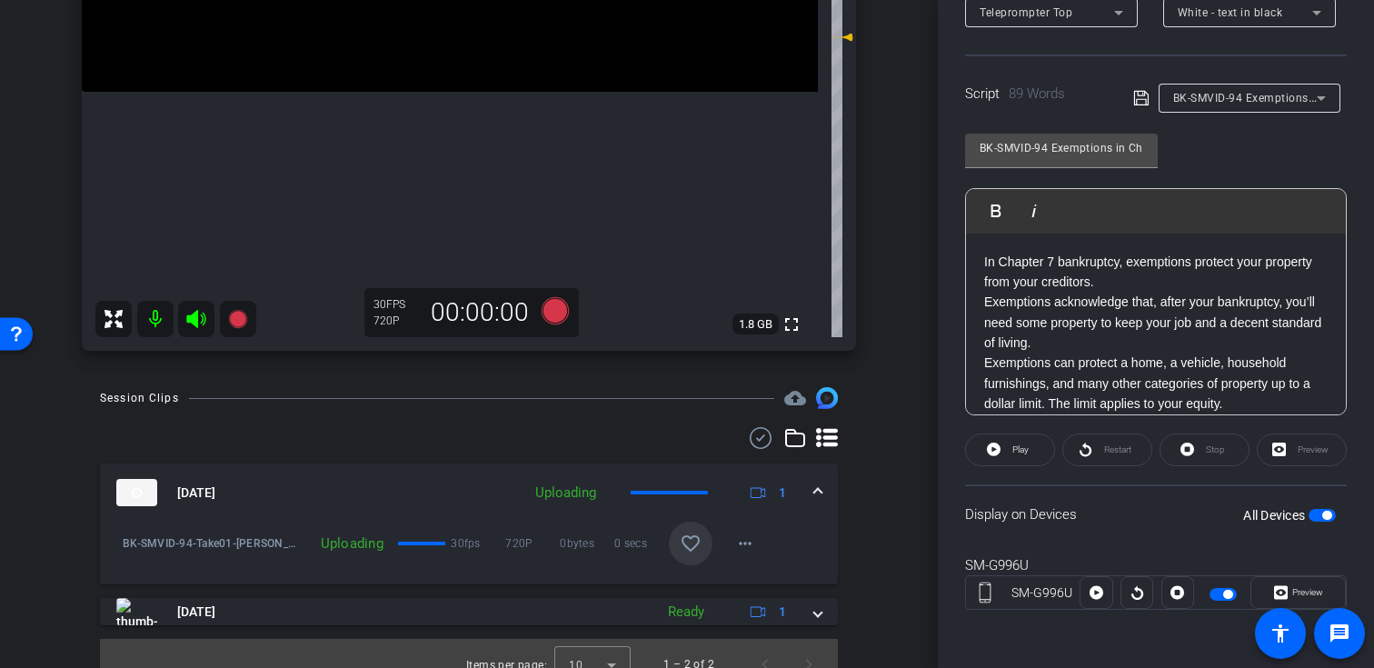
scroll to position [438, 0]
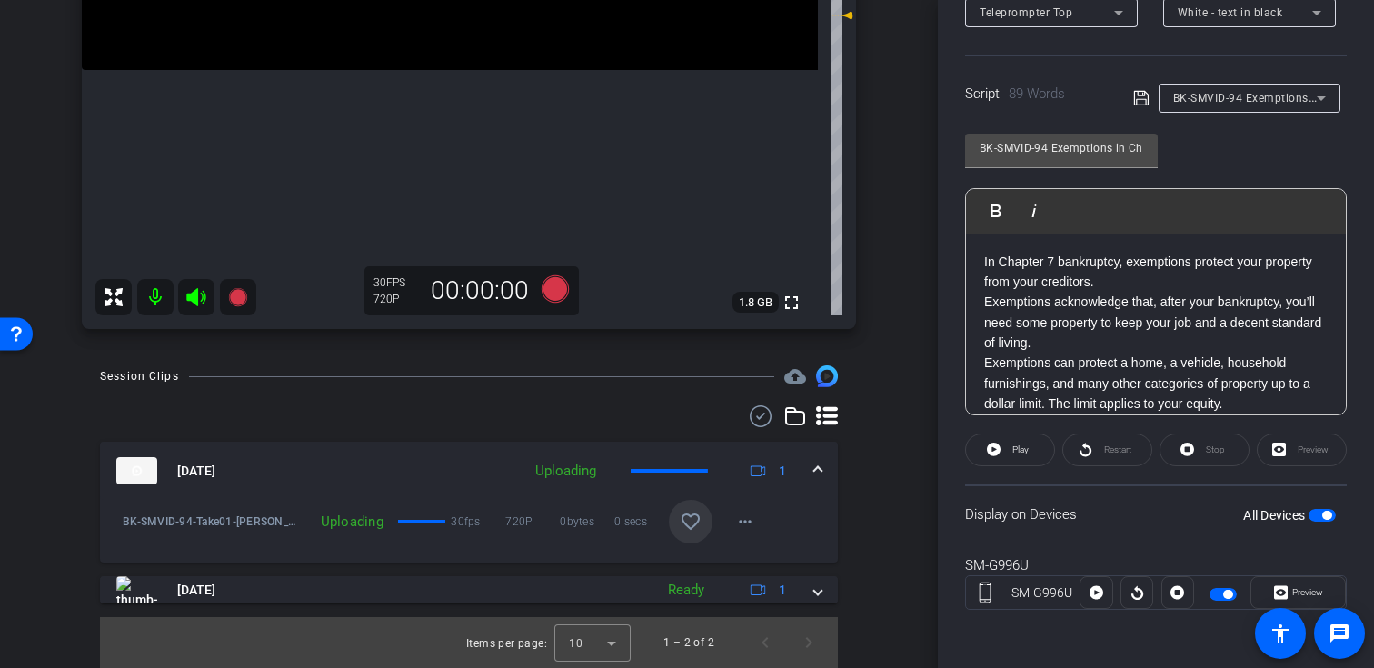
click at [697, 524] on mat-icon "favorite_border" at bounding box center [691, 522] width 22 height 22
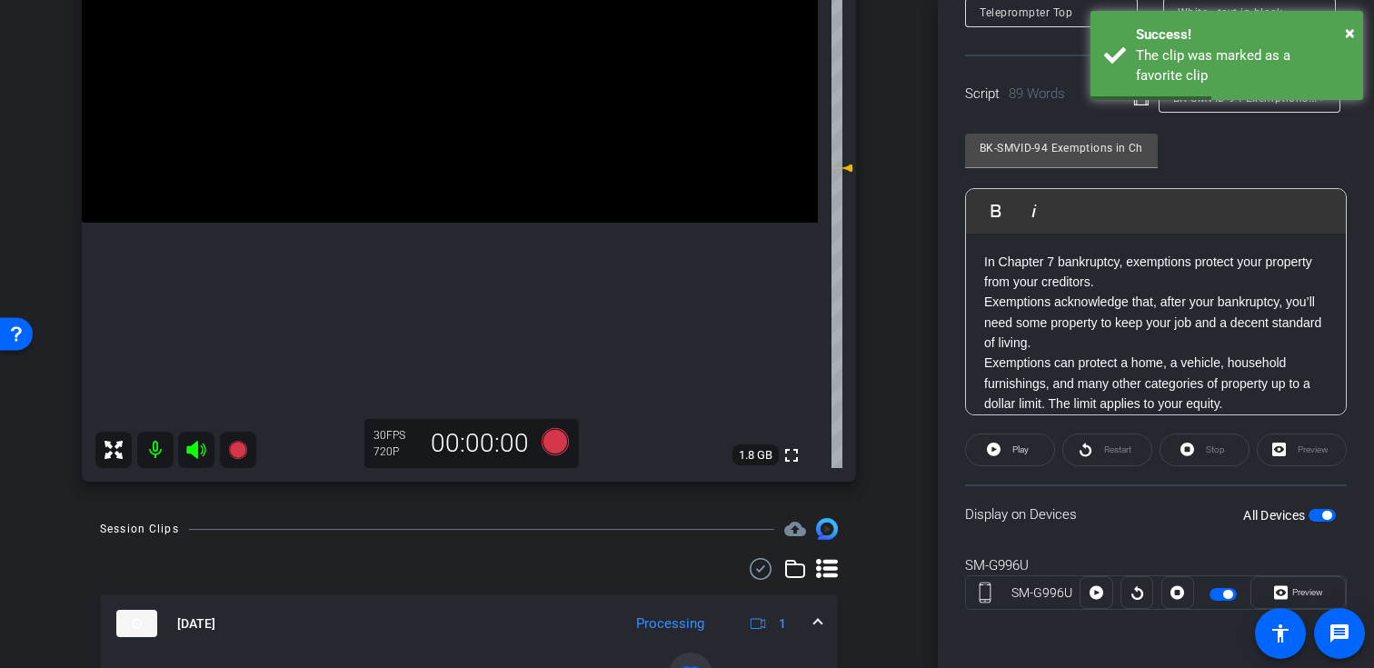
scroll to position [284, 0]
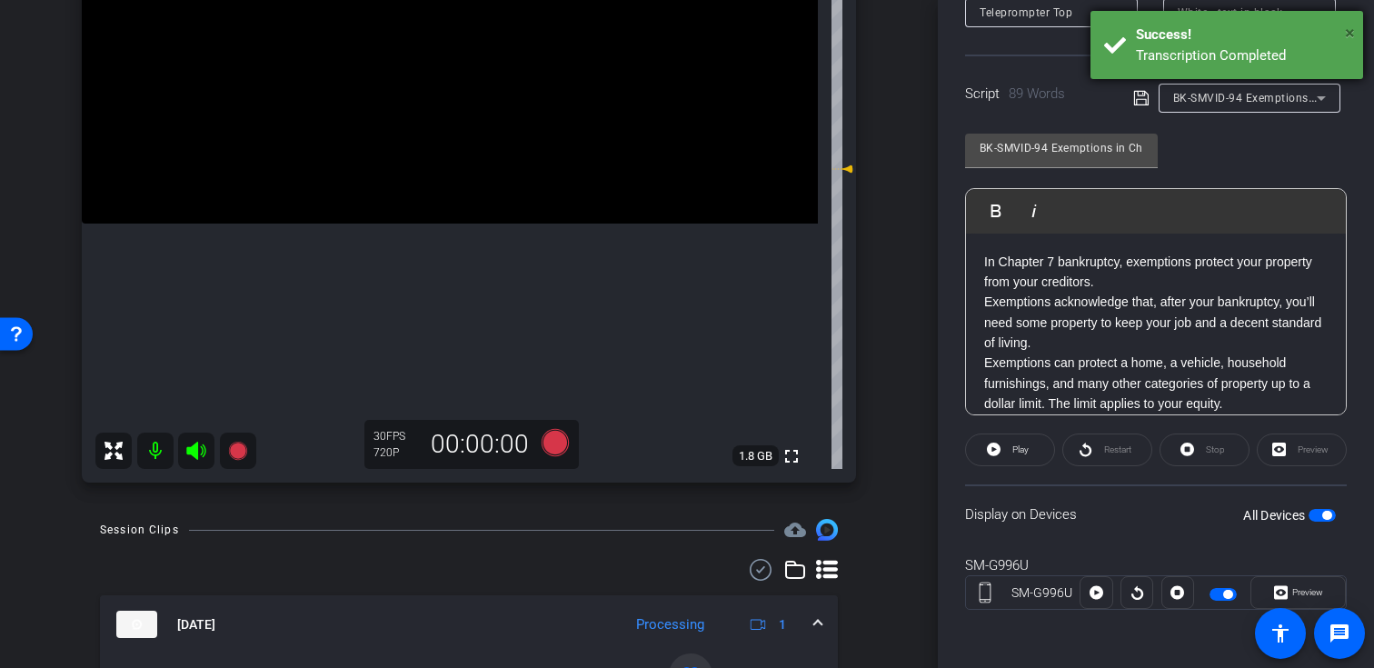
click at [1349, 33] on span "×" at bounding box center [1350, 33] width 10 height 22
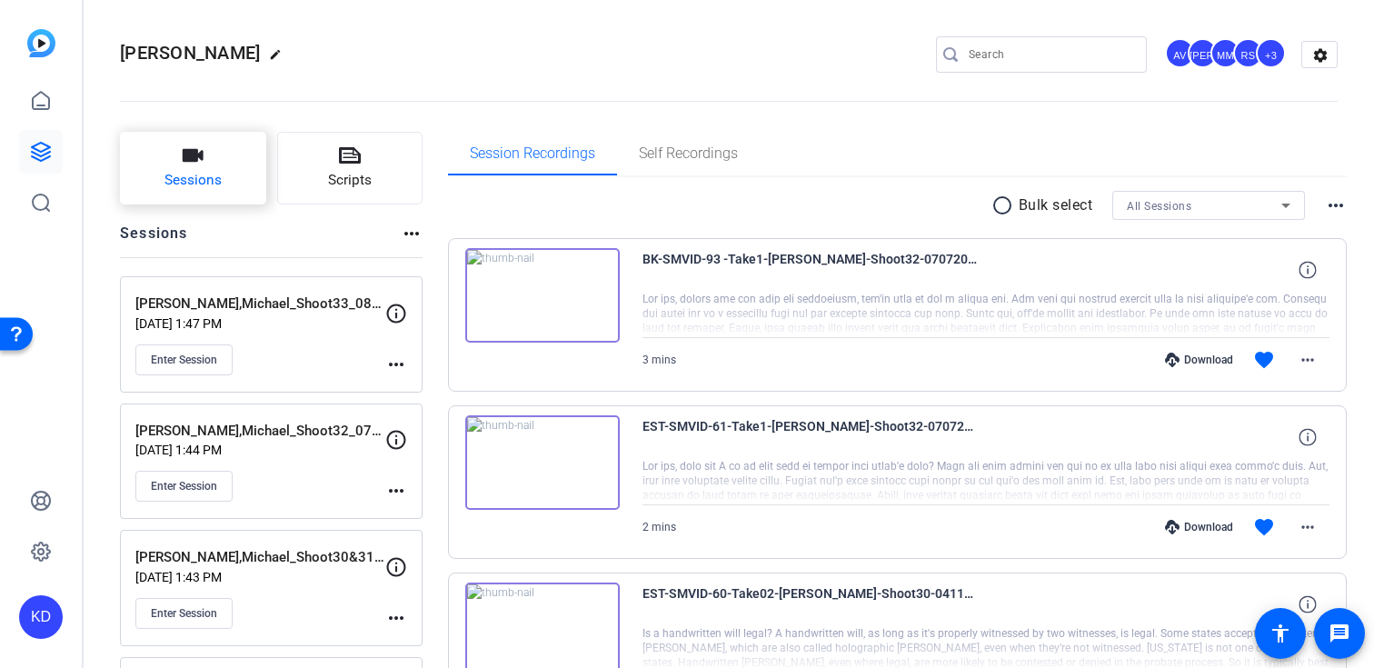
click at [241, 191] on button "Sessions" at bounding box center [193, 168] width 146 height 73
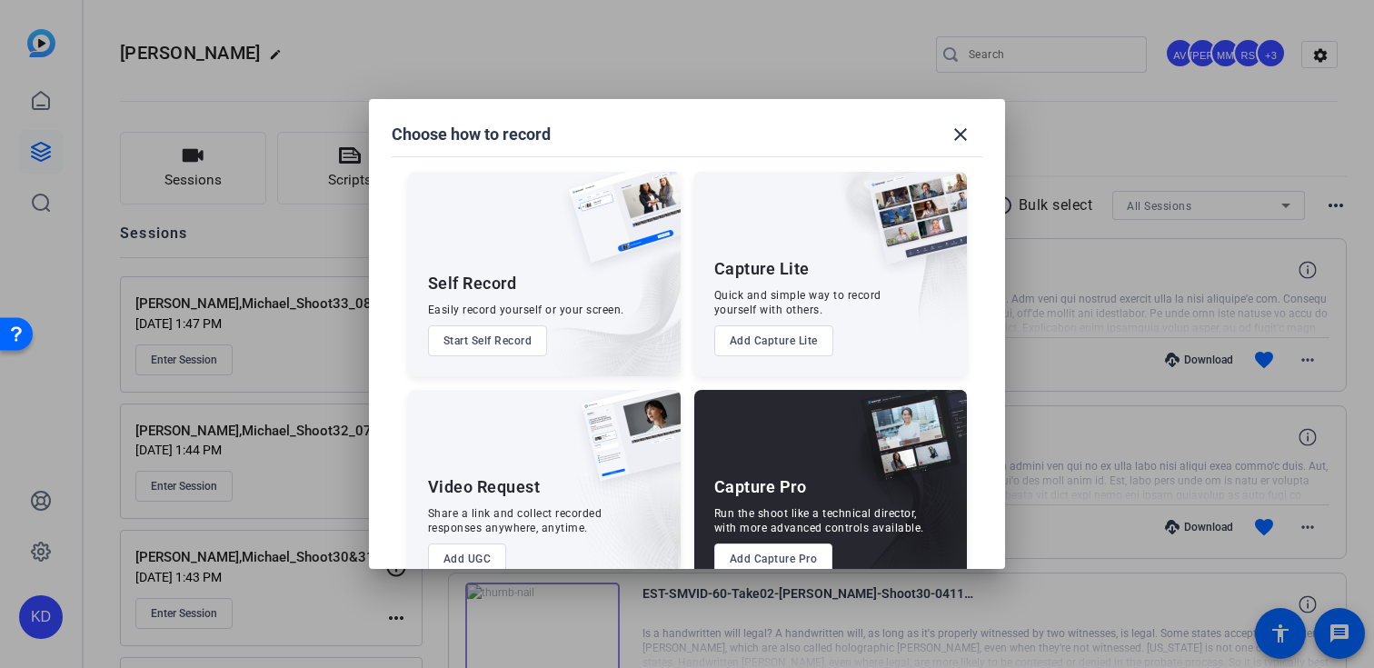
click at [748, 554] on button "Add Capture Pro" at bounding box center [773, 558] width 119 height 31
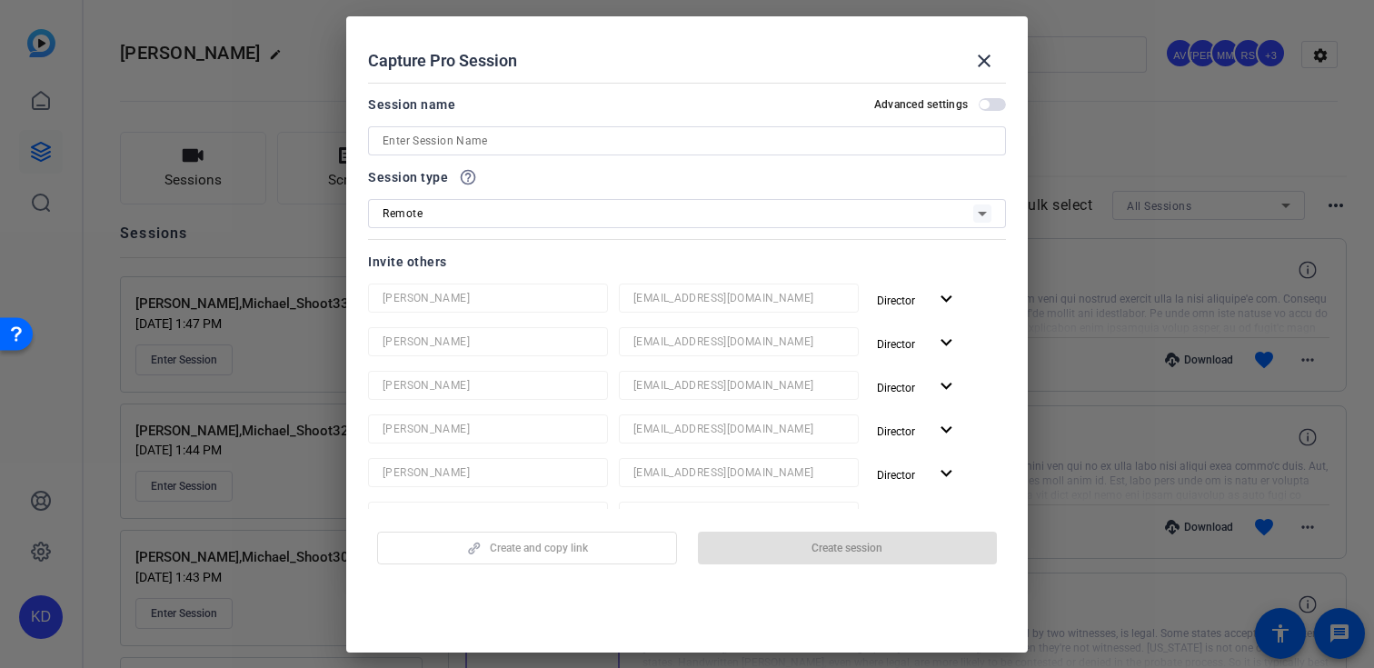
click at [556, 139] on input at bounding box center [687, 141] width 609 height 22
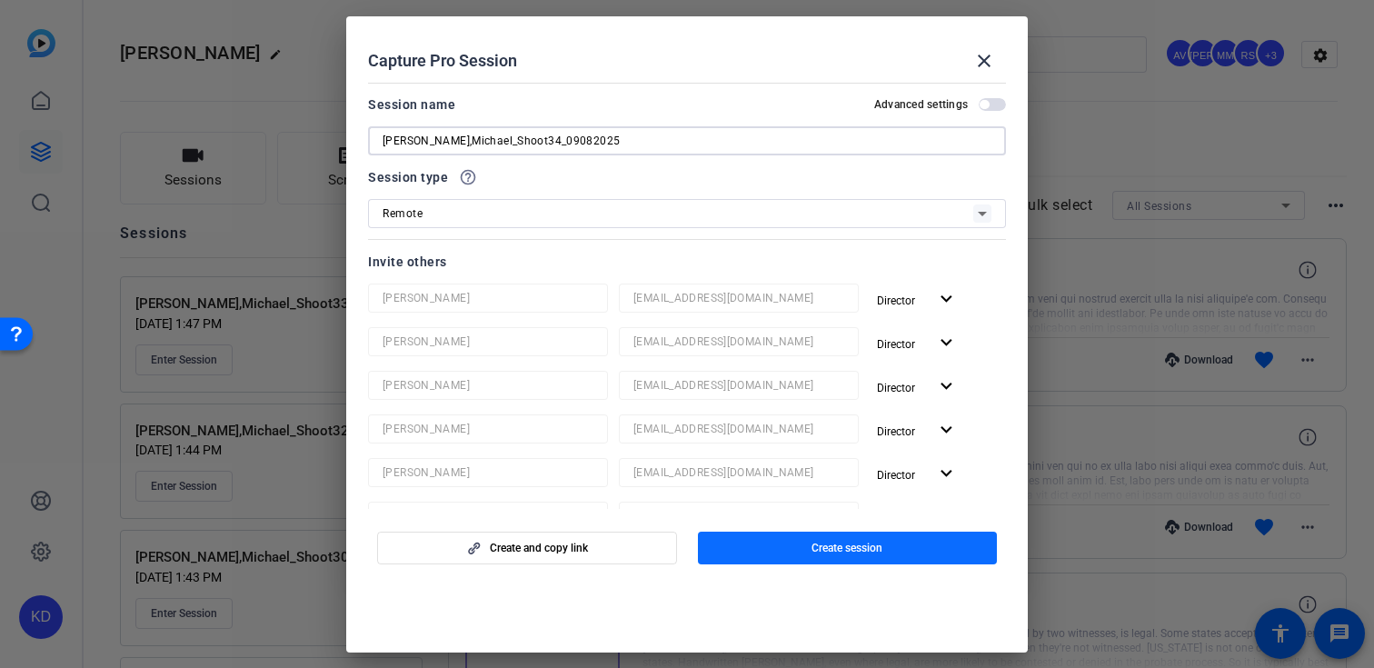
type input "Gerity,Michael_Shoot34_09082025"
click at [733, 550] on span "button" at bounding box center [848, 548] width 300 height 44
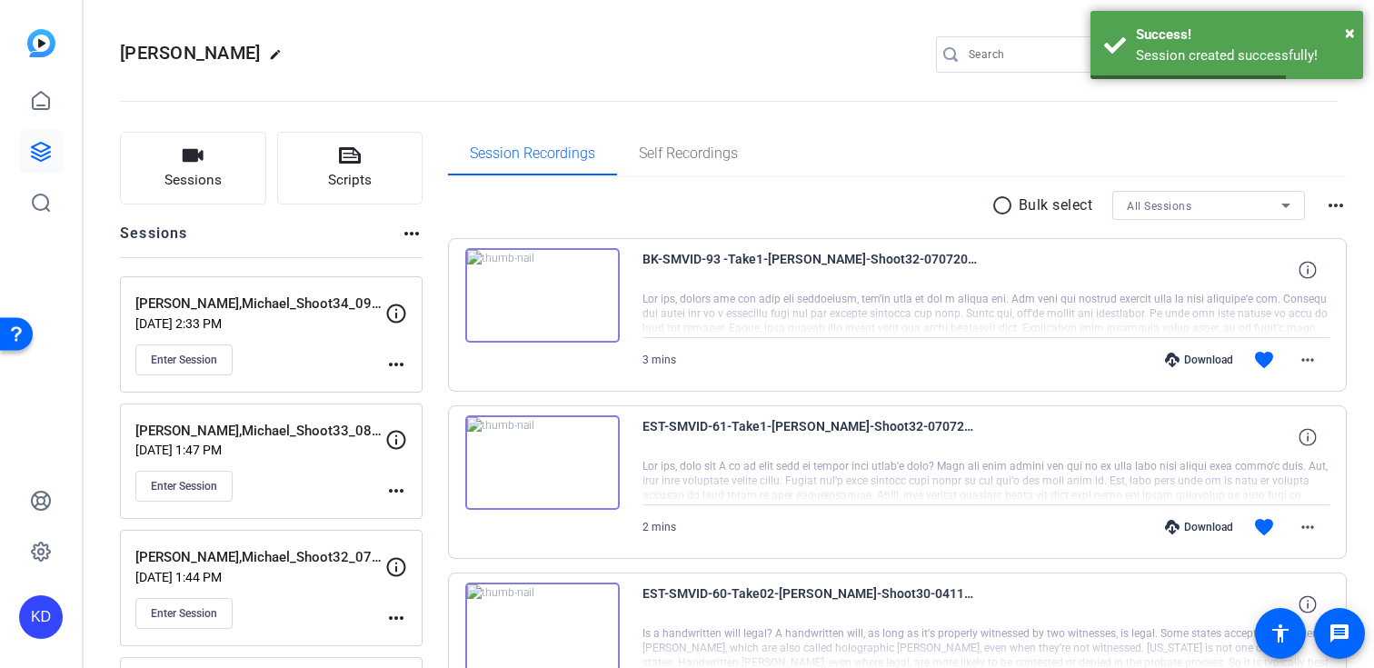
click at [391, 365] on mat-icon "more_horiz" at bounding box center [396, 365] width 22 height 22
click at [411, 390] on span "Edit Session" at bounding box center [441, 391] width 83 height 22
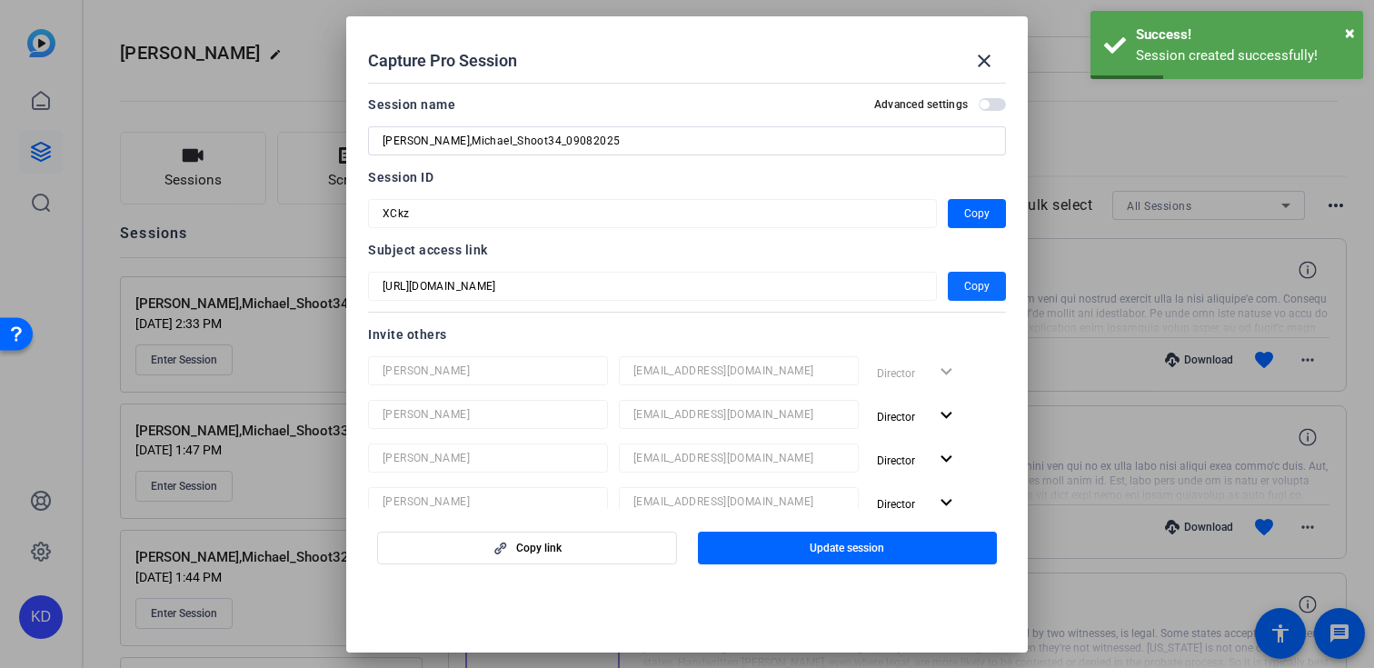
click at [964, 291] on span "Copy" at bounding box center [976, 286] width 25 height 22
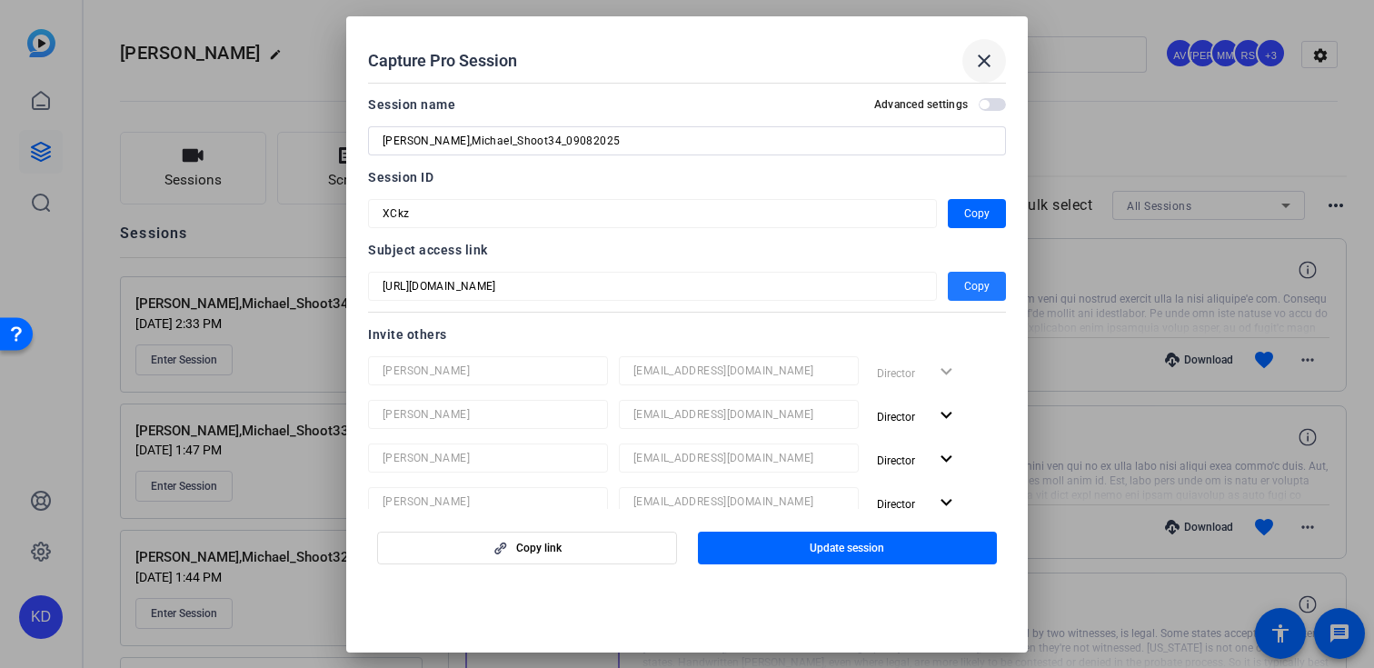
click at [989, 56] on mat-icon "close" at bounding box center [984, 61] width 22 height 22
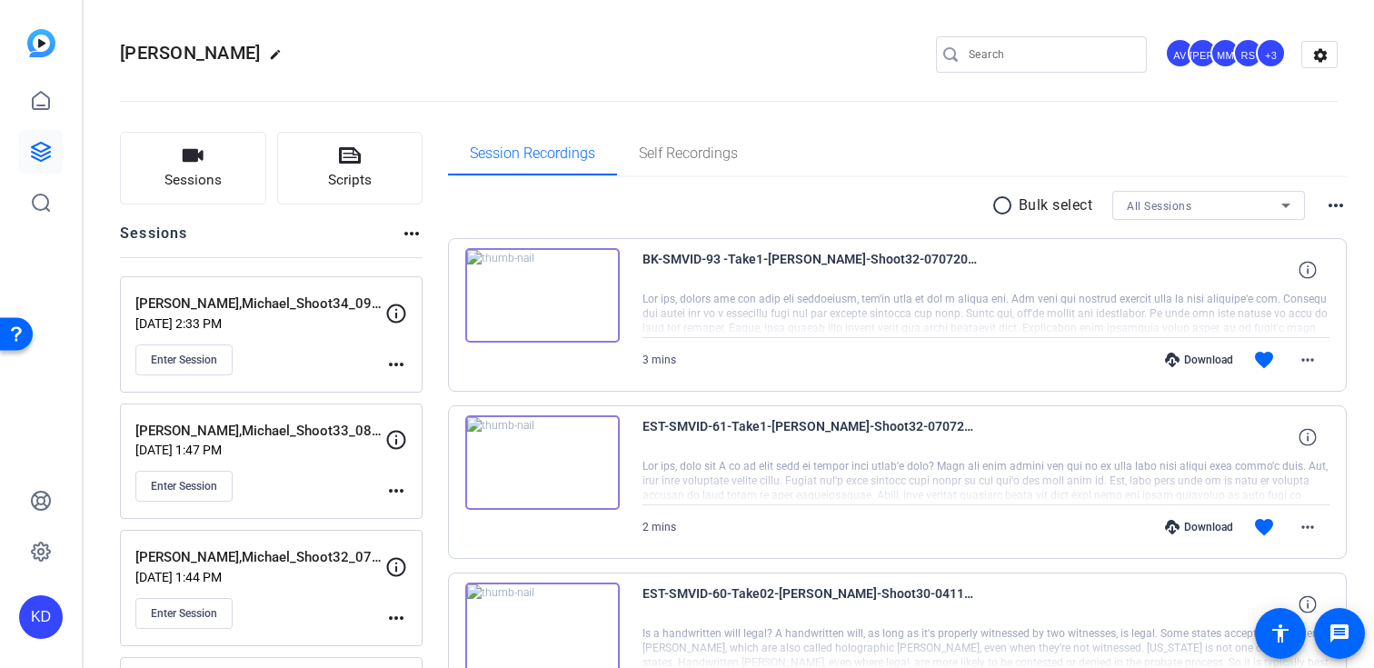
click at [282, 443] on p "Jul 07, 2025 @ 1:47 PM" at bounding box center [260, 450] width 250 height 15
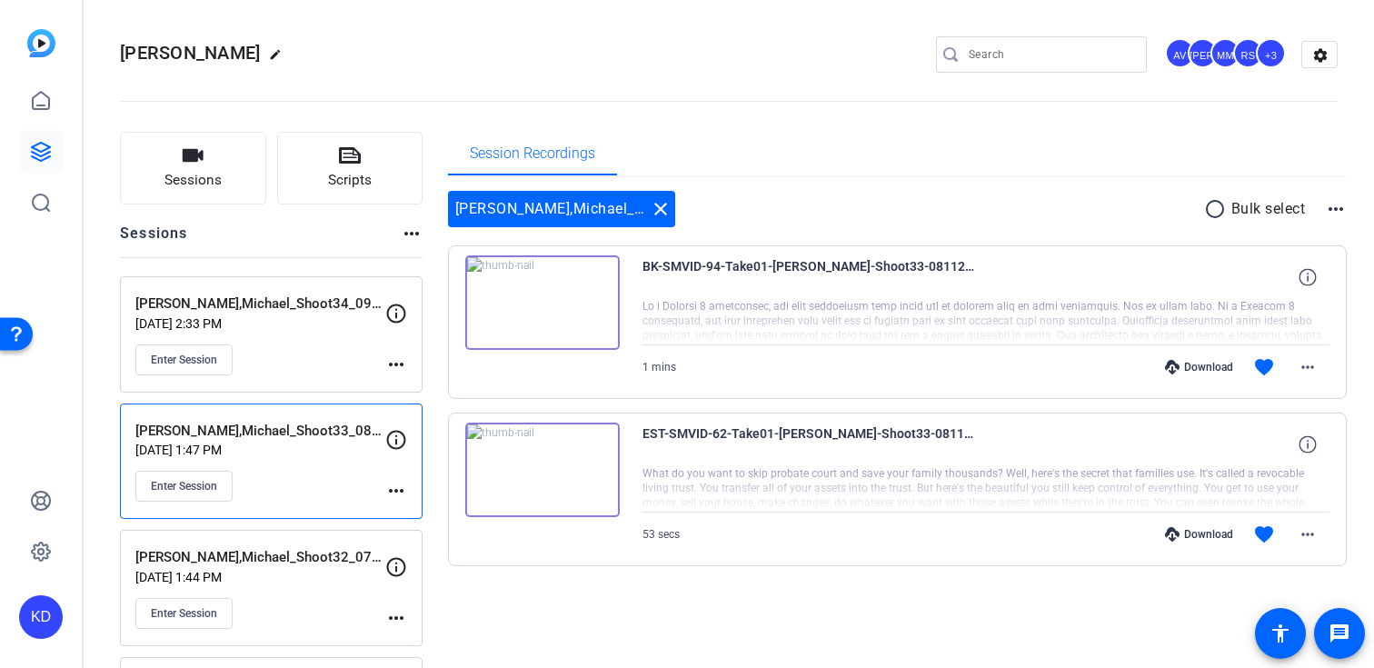
click at [1209, 363] on div "Download" at bounding box center [1199, 367] width 86 height 15
click at [1201, 529] on div "Download" at bounding box center [1199, 534] width 86 height 15
click at [268, 359] on div "Enter Session" at bounding box center [260, 359] width 250 height 31
